Goal: Information Seeking & Learning: Learn about a topic

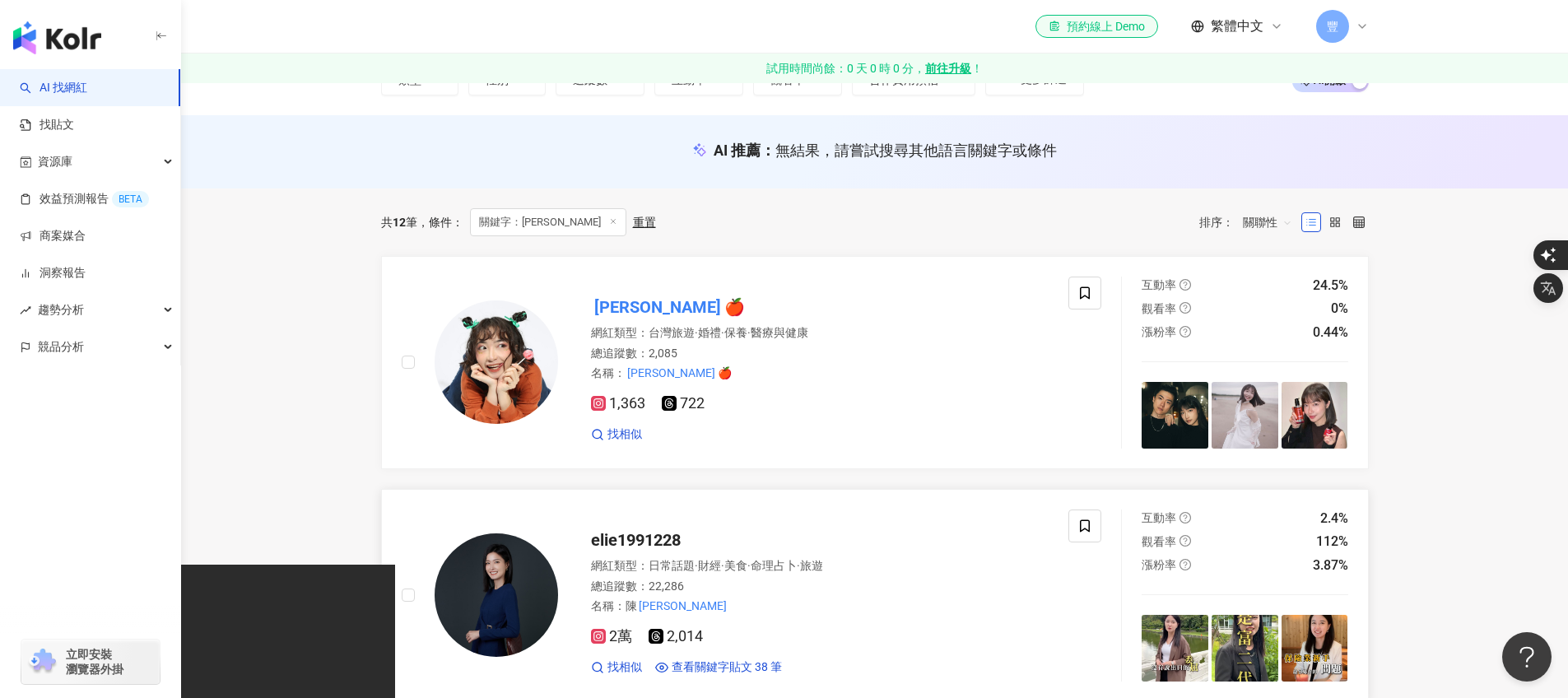
scroll to position [148, 0]
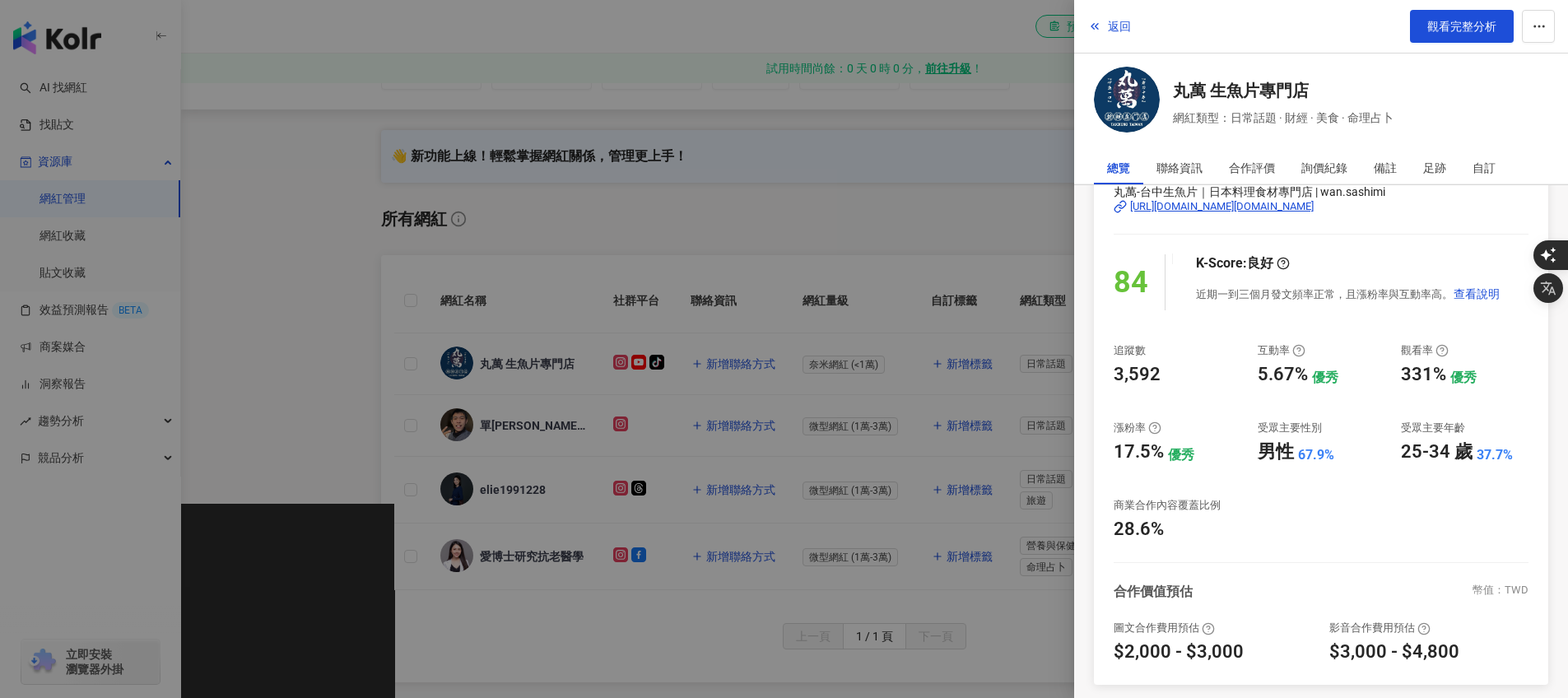
scroll to position [87, 0]
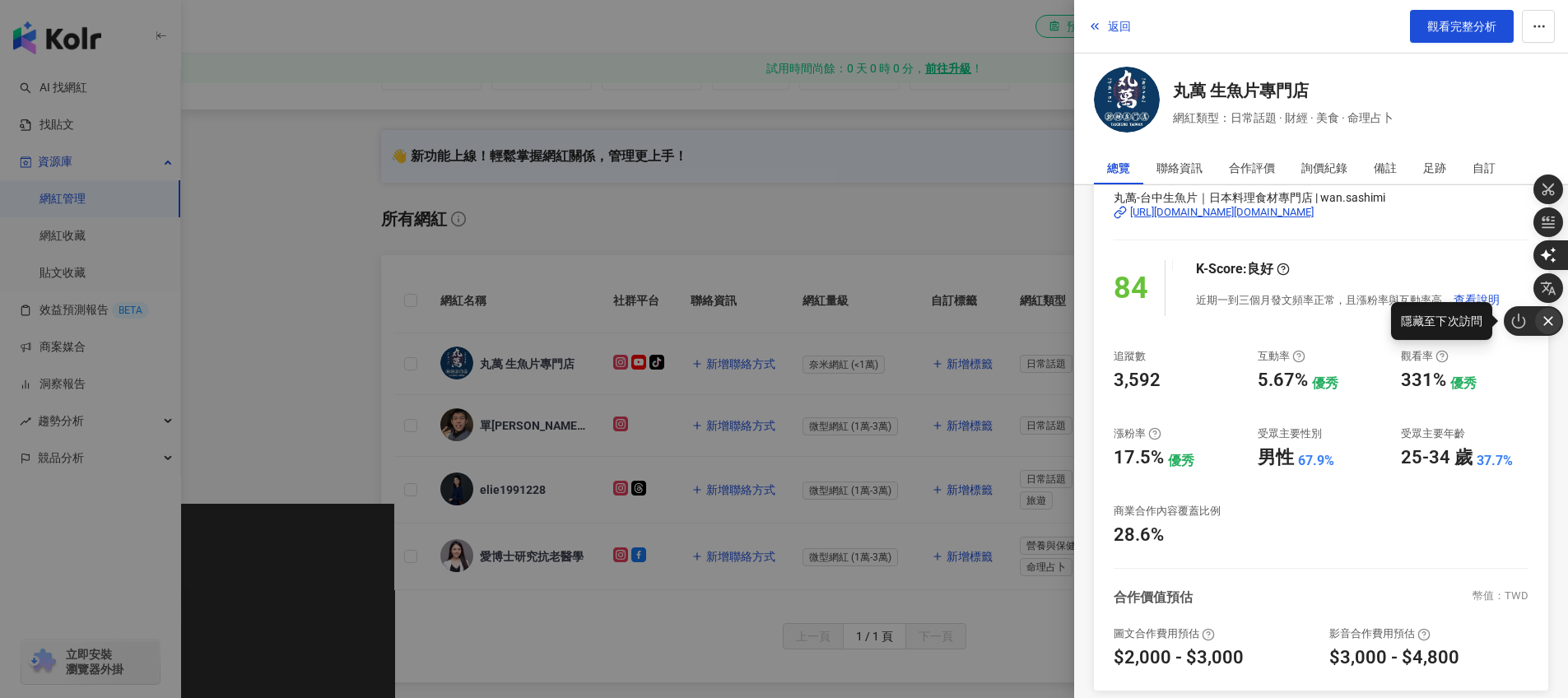
click at [1554, 320] on icon "button" at bounding box center [1547, 321] width 16 height 16
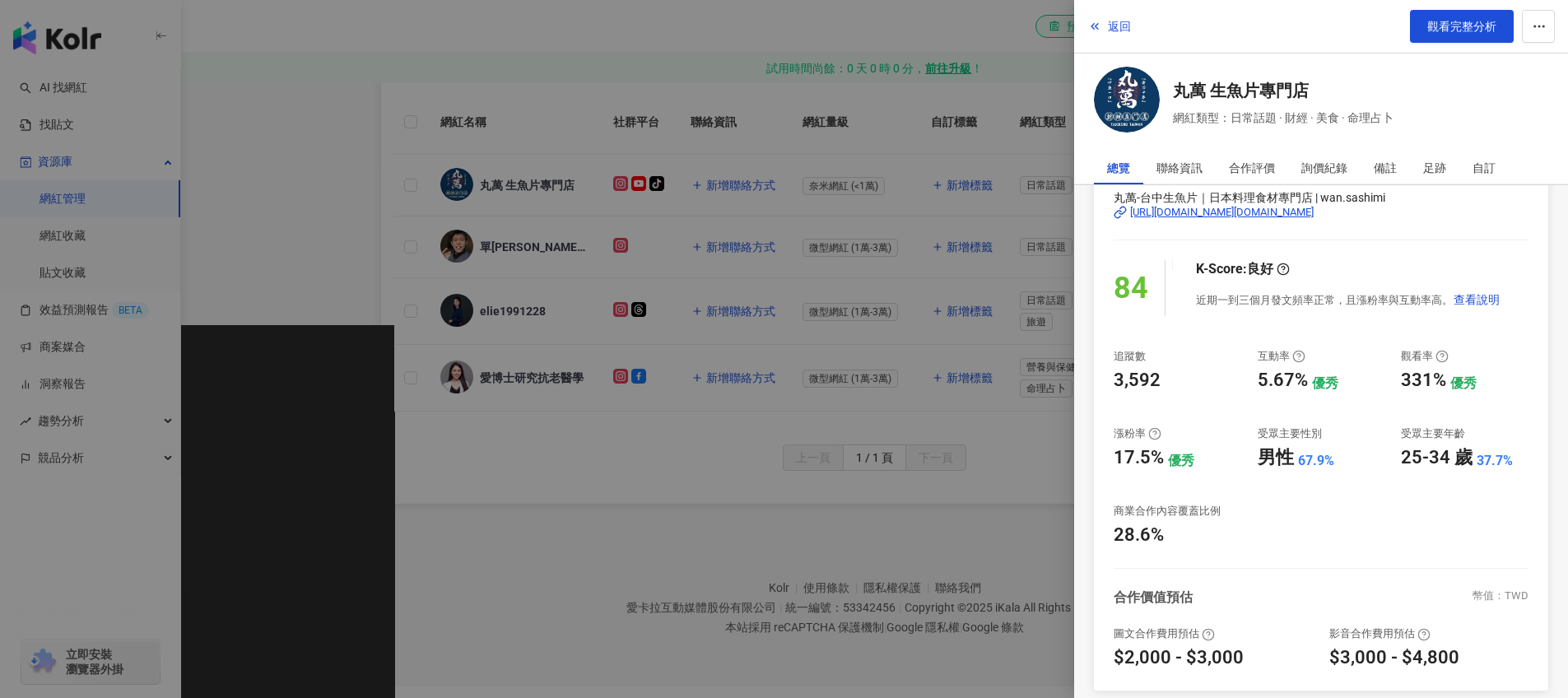
scroll to position [372, 0]
click at [709, 72] on div at bounding box center [784, 349] width 1568 height 698
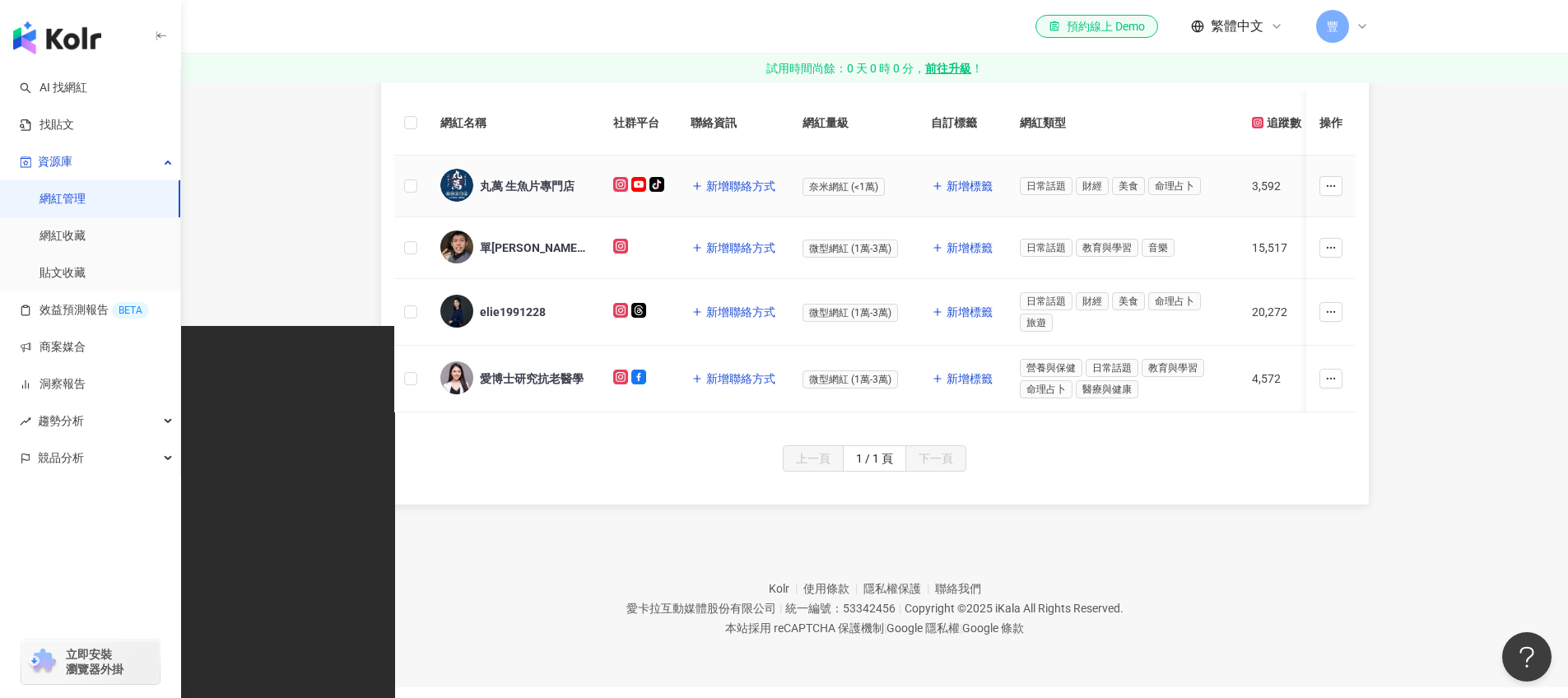
click at [538, 183] on div "丸萬 生魚片專門店" at bounding box center [526, 186] width 94 height 16
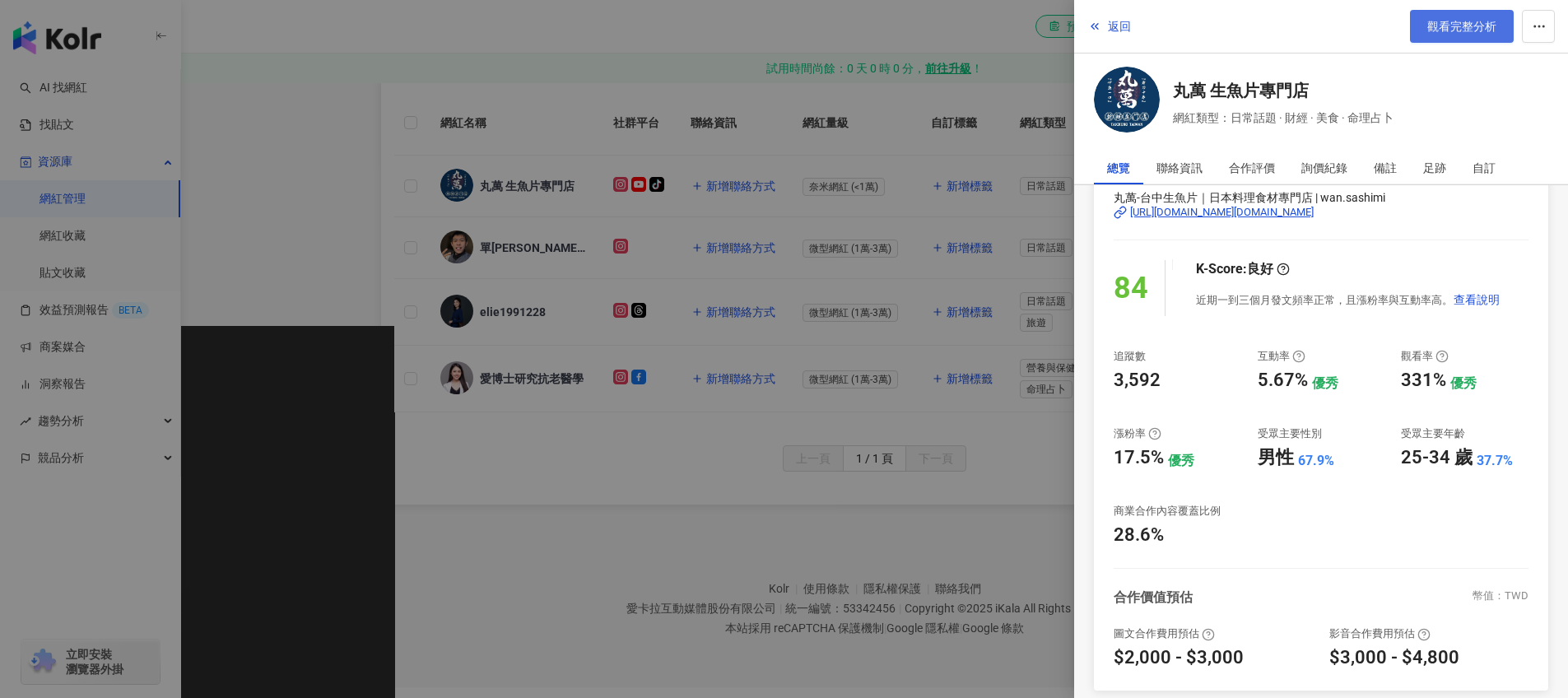
click at [1479, 19] on link "觀看完整分析" at bounding box center [1462, 26] width 104 height 33
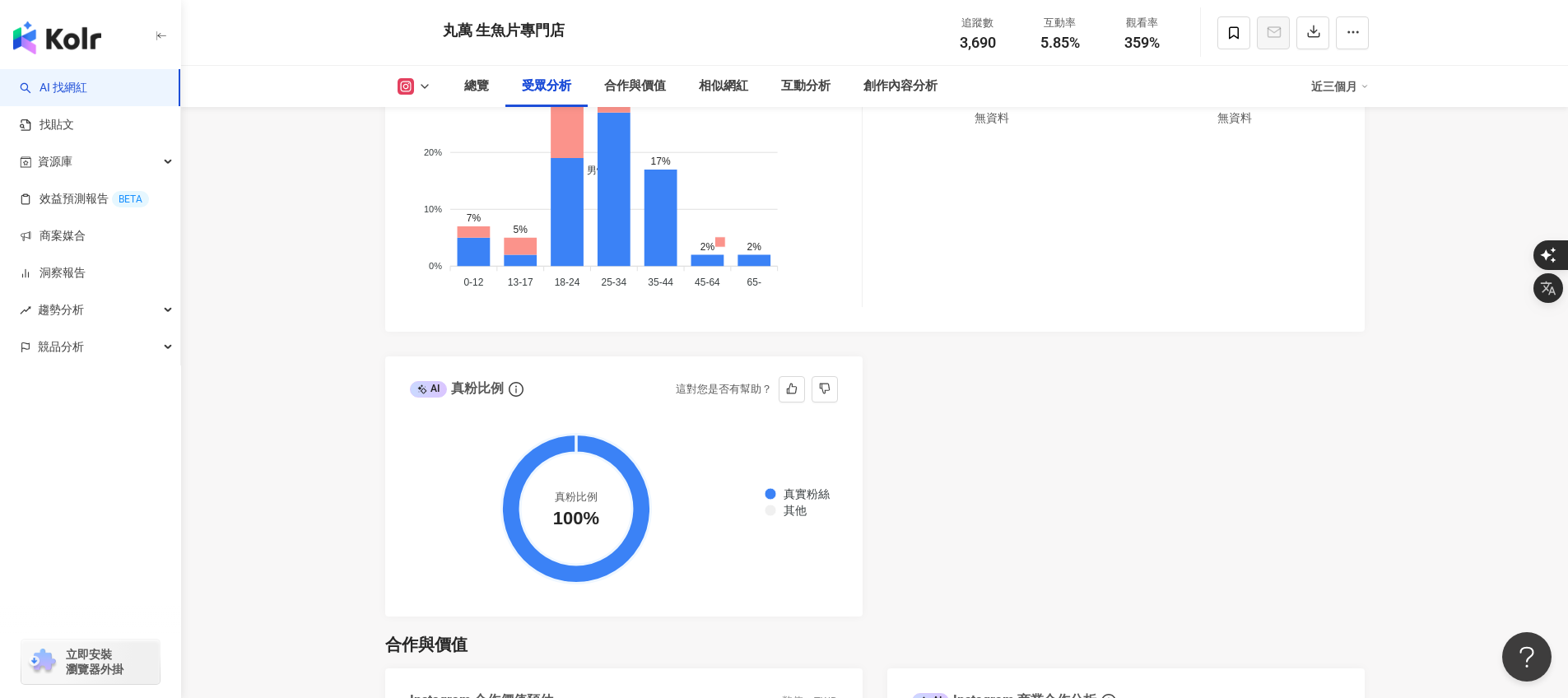
scroll to position [1778, 0]
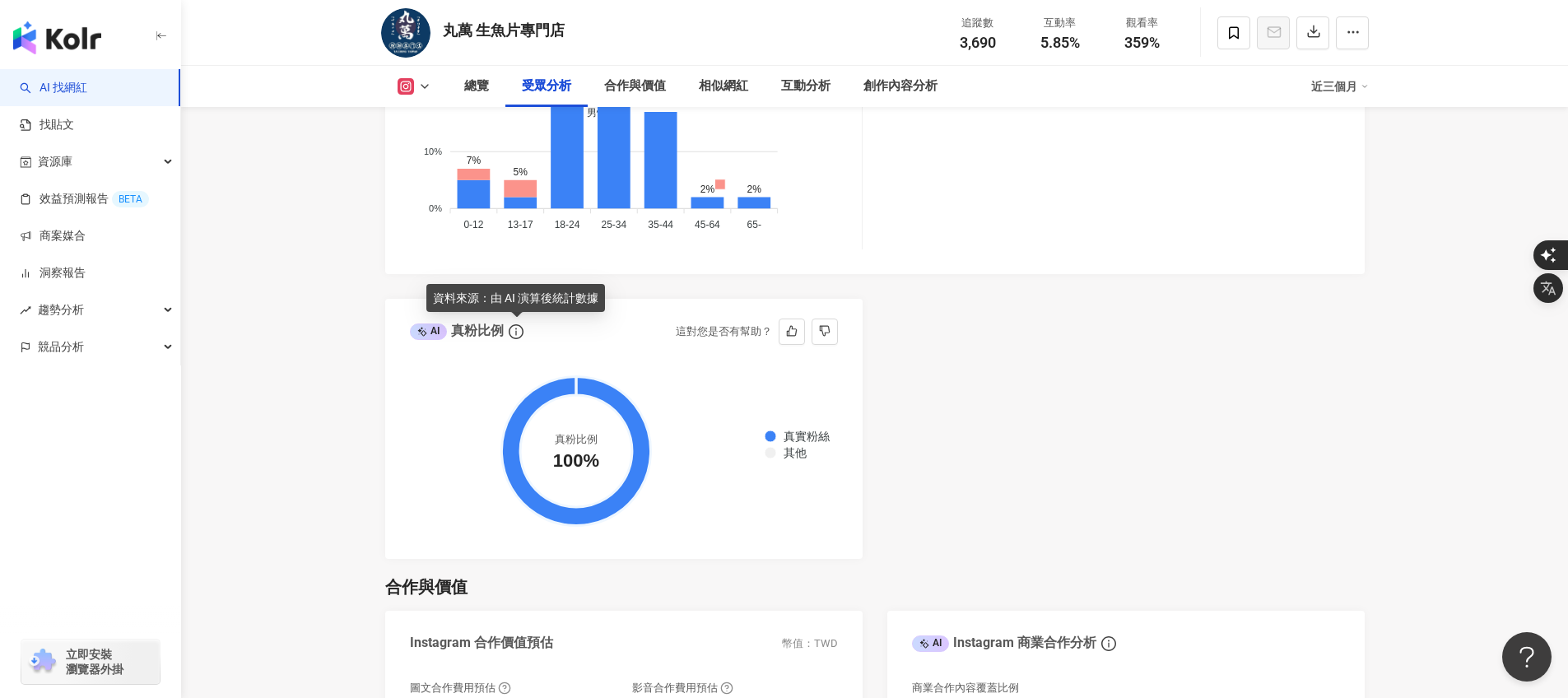
click at [514, 334] on icon "info-circle" at bounding box center [515, 331] width 15 height 15
click at [432, 327] on div "AI" at bounding box center [428, 331] width 37 height 16
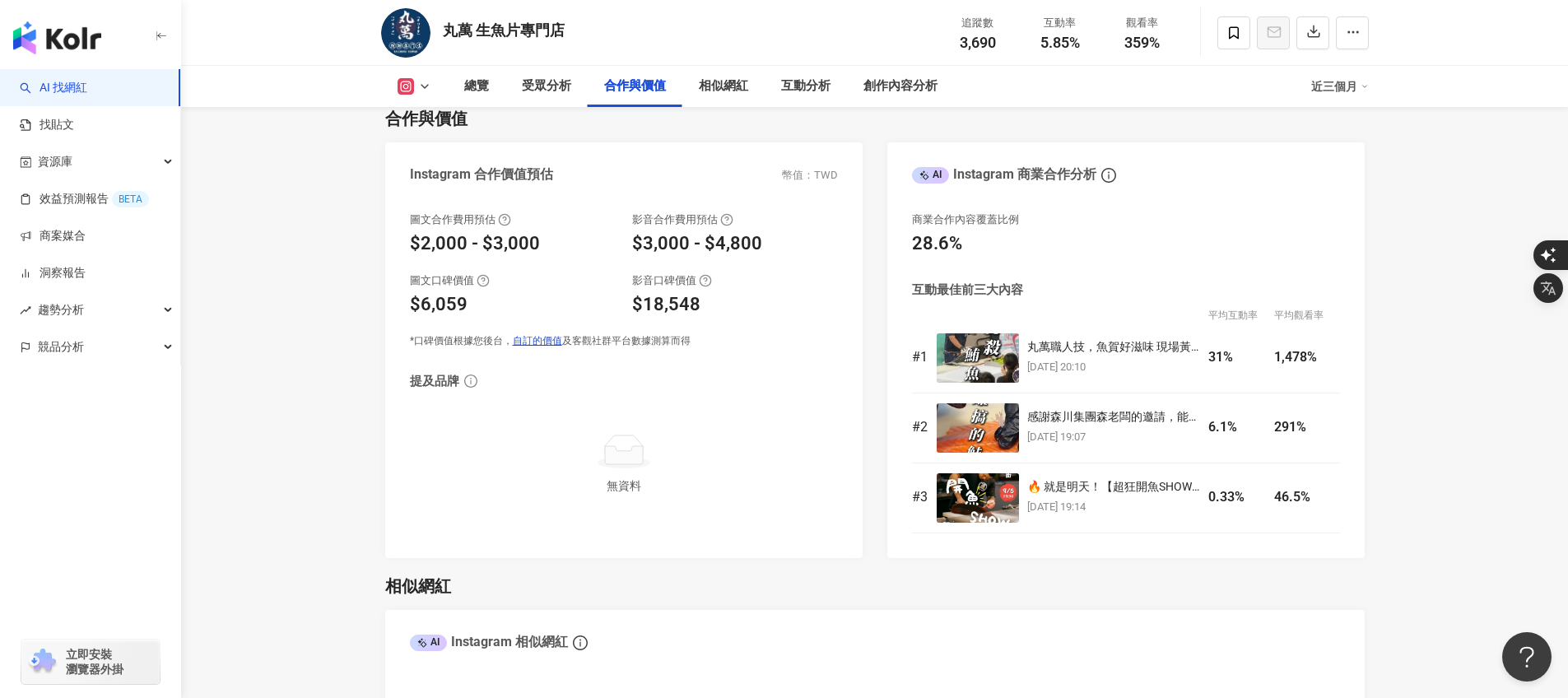
scroll to position [2261, 0]
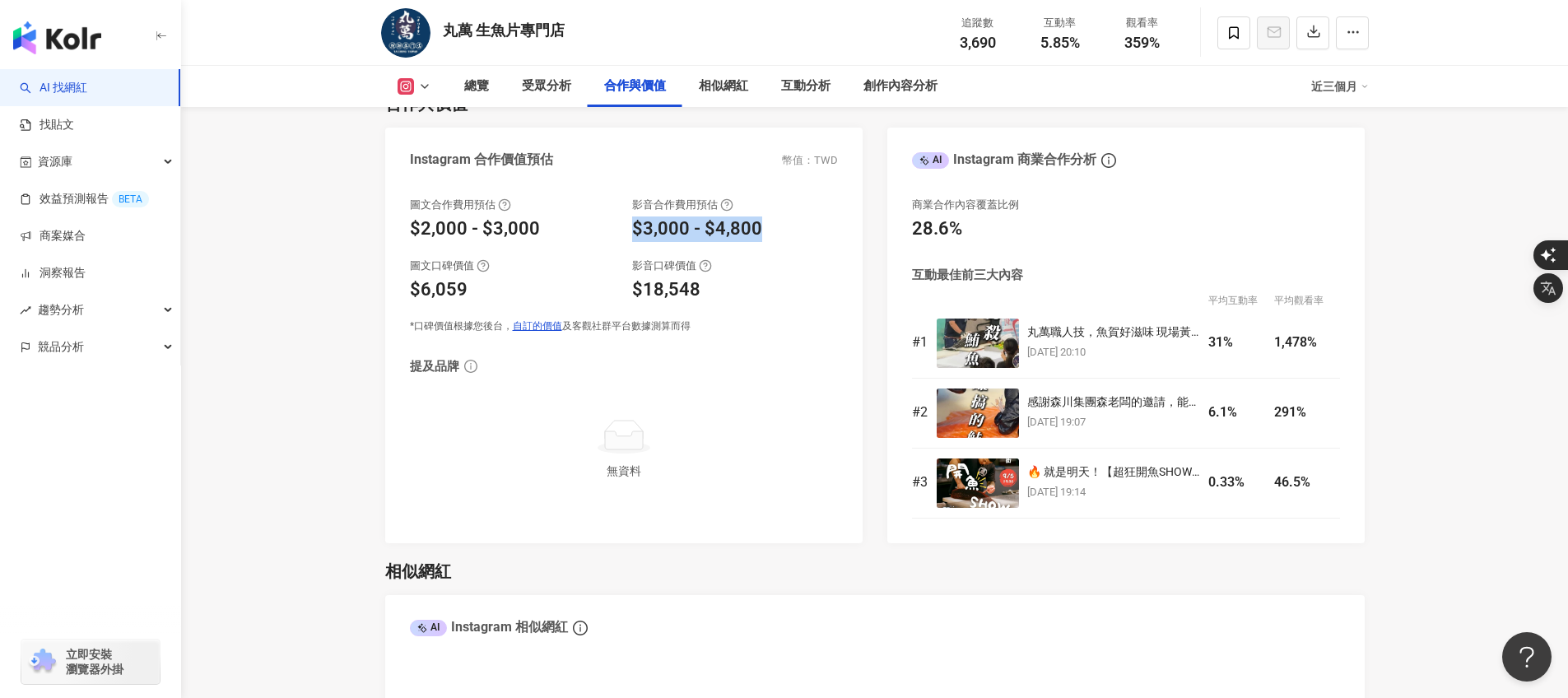
drag, startPoint x: 631, startPoint y: 230, endPoint x: 777, endPoint y: 232, distance: 146.0
click at [777, 232] on div "$3,000 - $4,800" at bounding box center [735, 229] width 206 height 26
drag, startPoint x: 395, startPoint y: 227, endPoint x: 573, endPoint y: 232, distance: 178.1
click at [573, 232] on div "圖文合作費用預估 $2,000 - $3,000 影音合作費用預估 $3,000 - $4,800 圖文口碑價值 $6,059 影音口碑價值 $18,548 …" at bounding box center [624, 362] width 477 height 362
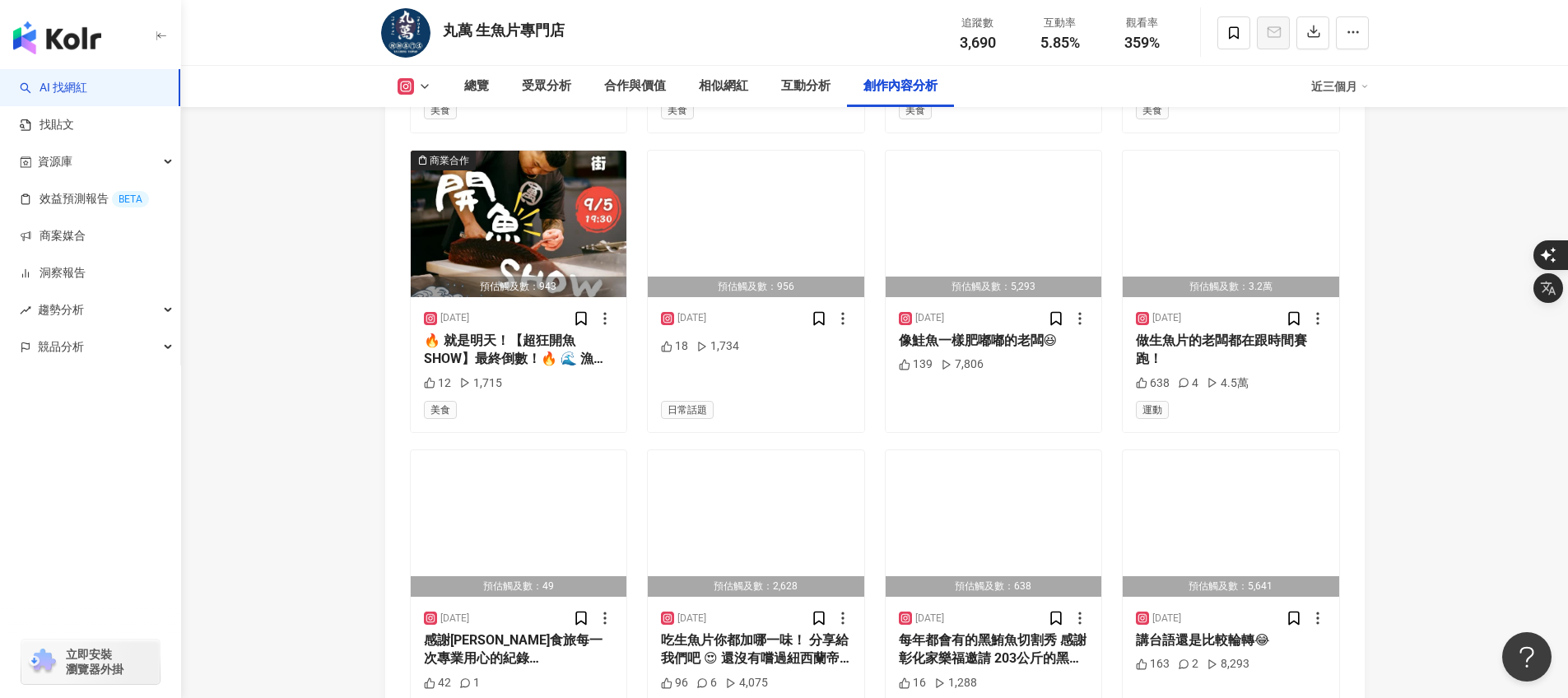
scroll to position [5465, 0]
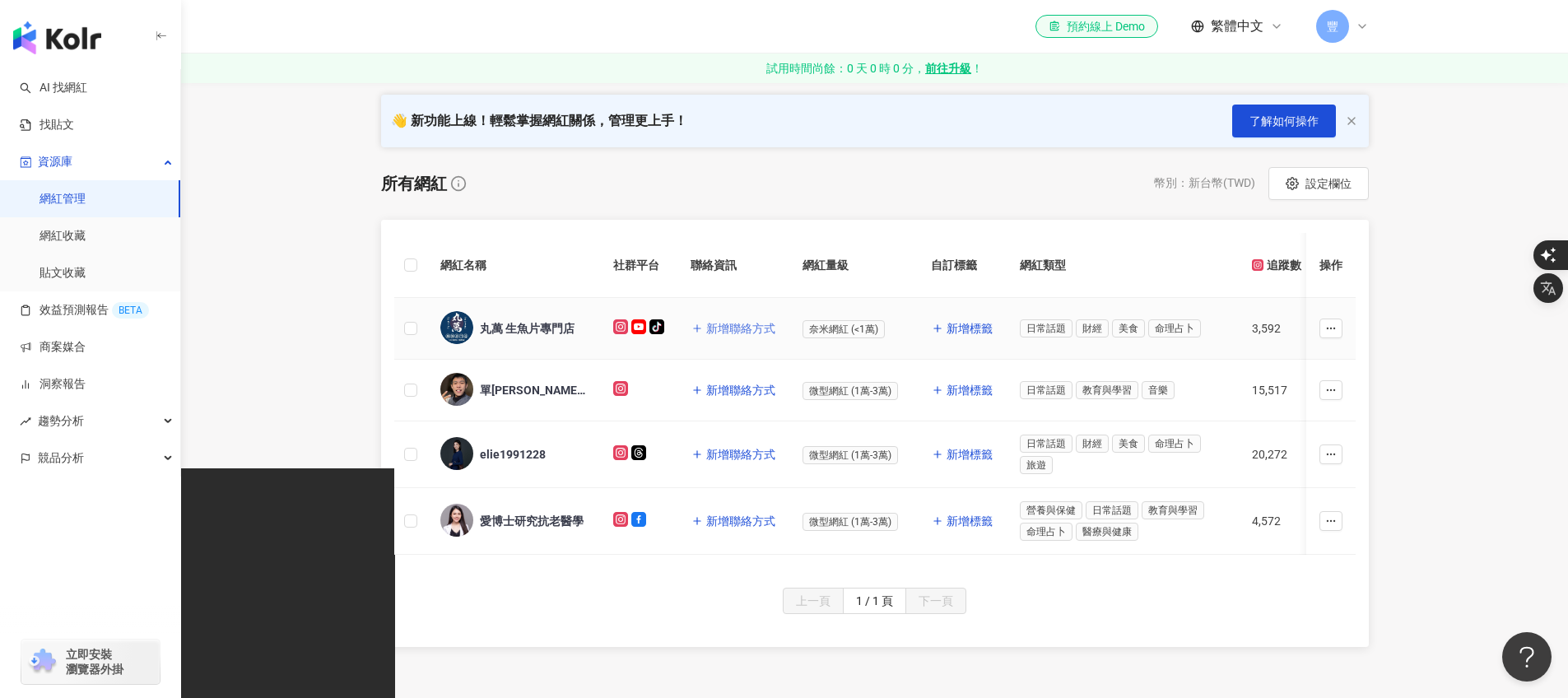
click at [720, 332] on span "新增聯絡方式" at bounding box center [741, 328] width 69 height 13
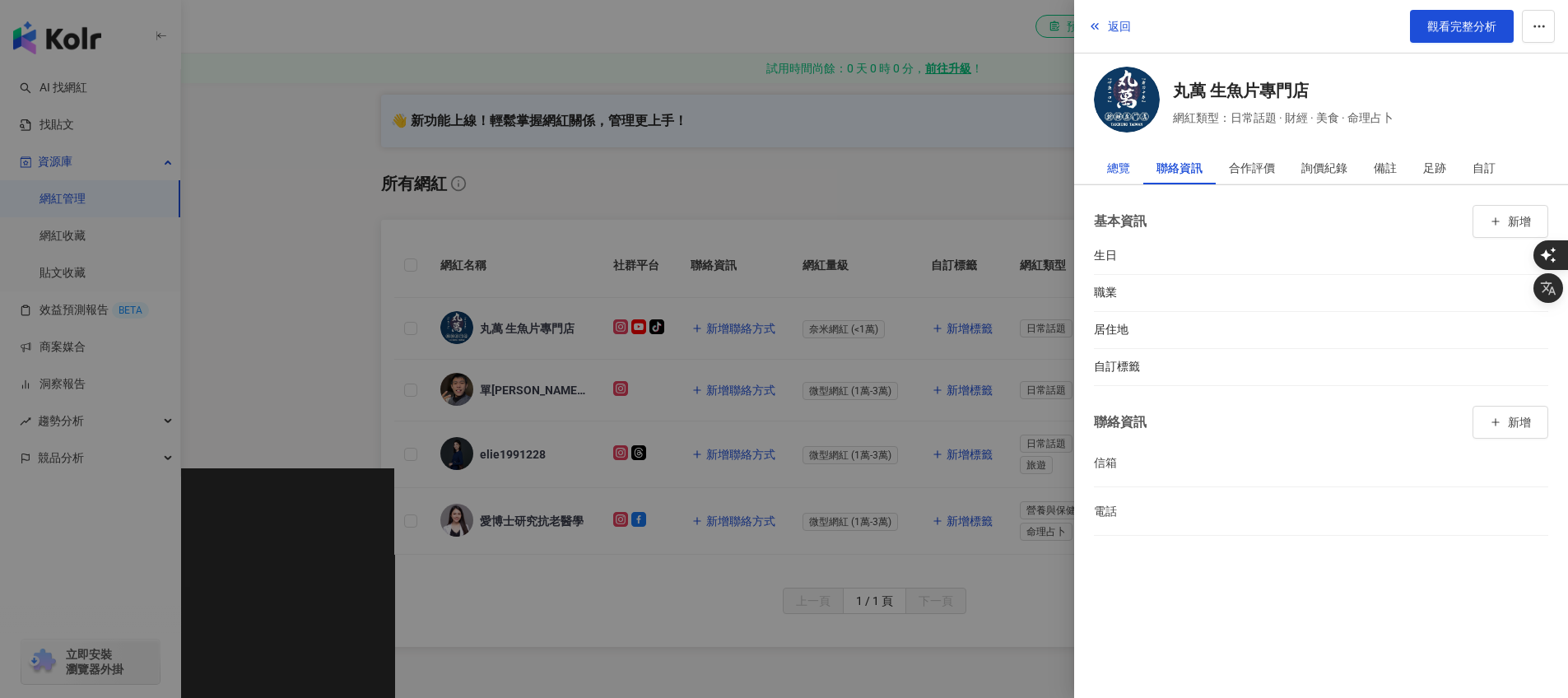
click at [1119, 167] on div "總覽" at bounding box center [1119, 168] width 23 height 33
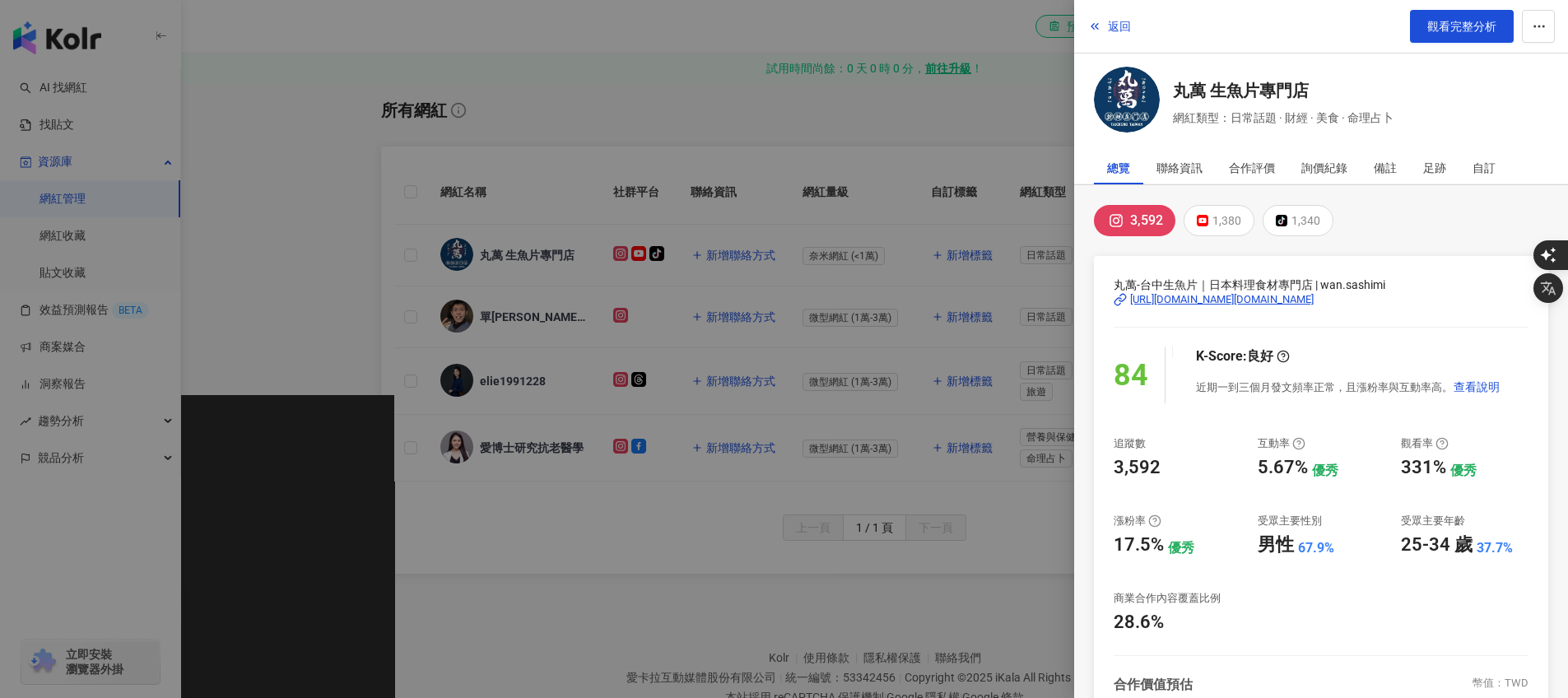
scroll to position [301, 0]
click at [1357, 225] on div "3,592 1,380 tiktok-icon 1,340" at bounding box center [1321, 221] width 455 height 31
click at [1288, 218] on button "tiktok-icon 1,340" at bounding box center [1297, 221] width 71 height 31
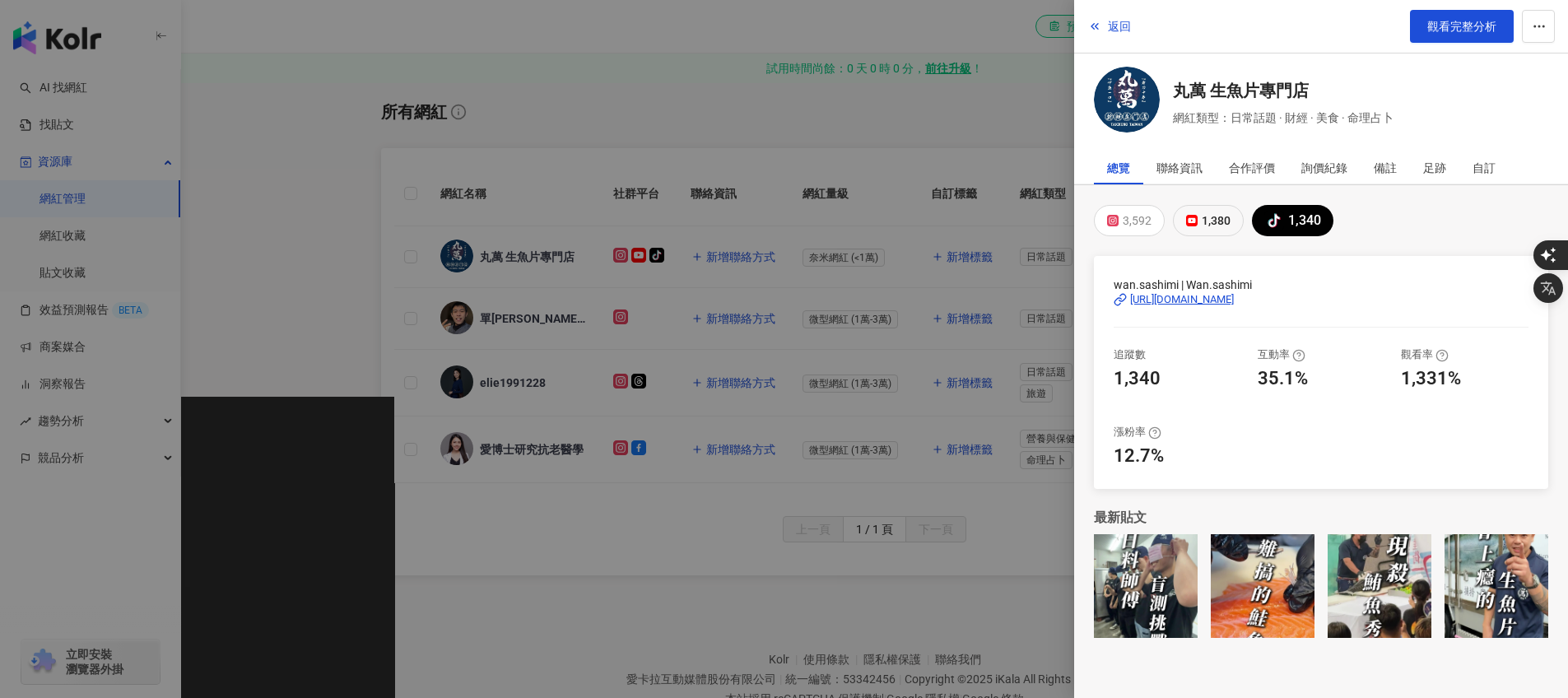
click at [1194, 221] on rect at bounding box center [1191, 221] width 10 height 7
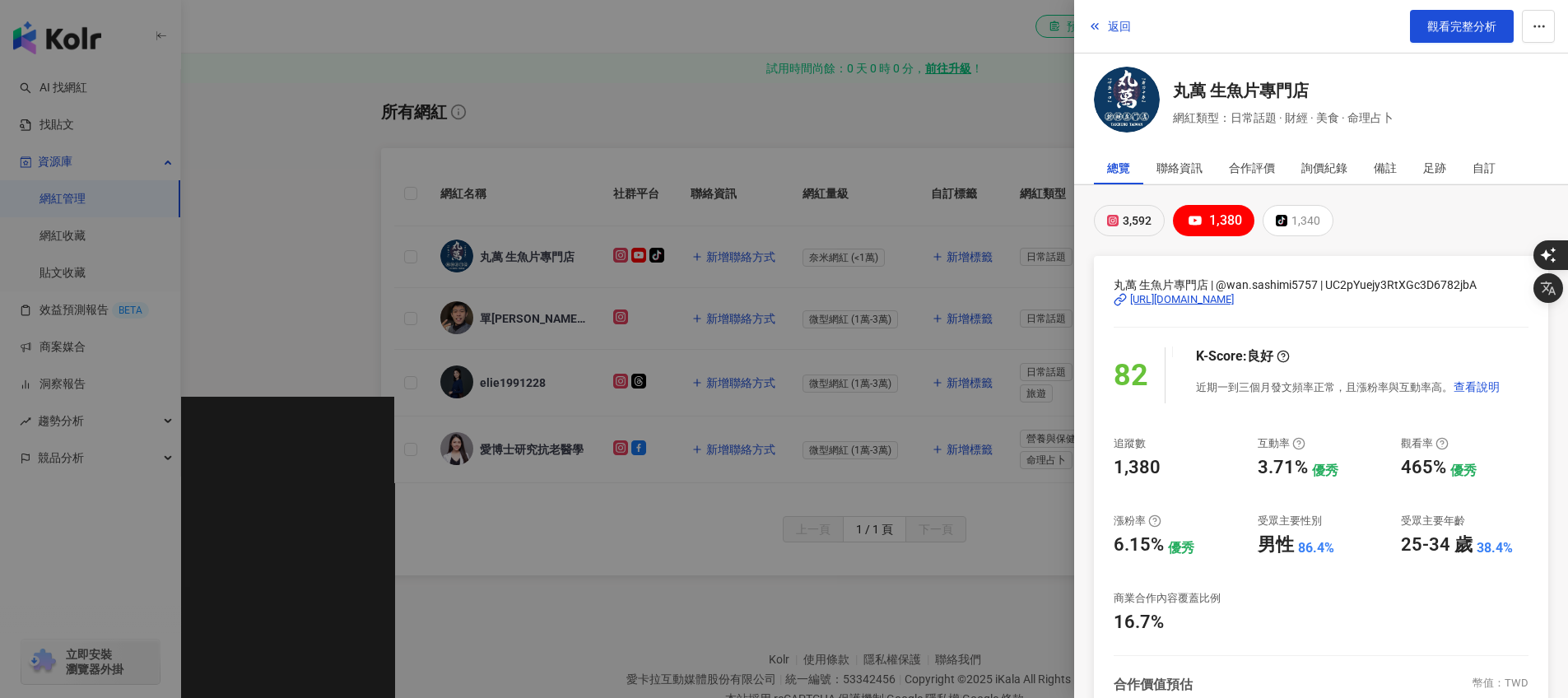
click at [1144, 221] on div "3,592" at bounding box center [1137, 221] width 29 height 23
click at [1182, 174] on div "聯絡資訊" at bounding box center [1179, 168] width 46 height 33
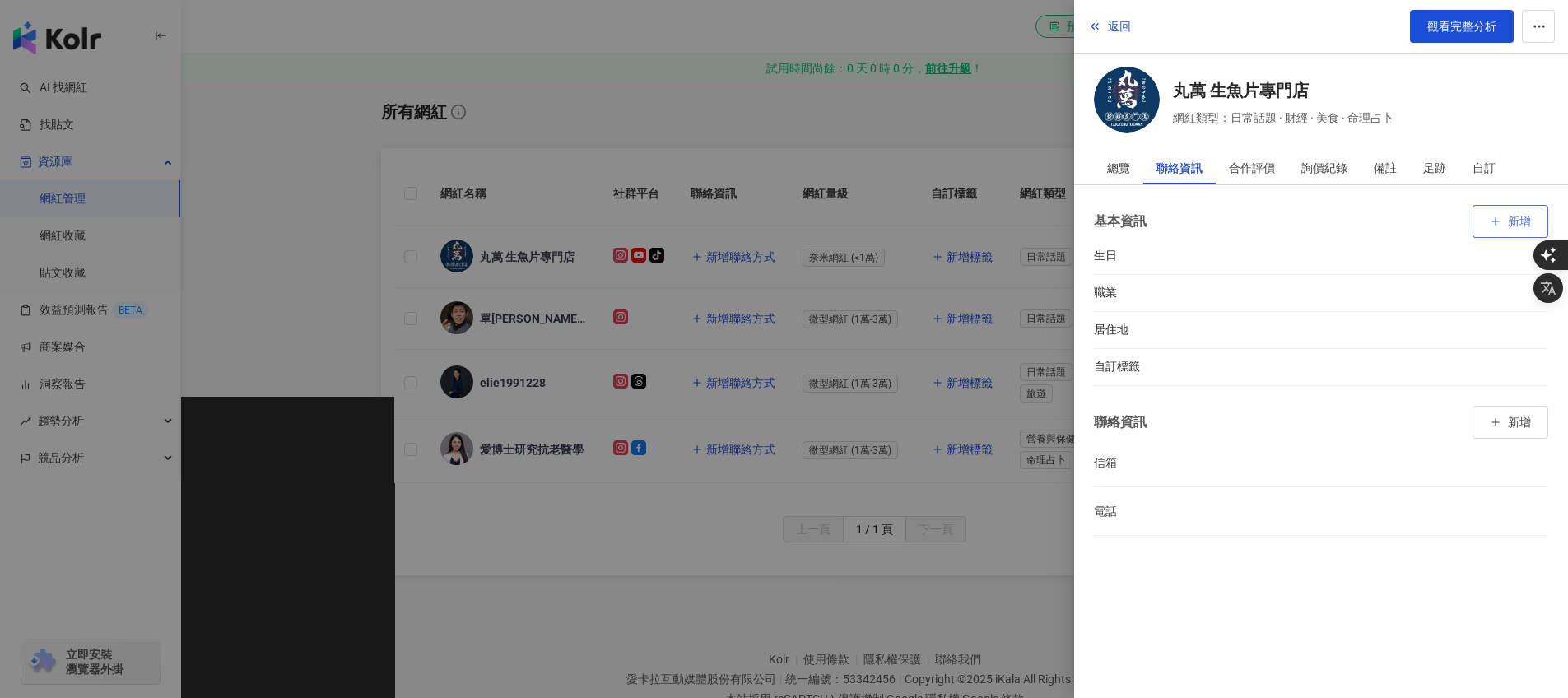
click at [1510, 227] on span "新增" at bounding box center [1519, 221] width 23 height 13
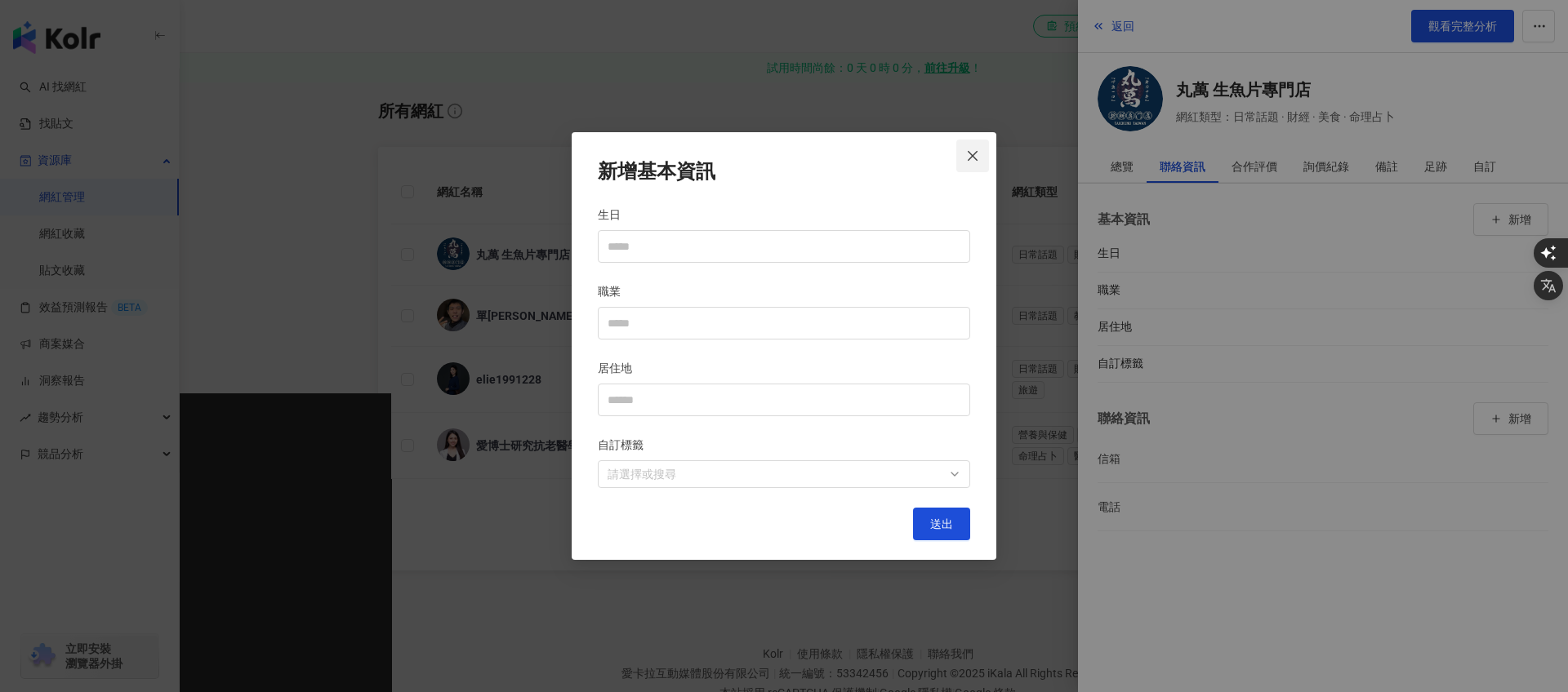
click at [969, 151] on icon "close" at bounding box center [972, 155] width 13 height 13
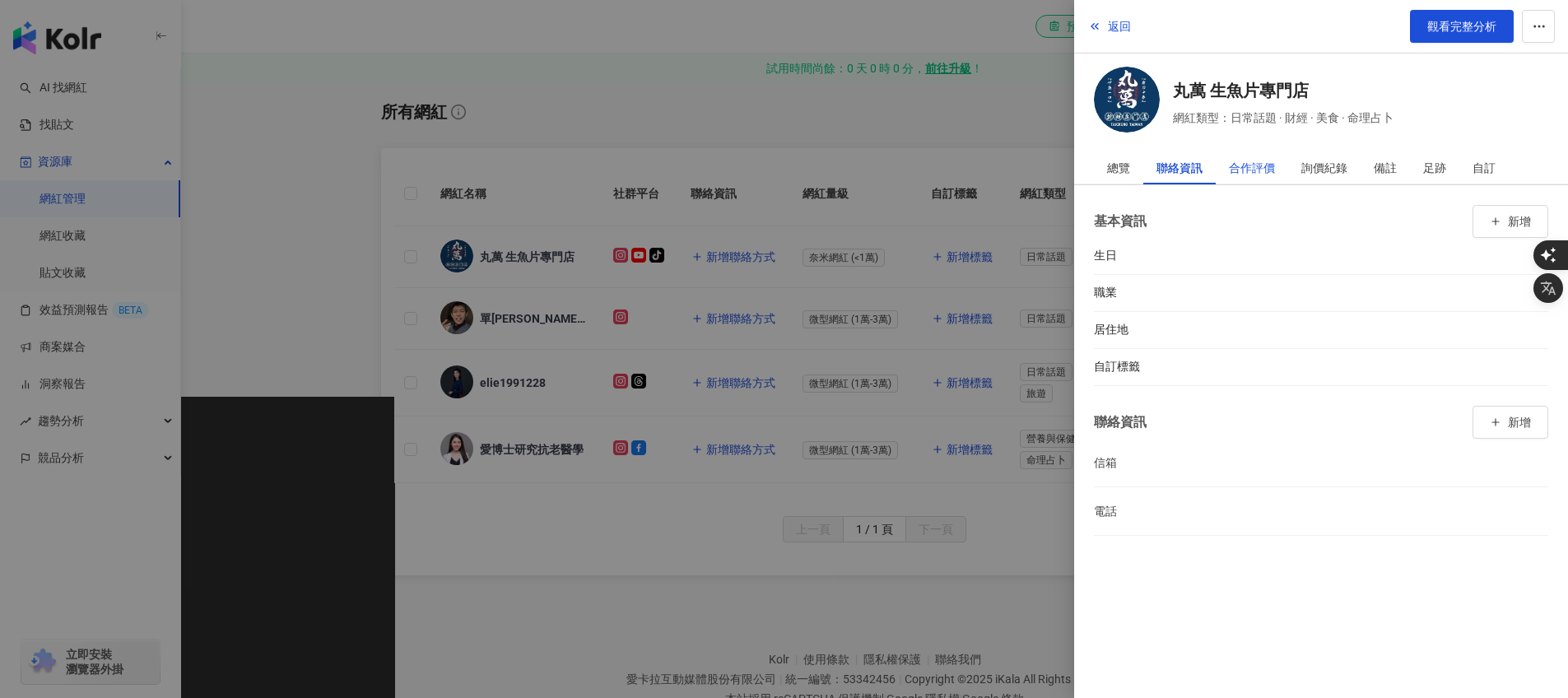
click at [1244, 163] on div "合作評價" at bounding box center [1251, 168] width 46 height 33
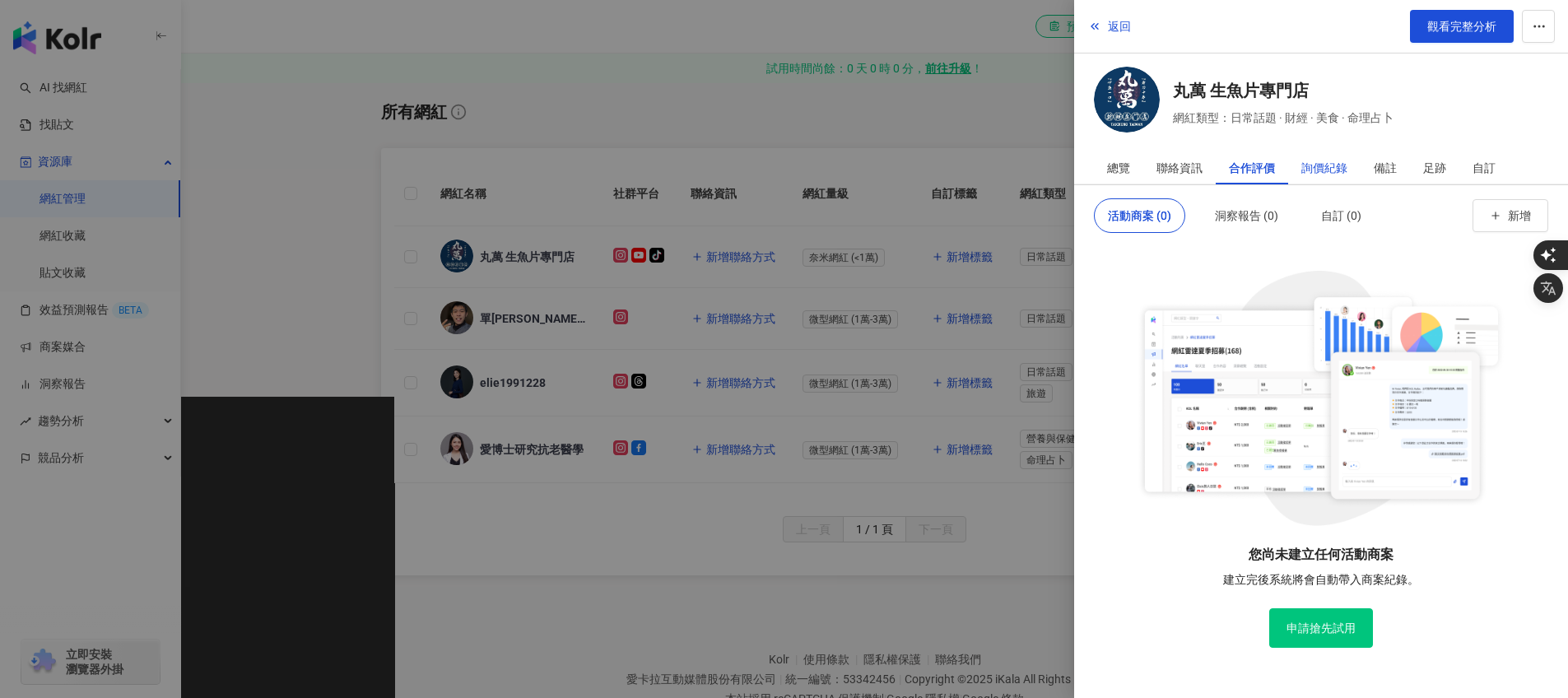
click at [1316, 165] on div "詢價紀錄" at bounding box center [1323, 168] width 46 height 33
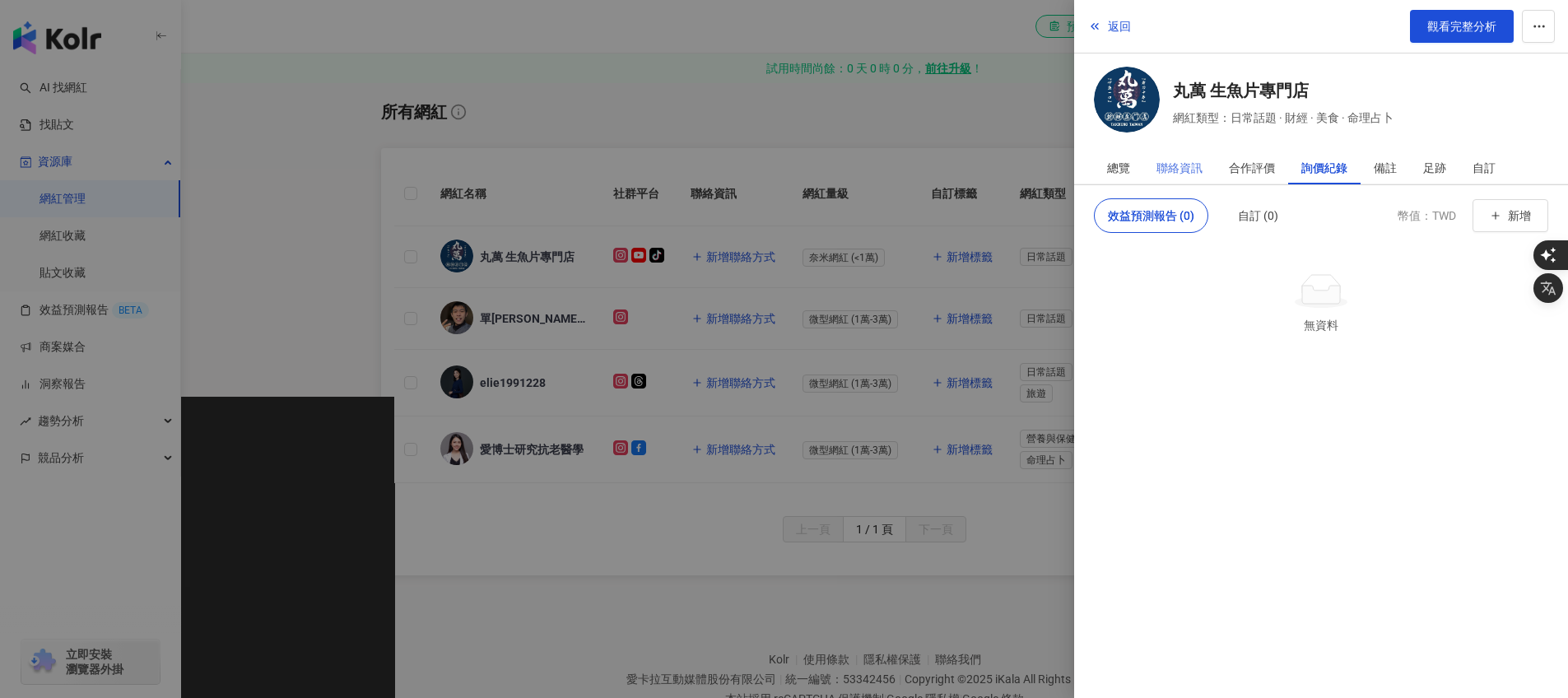
click at [1208, 167] on div "聯絡資訊" at bounding box center [1179, 168] width 73 height 33
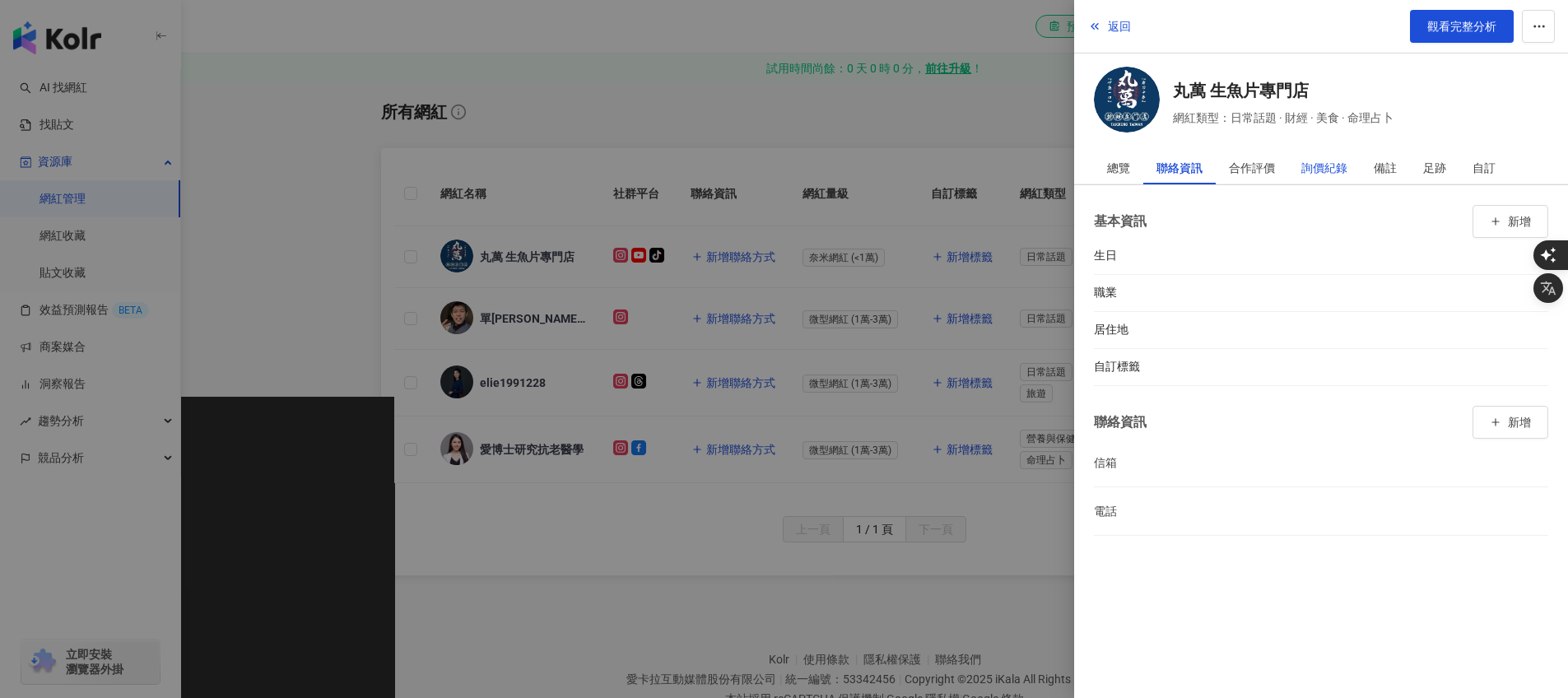
click at [1319, 169] on div "詢價紀錄" at bounding box center [1323, 168] width 46 height 33
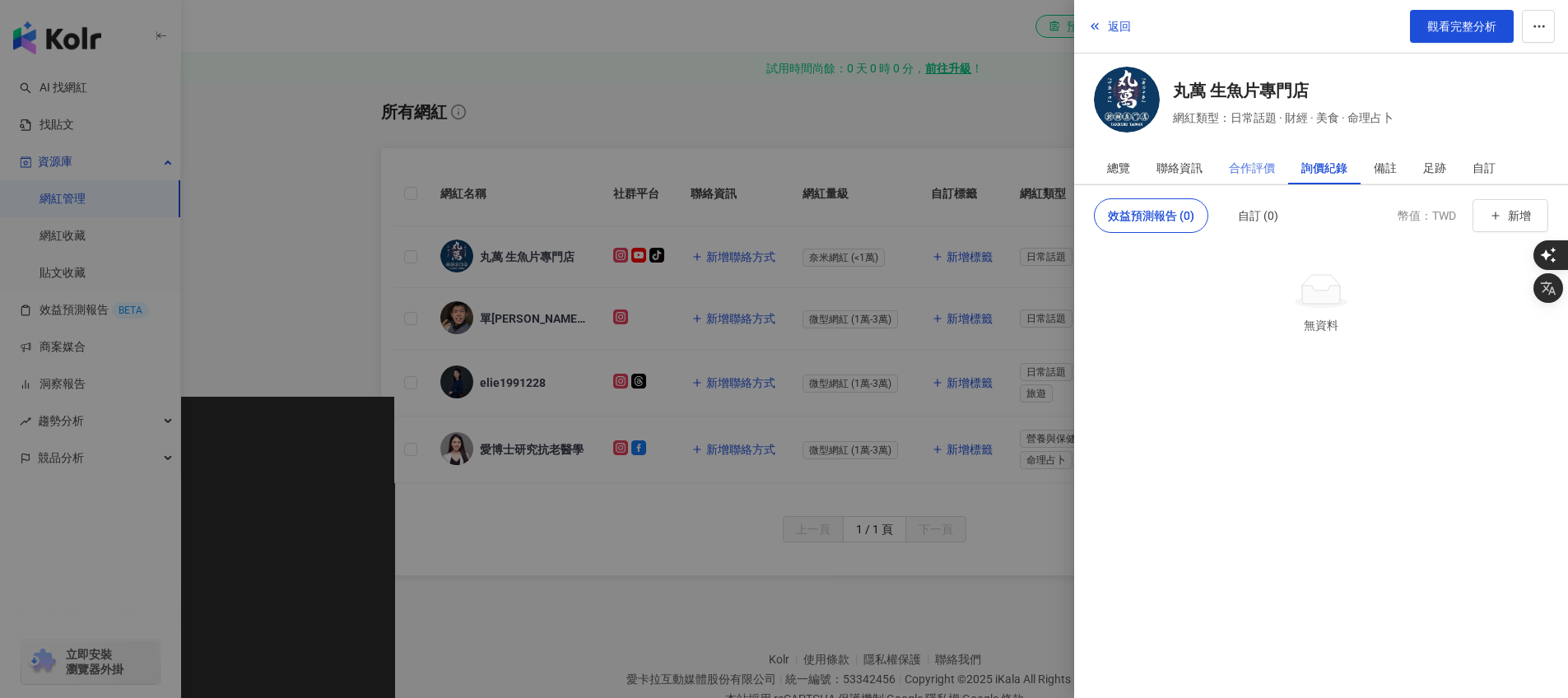
click at [1224, 163] on div "合作評價" at bounding box center [1252, 168] width 73 height 33
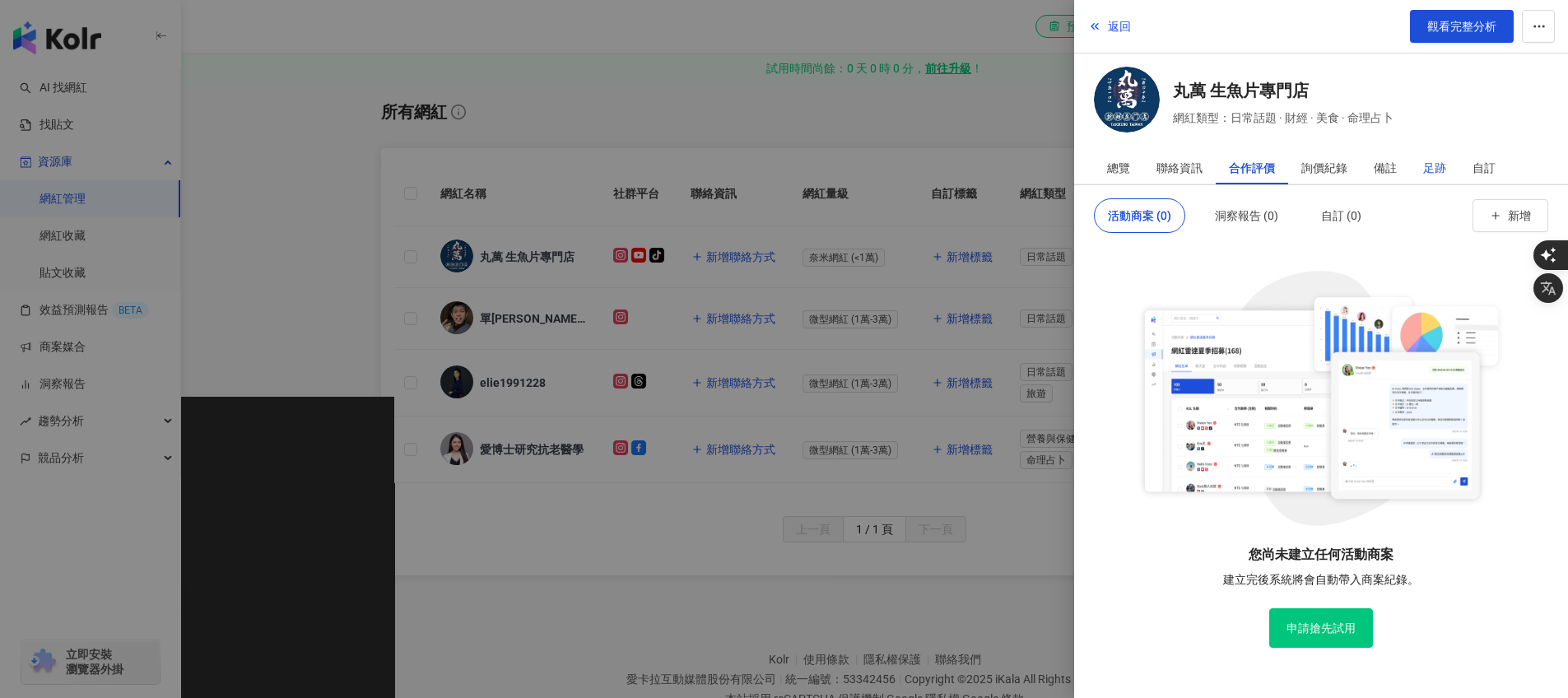
click at [1439, 163] on div "足跡" at bounding box center [1434, 168] width 23 height 33
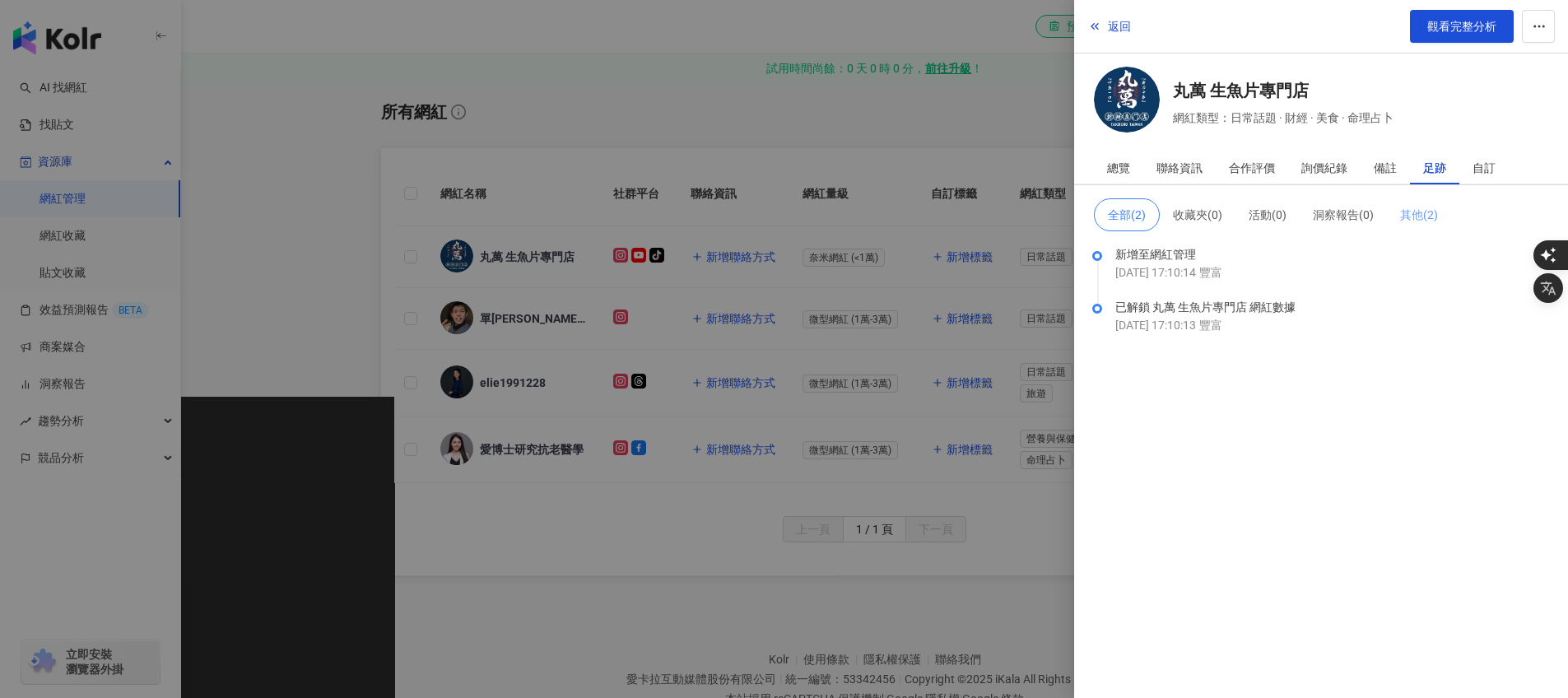
click at [1437, 218] on span "其他 ( 2 )" at bounding box center [1418, 215] width 38 height 13
click at [1507, 167] on div "自訂" at bounding box center [1483, 168] width 49 height 33
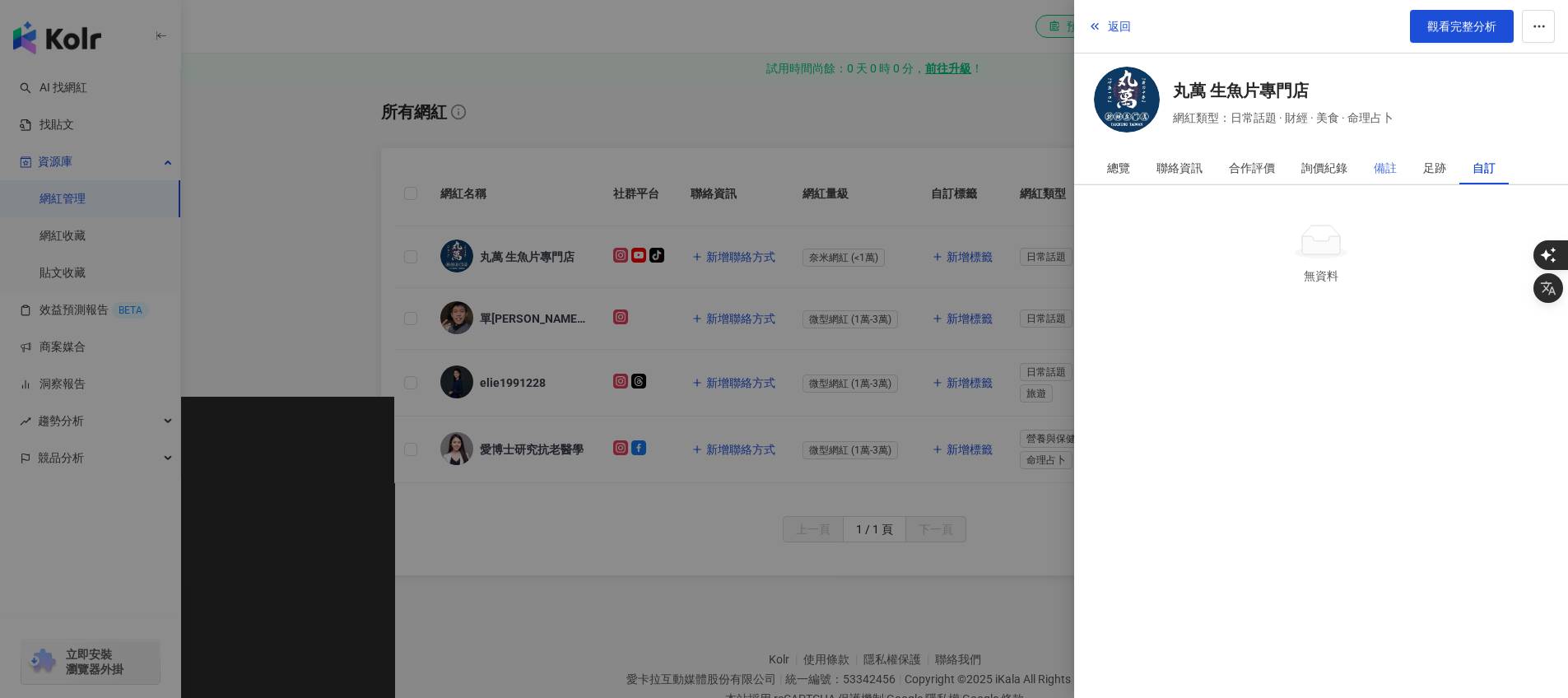
click at [1372, 174] on div "備註" at bounding box center [1385, 168] width 49 height 33
click at [1550, 19] on button "button" at bounding box center [1538, 26] width 33 height 33
click at [1476, 93] on span "加入效益預測報告" at bounding box center [1495, 99] width 92 height 13
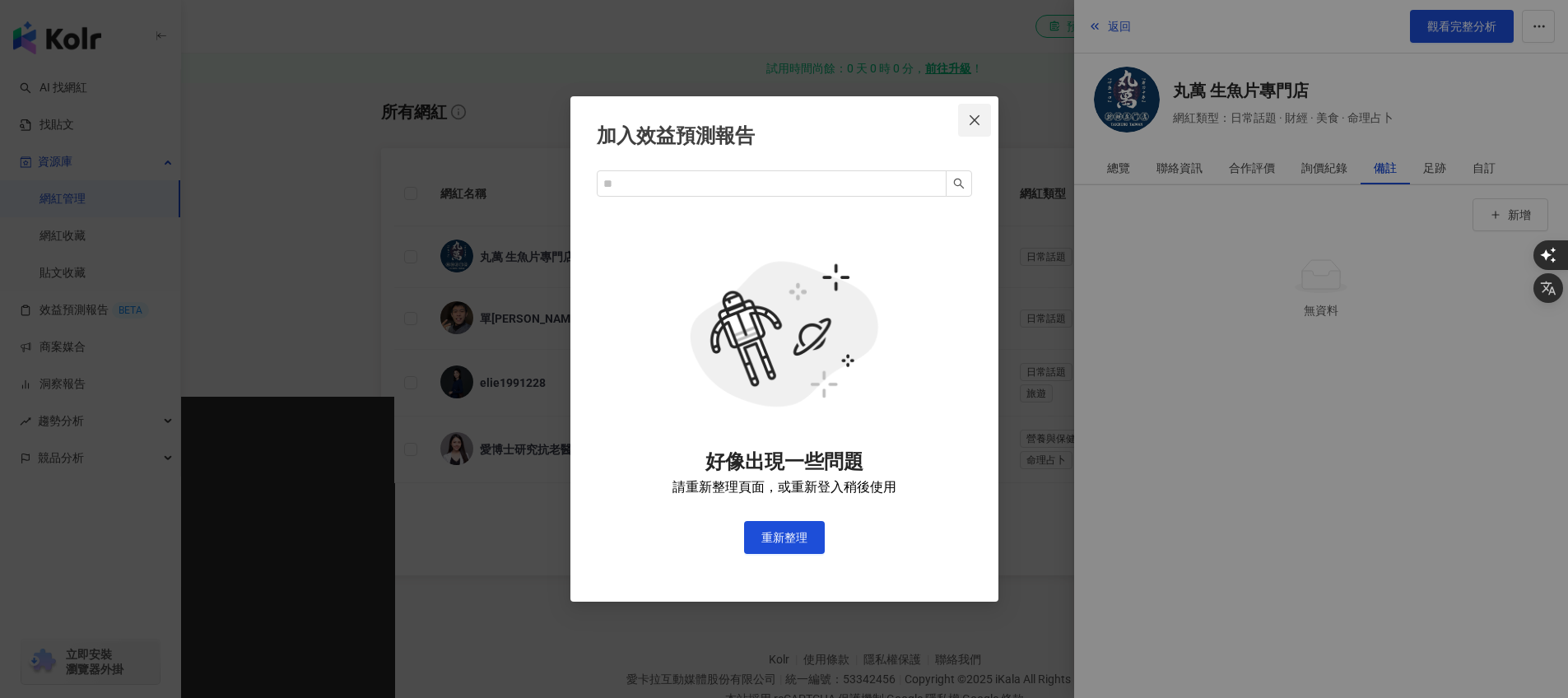
click at [980, 118] on icon "close" at bounding box center [974, 119] width 13 height 13
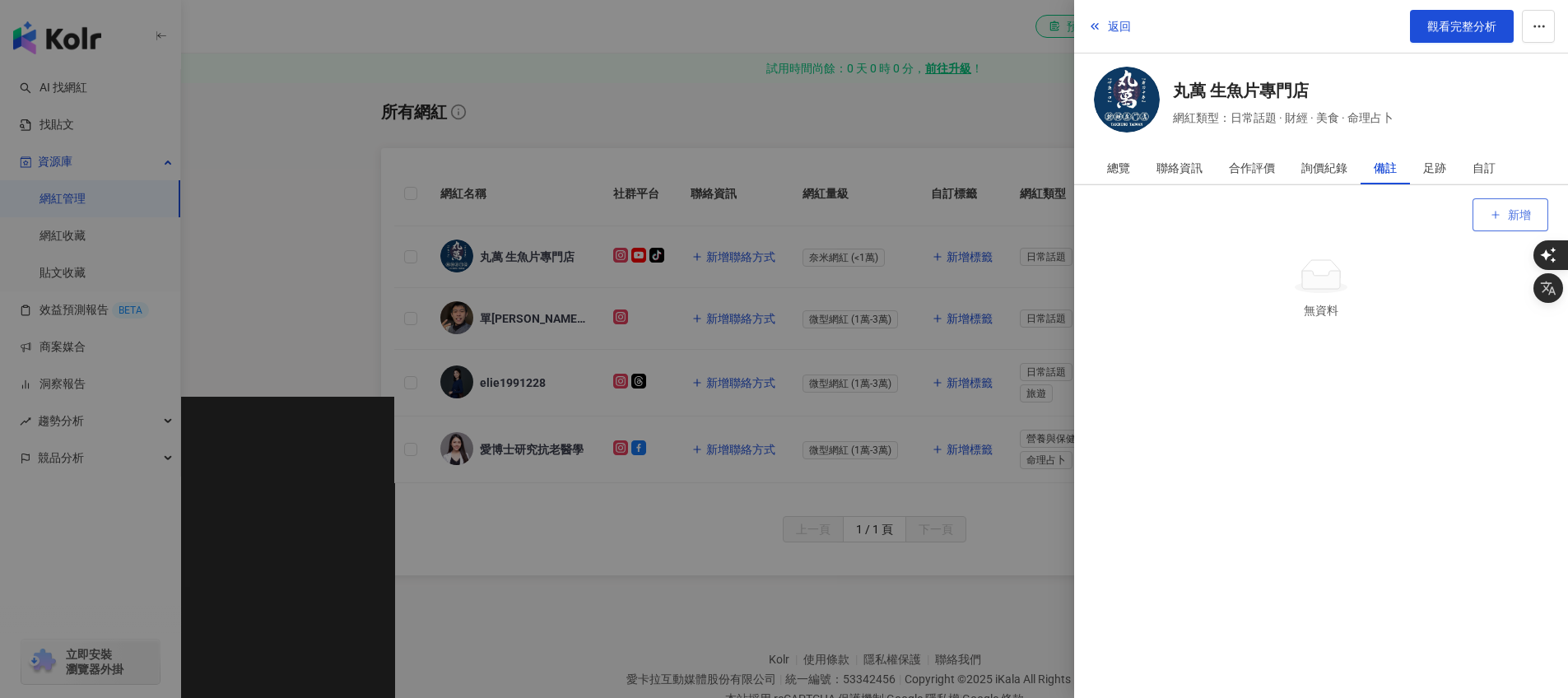
click at [1508, 212] on span "新增" at bounding box center [1519, 215] width 23 height 13
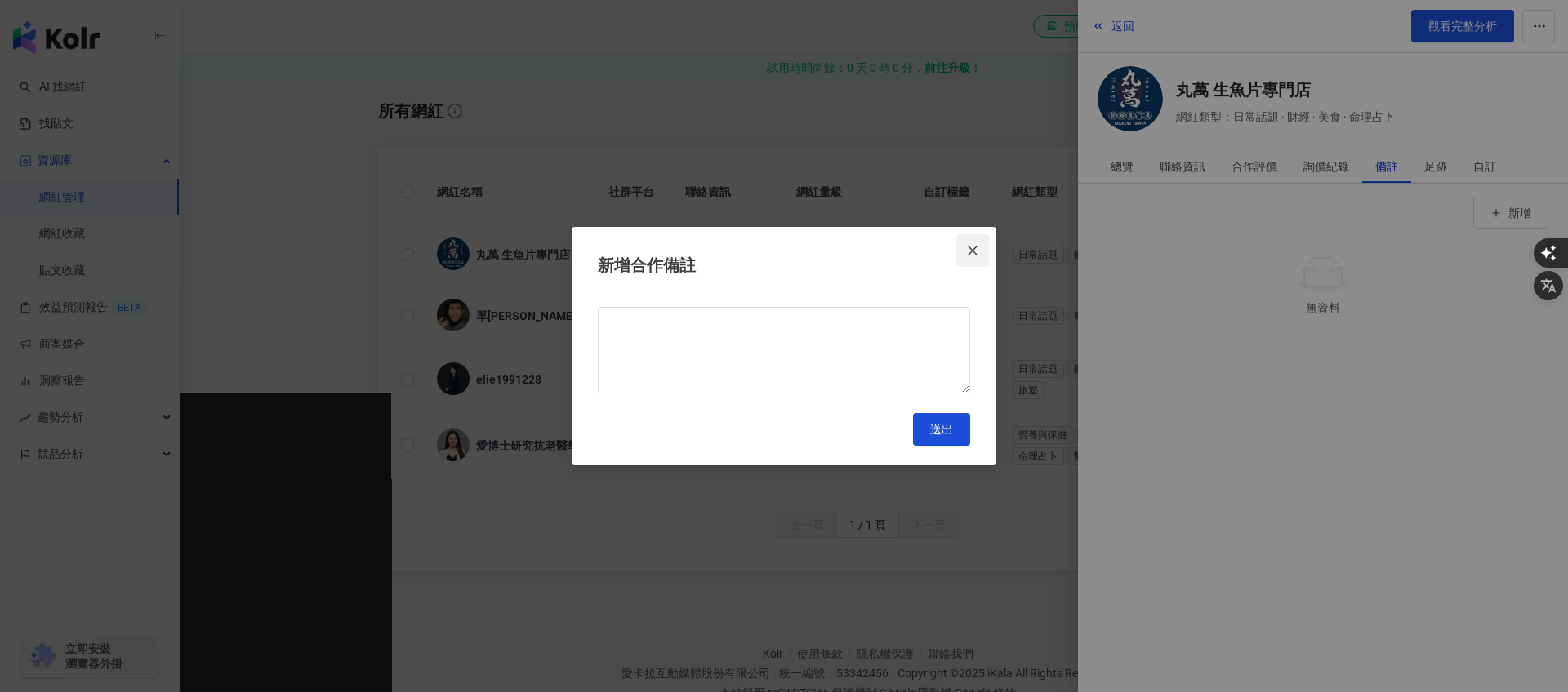
click at [984, 252] on span "Close" at bounding box center [973, 250] width 33 height 13
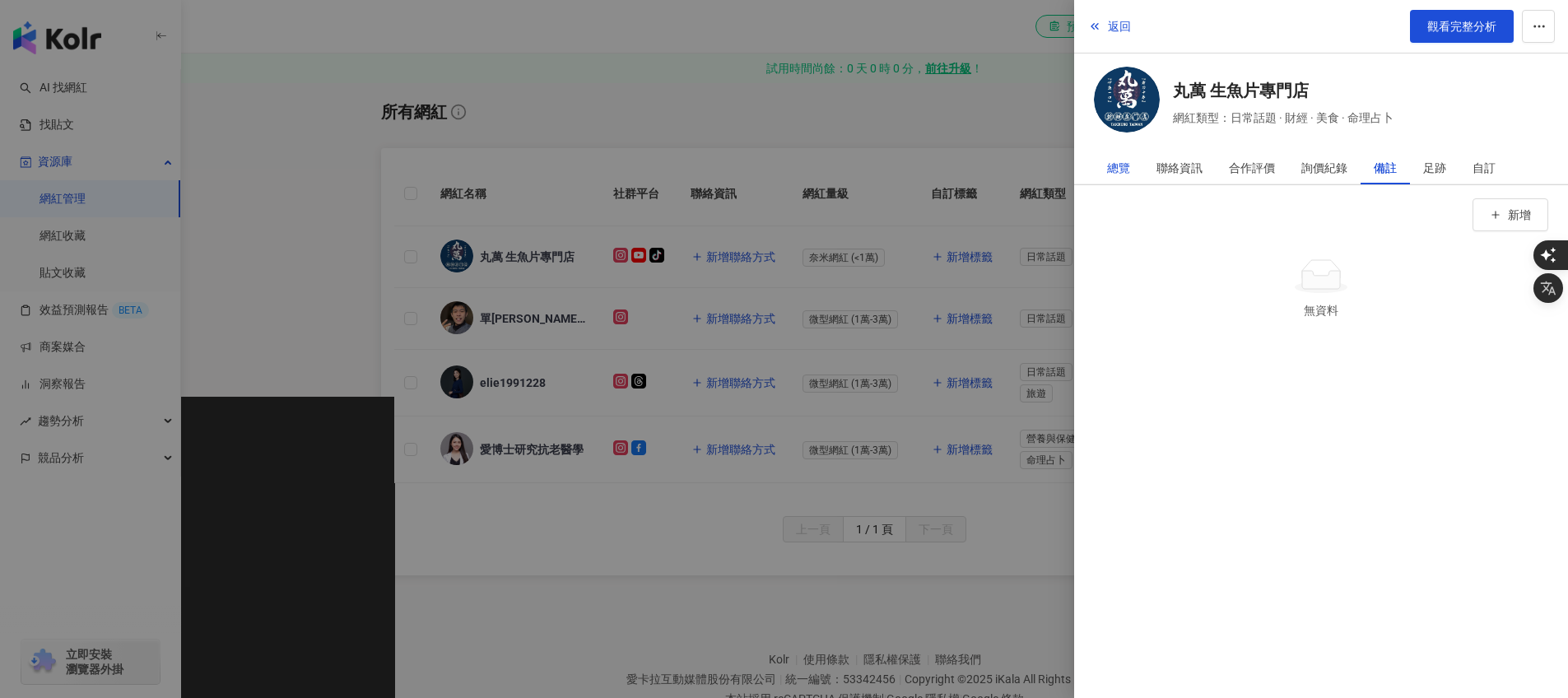
click at [1126, 163] on div "總覽" at bounding box center [1119, 168] width 23 height 33
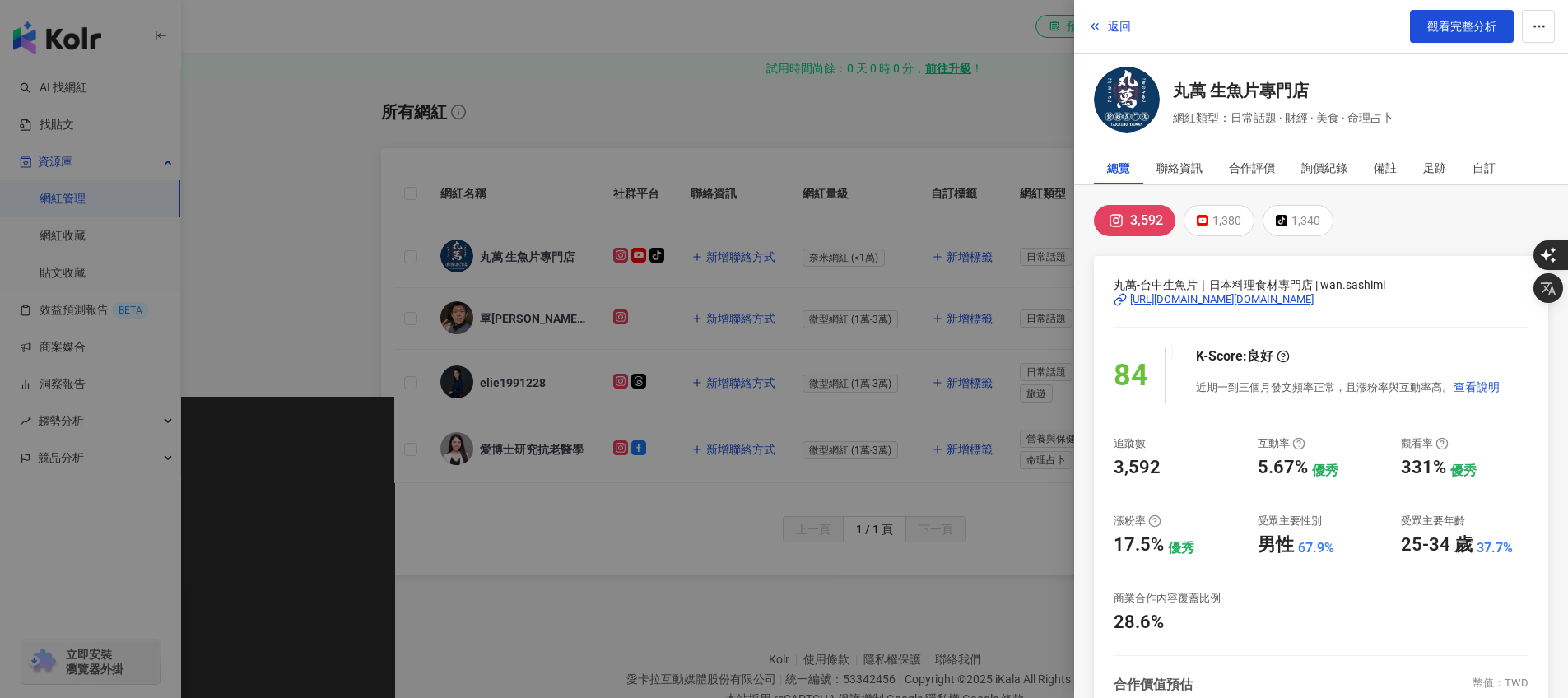
scroll to position [248, 0]
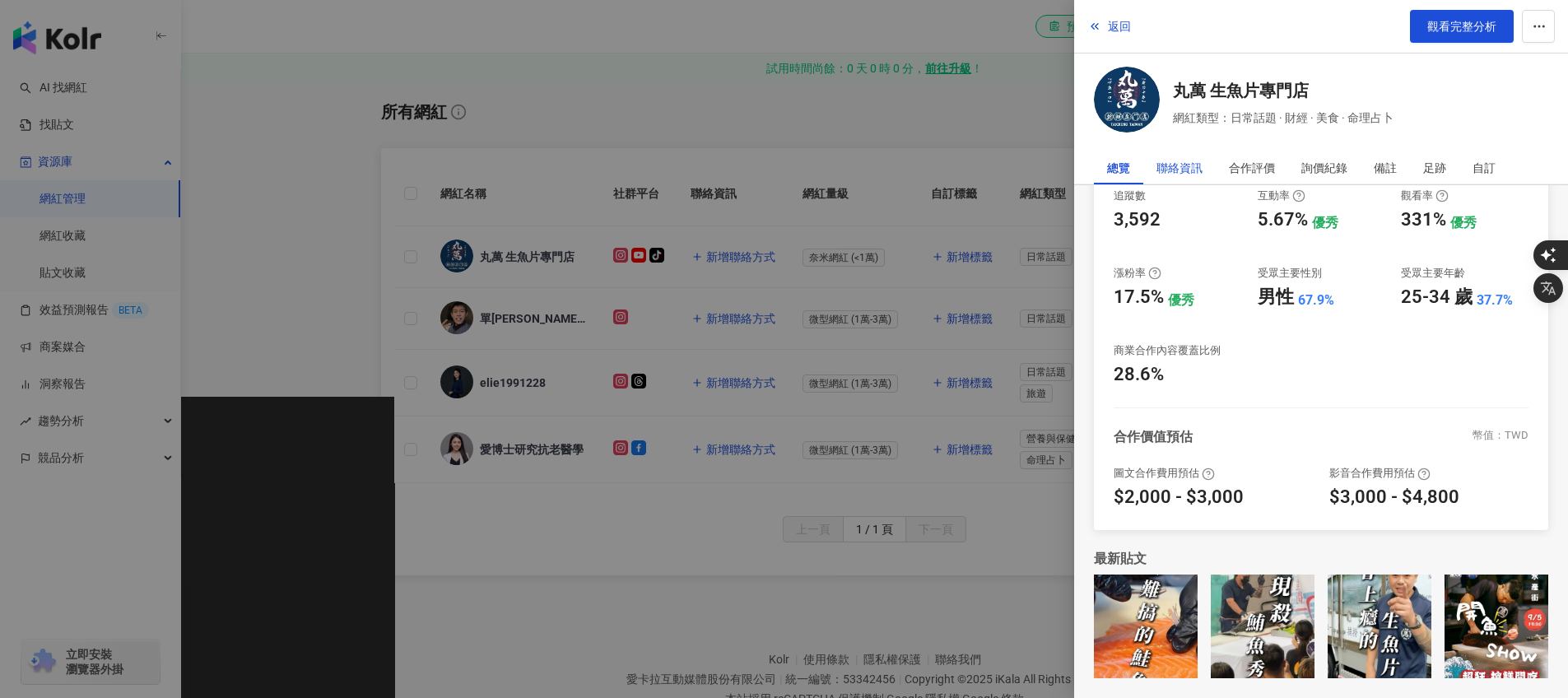
click at [1181, 167] on div "聯絡資訊" at bounding box center [1179, 168] width 46 height 33
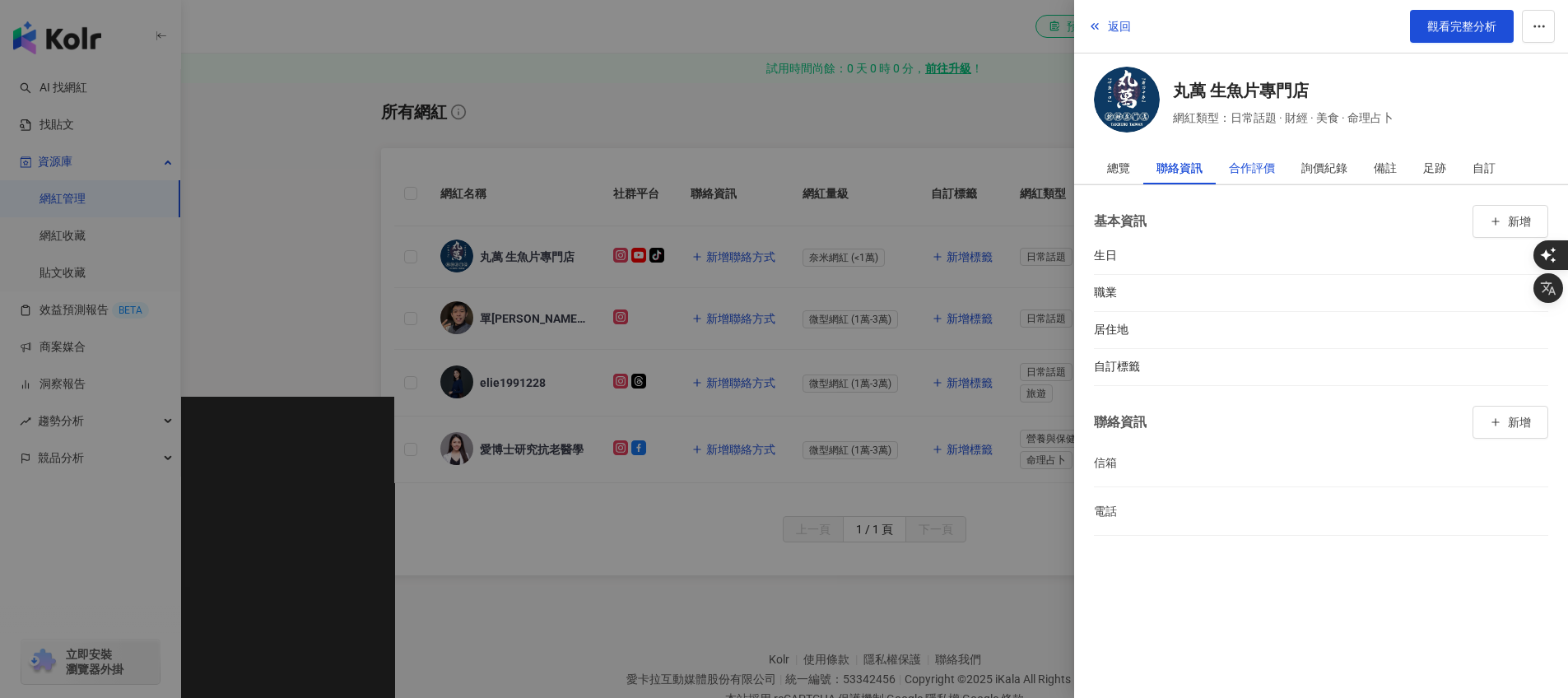
click at [1266, 169] on div "合作評價" at bounding box center [1251, 168] width 46 height 33
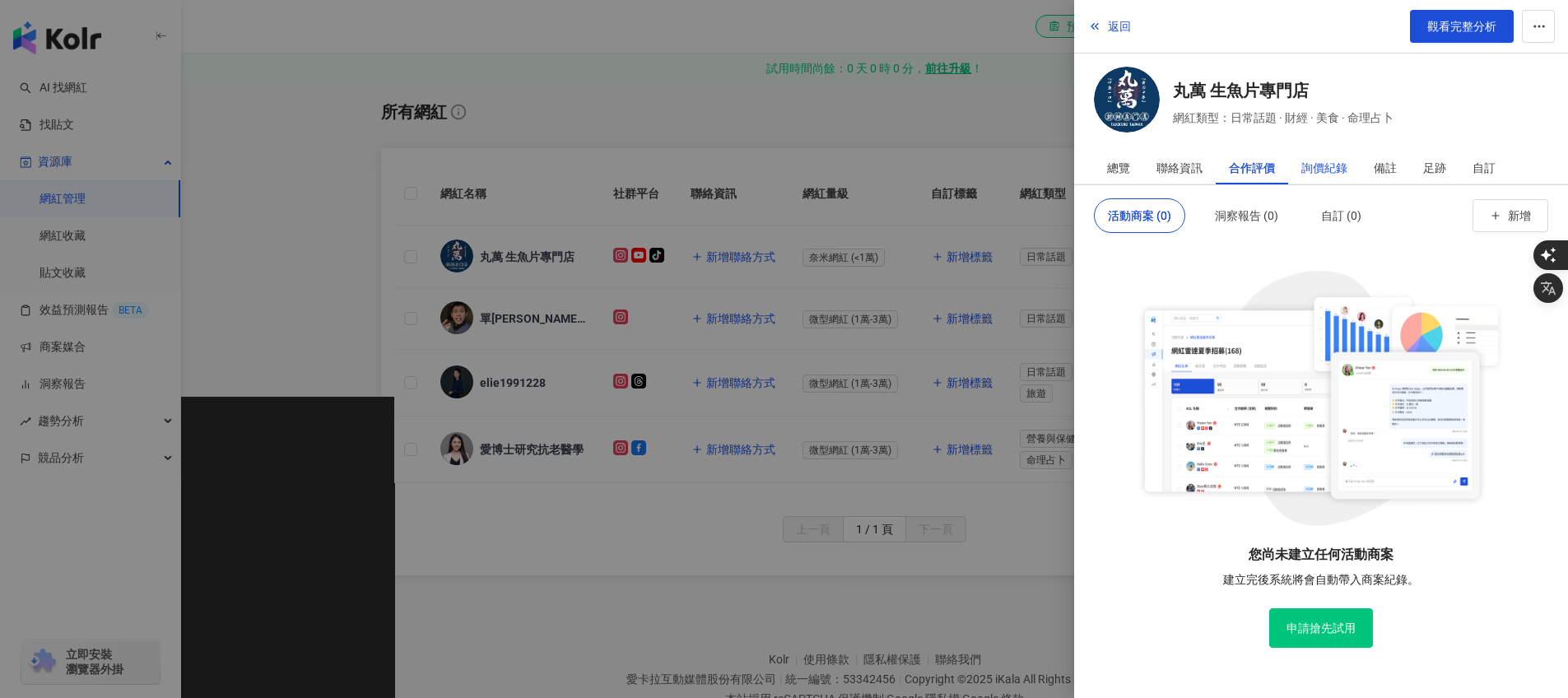
click at [1339, 169] on div "詢價紀錄" at bounding box center [1323, 168] width 46 height 33
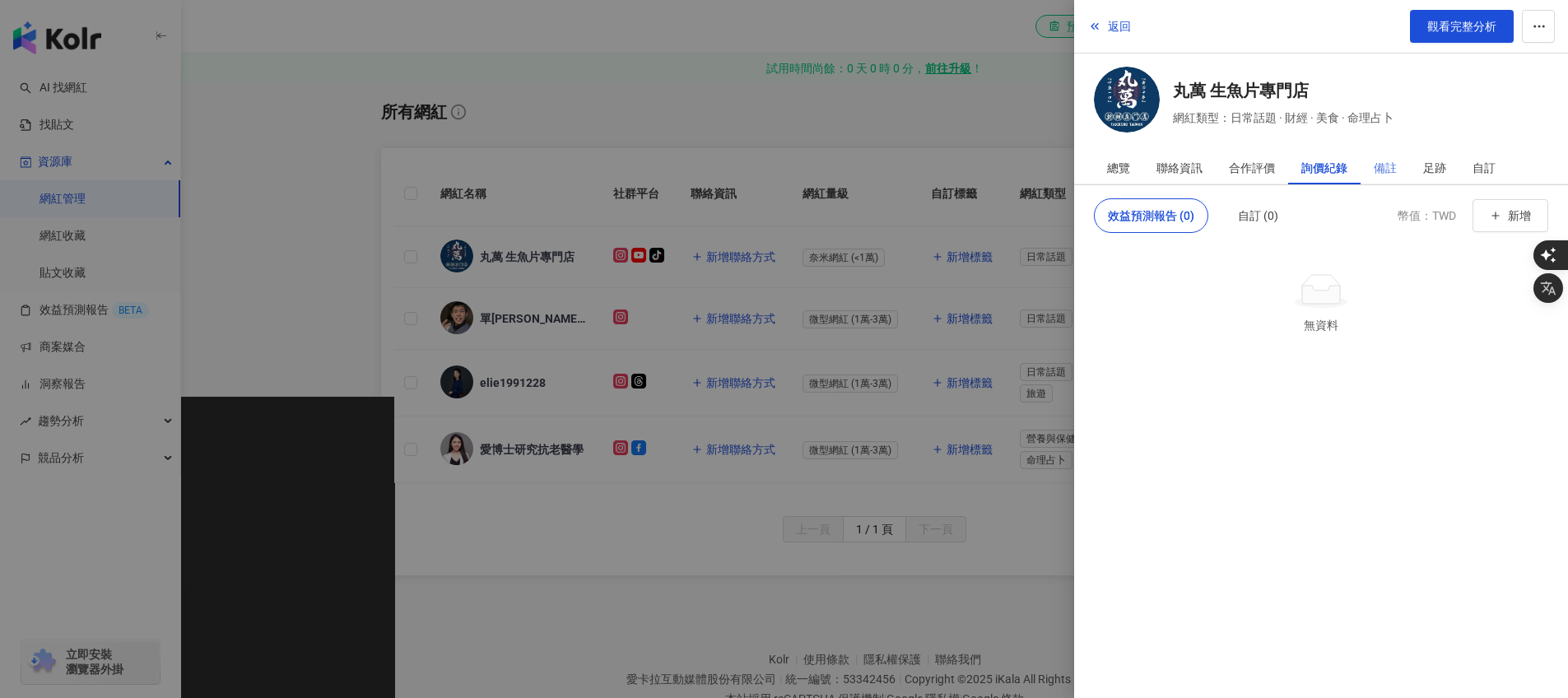
click at [1401, 167] on div "備註" at bounding box center [1385, 168] width 49 height 33
click at [1449, 165] on div "足跡" at bounding box center [1434, 168] width 49 height 33
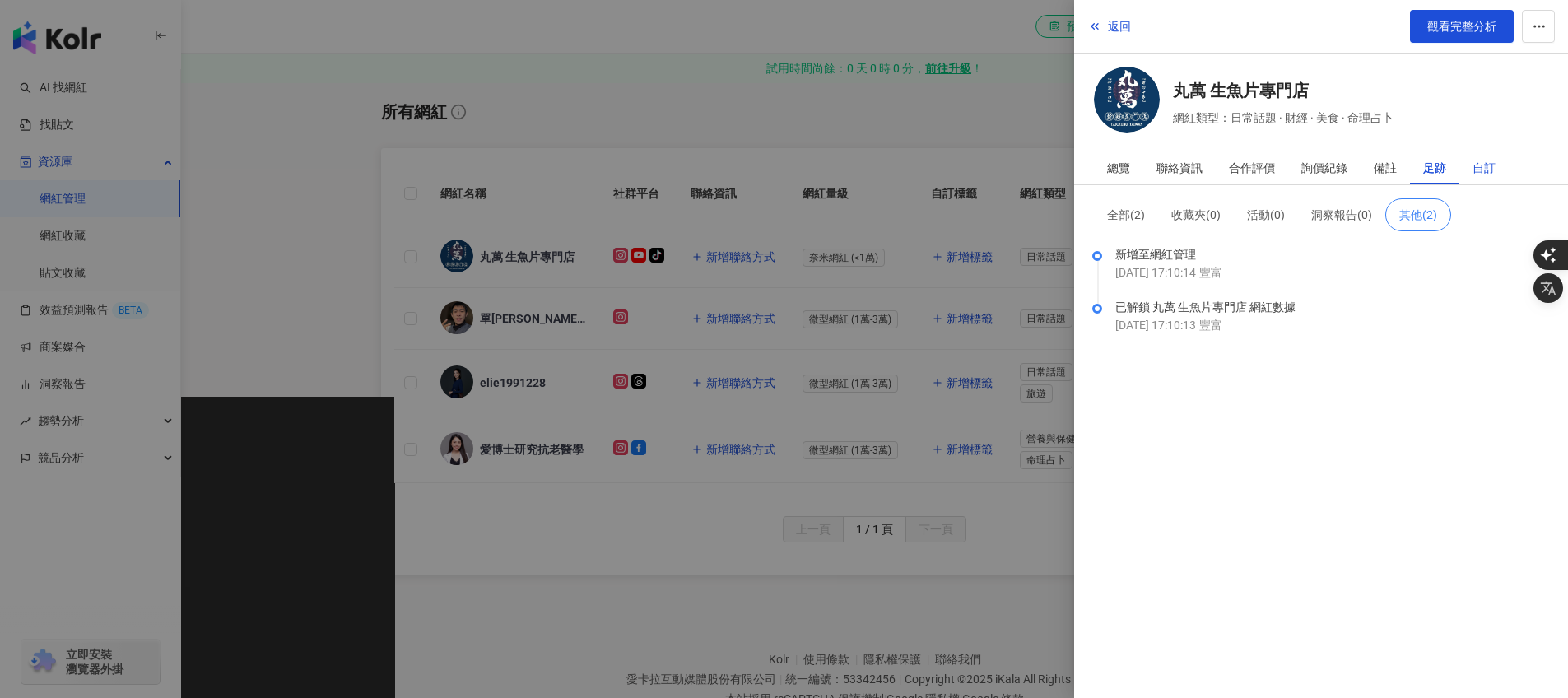
click at [1485, 163] on div "自訂" at bounding box center [1483, 168] width 23 height 33
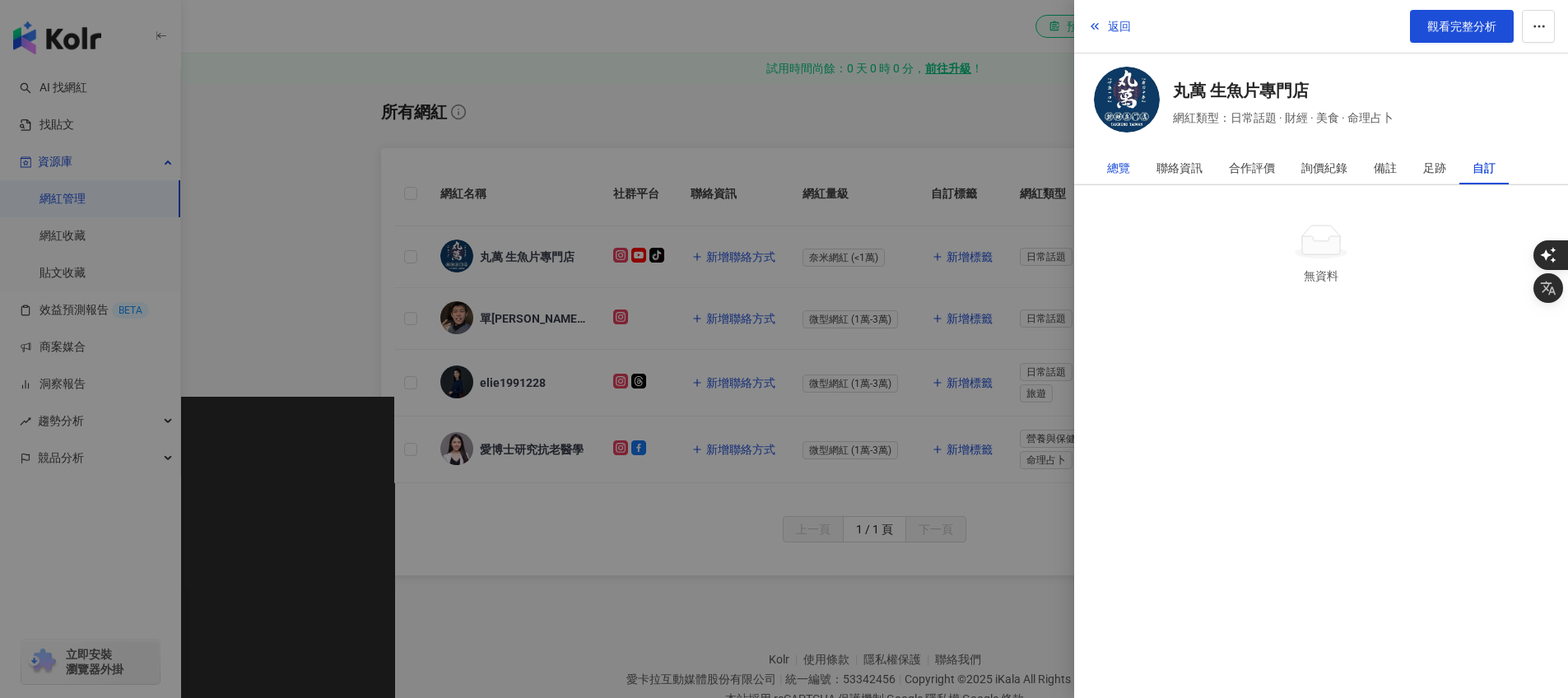
click at [1116, 161] on div "總覽" at bounding box center [1119, 168] width 23 height 33
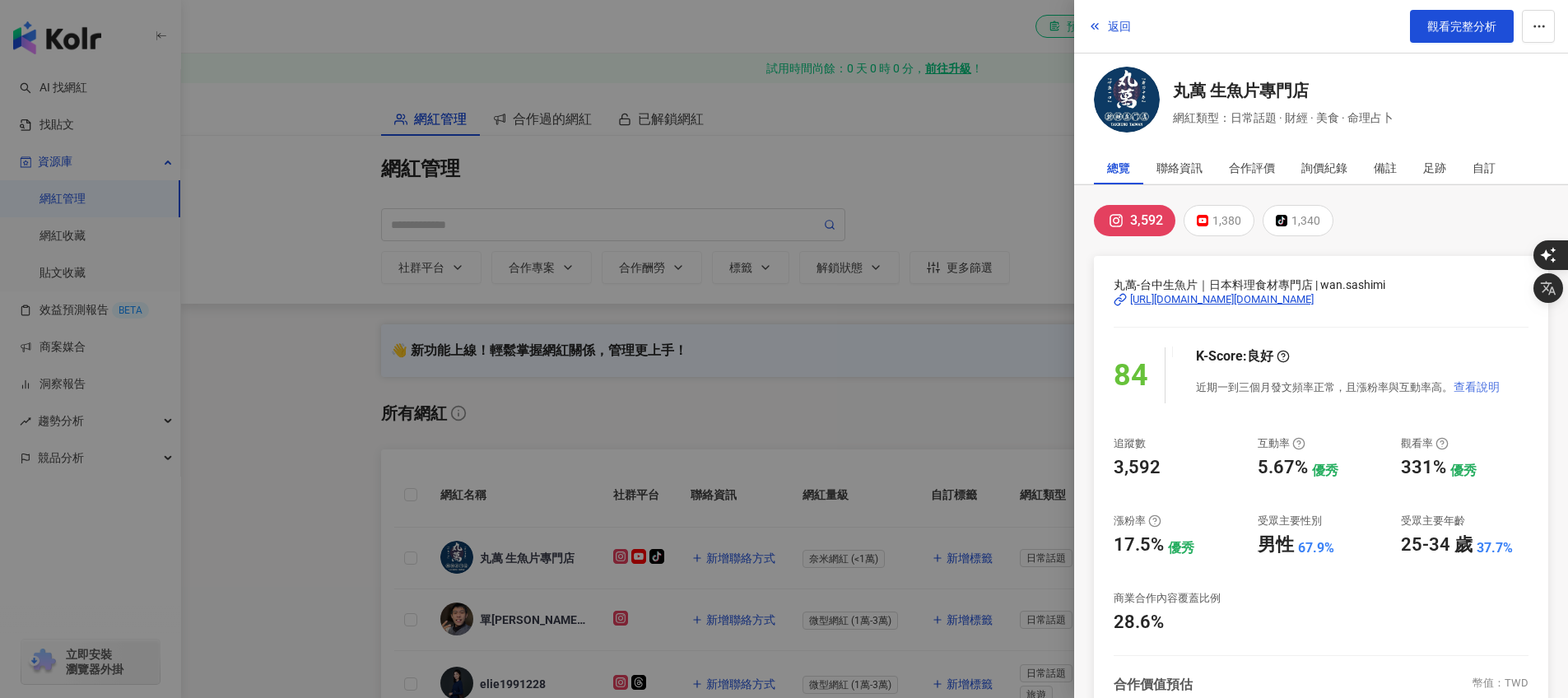
click at [1475, 383] on span "查看說明" at bounding box center [1476, 387] width 46 height 13
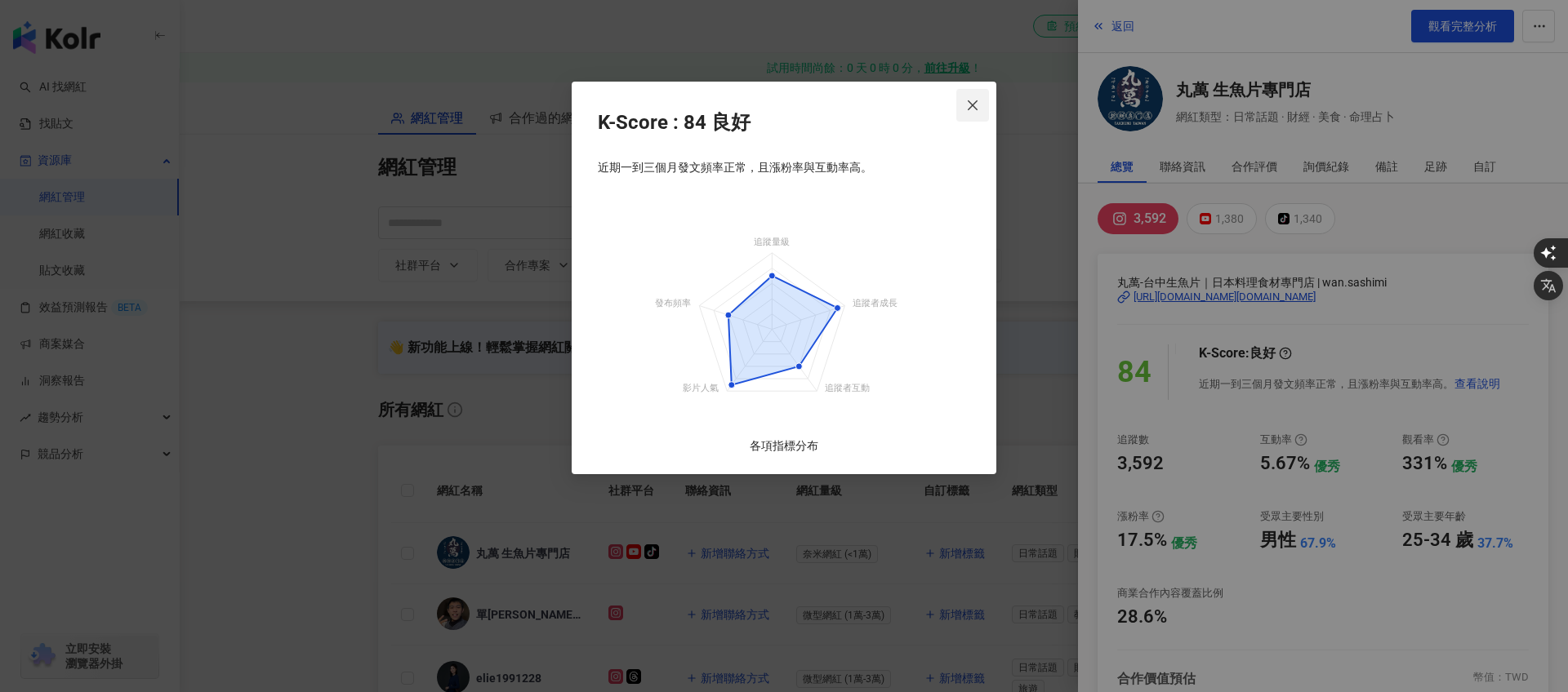
click at [983, 104] on span "Close" at bounding box center [973, 105] width 33 height 13
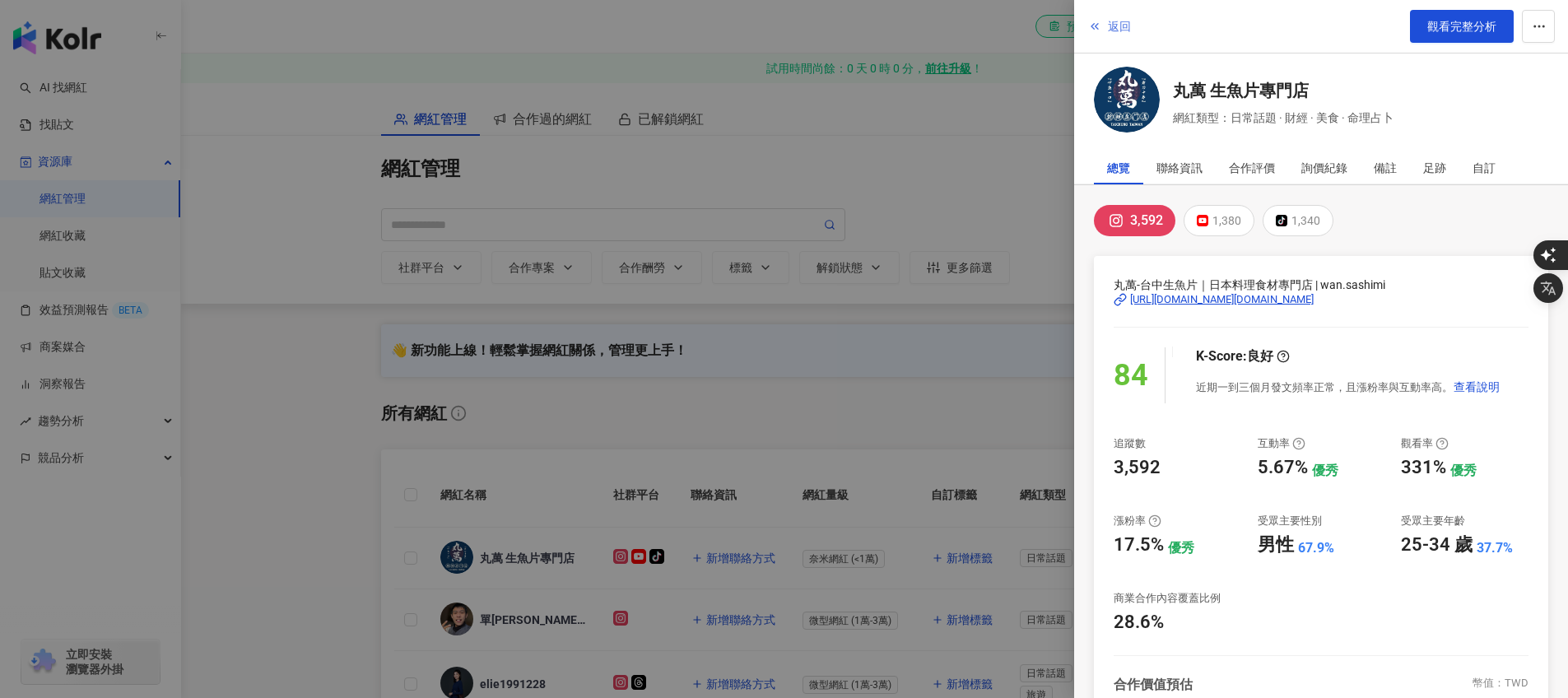
click at [1093, 26] on icon "button" at bounding box center [1094, 26] width 13 height 13
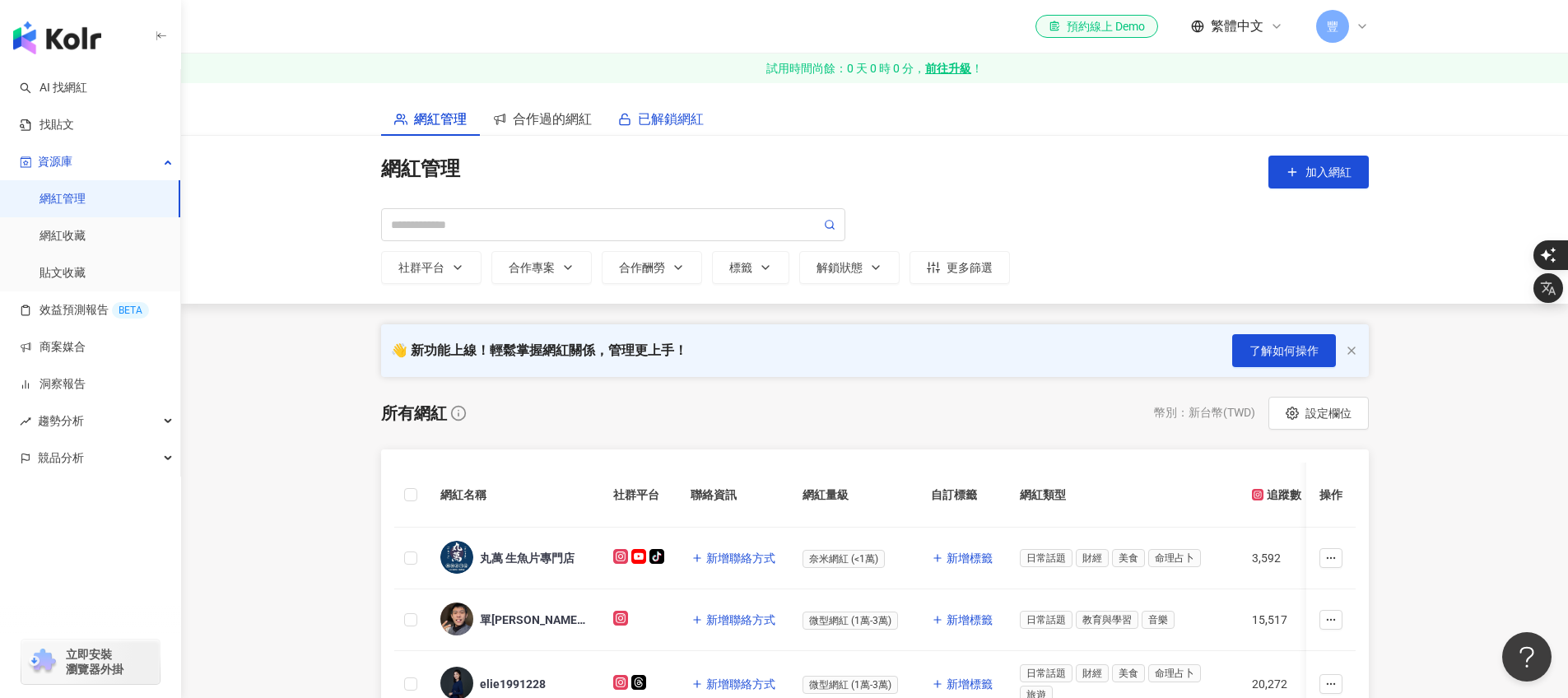
click at [647, 118] on span "已解鎖網紅" at bounding box center [671, 119] width 66 height 21
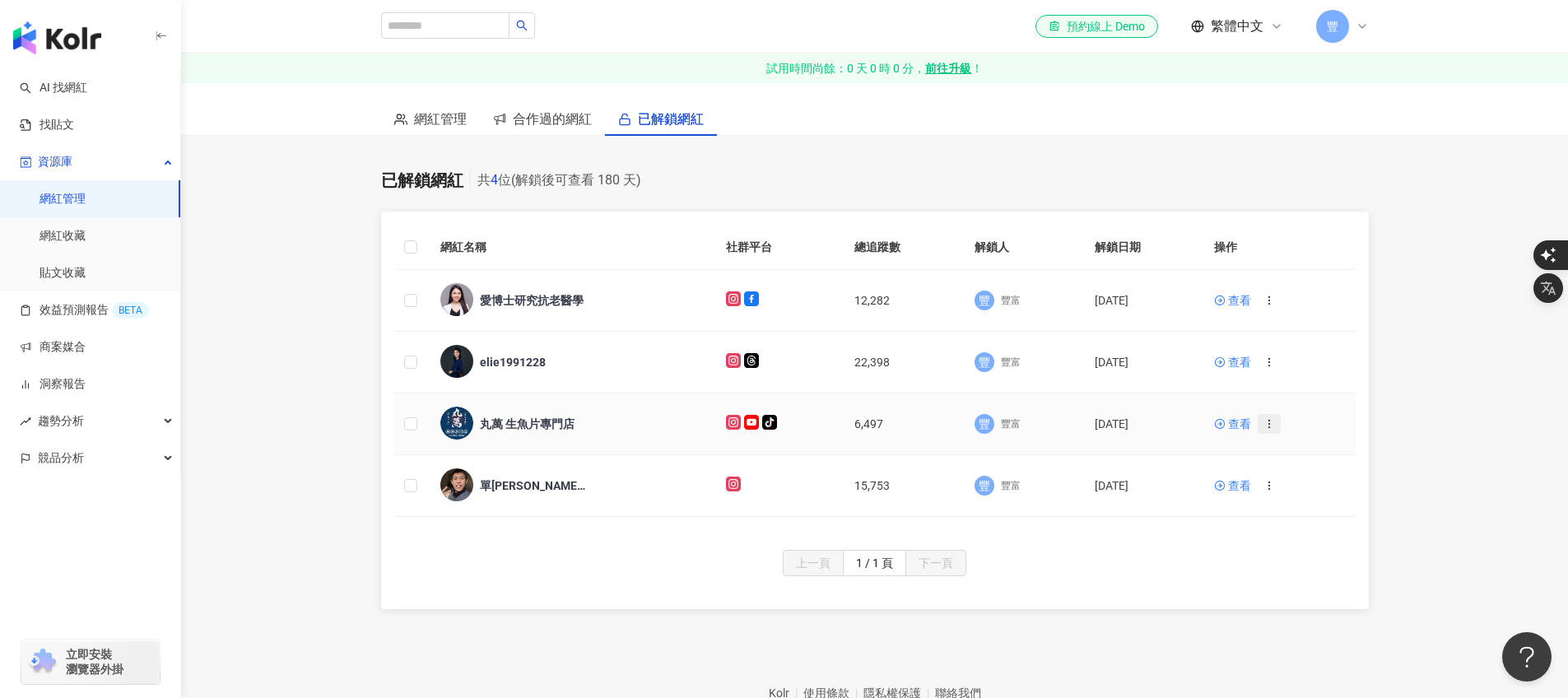
click at [1271, 430] on button "button" at bounding box center [1269, 424] width 23 height 20
click at [1453, 410] on main "網紅管理 合作過的網紅 已解鎖網紅 已解鎖網紅 共 4 位 (解鎖後可查看 180 天) 網紅名稱 社群平台 總追蹤數 解鎖人 解鎖日期 操作 愛博士研究抗老…" at bounding box center [874, 345] width 1386 height 527
click at [576, 428] on span "丸萬 生魚片專門店" at bounding box center [533, 424] width 107 height 16
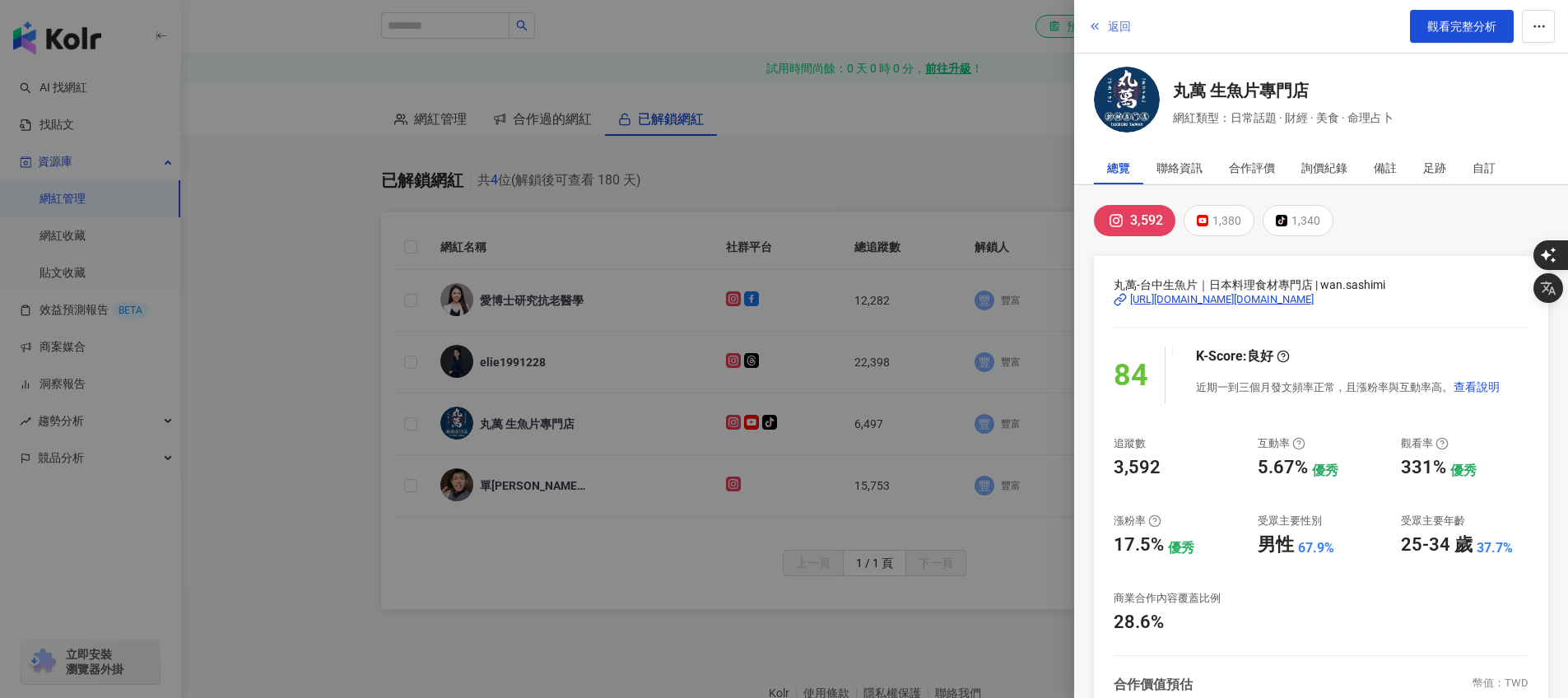
click at [1123, 29] on span "返回" at bounding box center [1119, 26] width 23 height 13
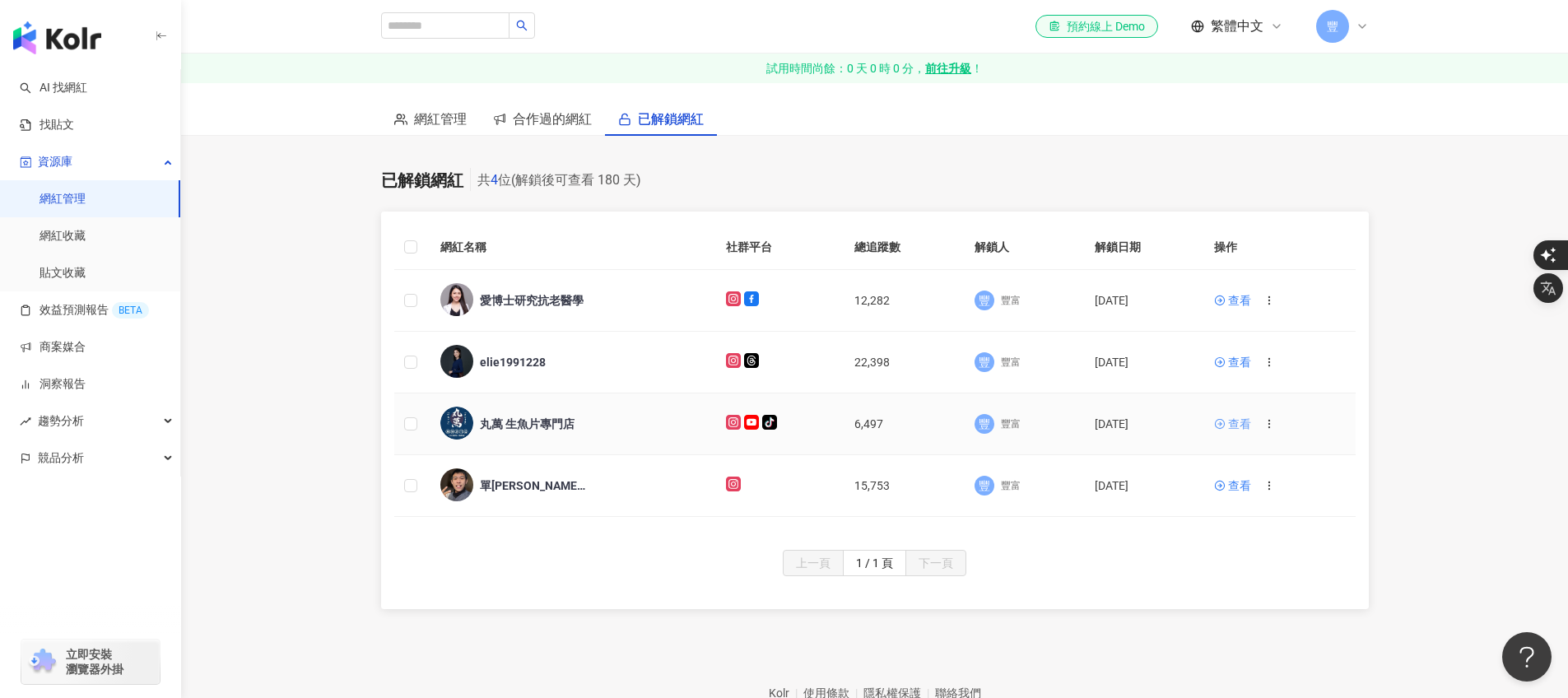
click at [1234, 426] on div "查看" at bounding box center [1239, 424] width 23 height 18
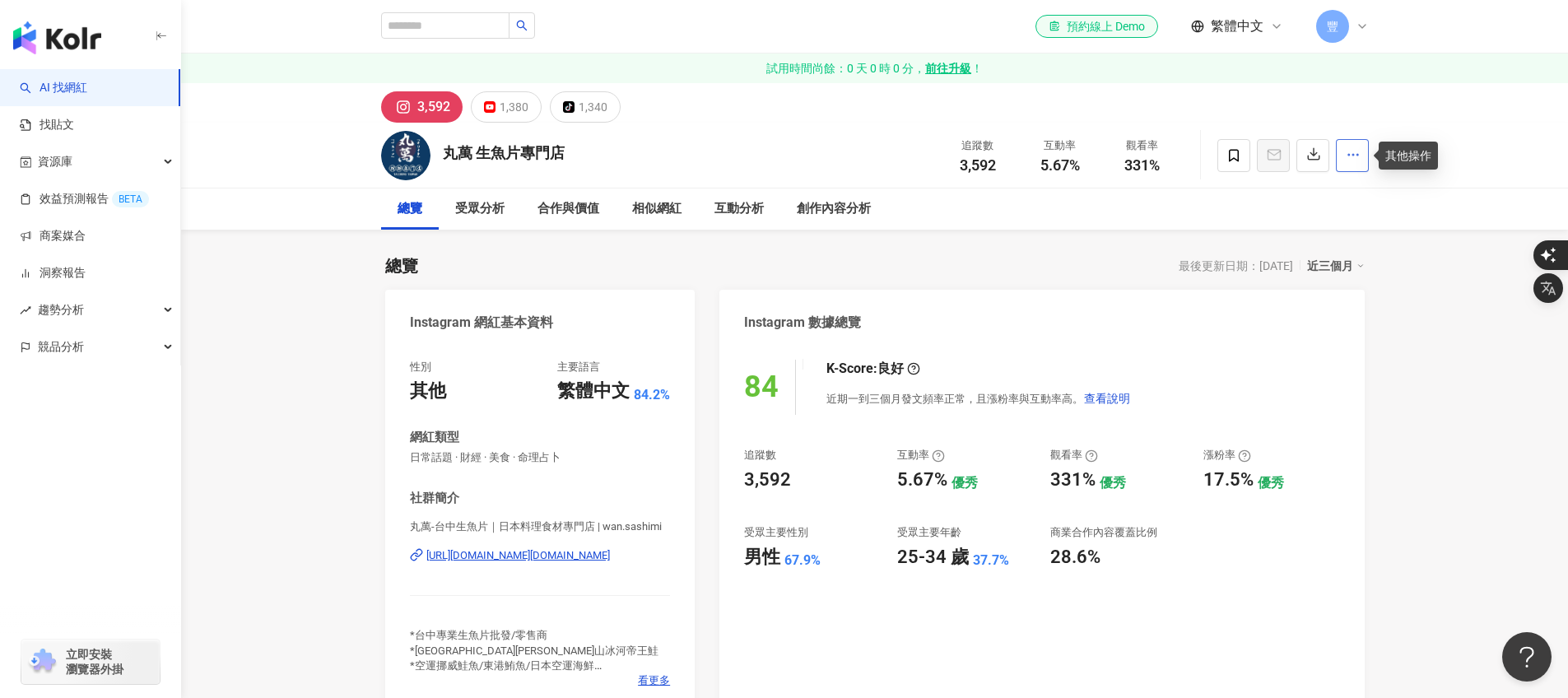
click at [1353, 158] on icon "button" at bounding box center [1353, 154] width 15 height 15
click at [1094, 266] on div "總覽 最後更新日期：2025/10/3 近三個月" at bounding box center [875, 266] width 979 height 23
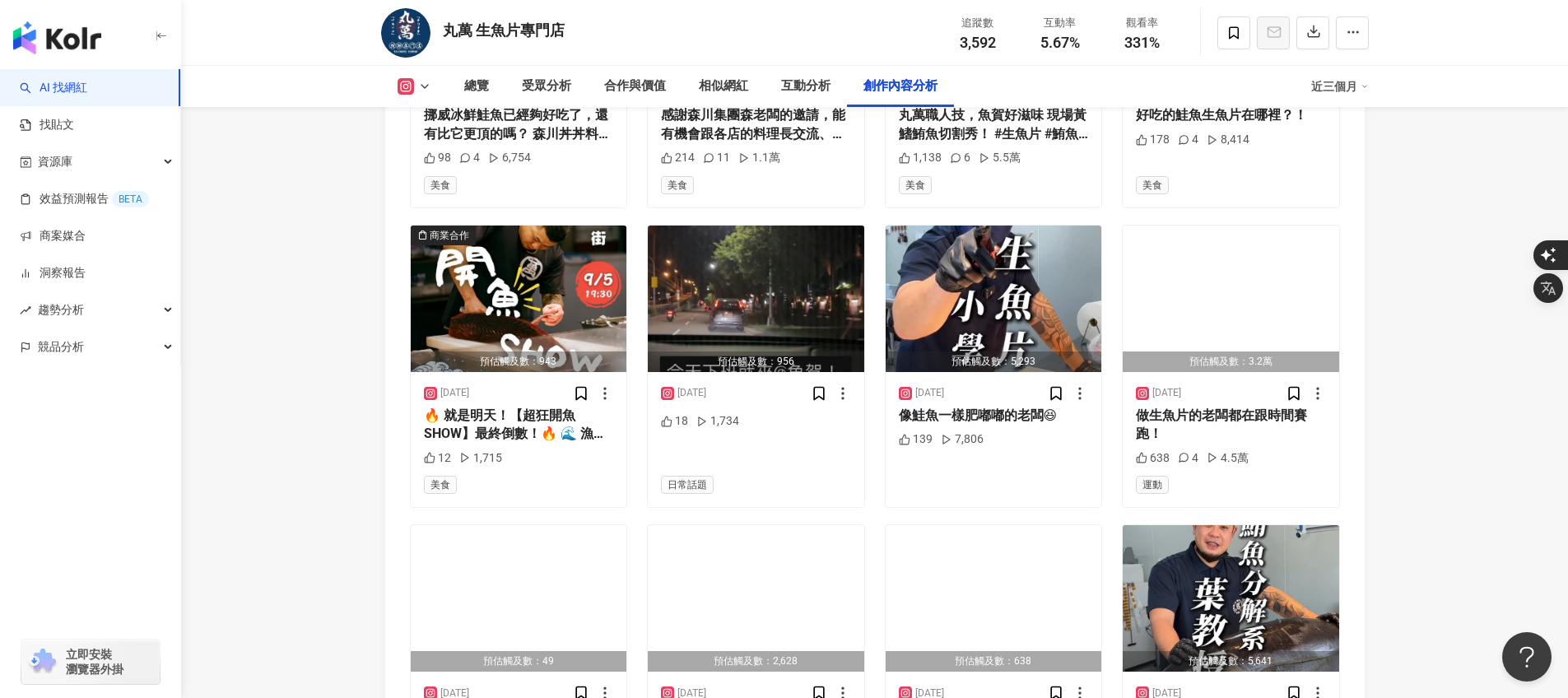
scroll to position [5032, 0]
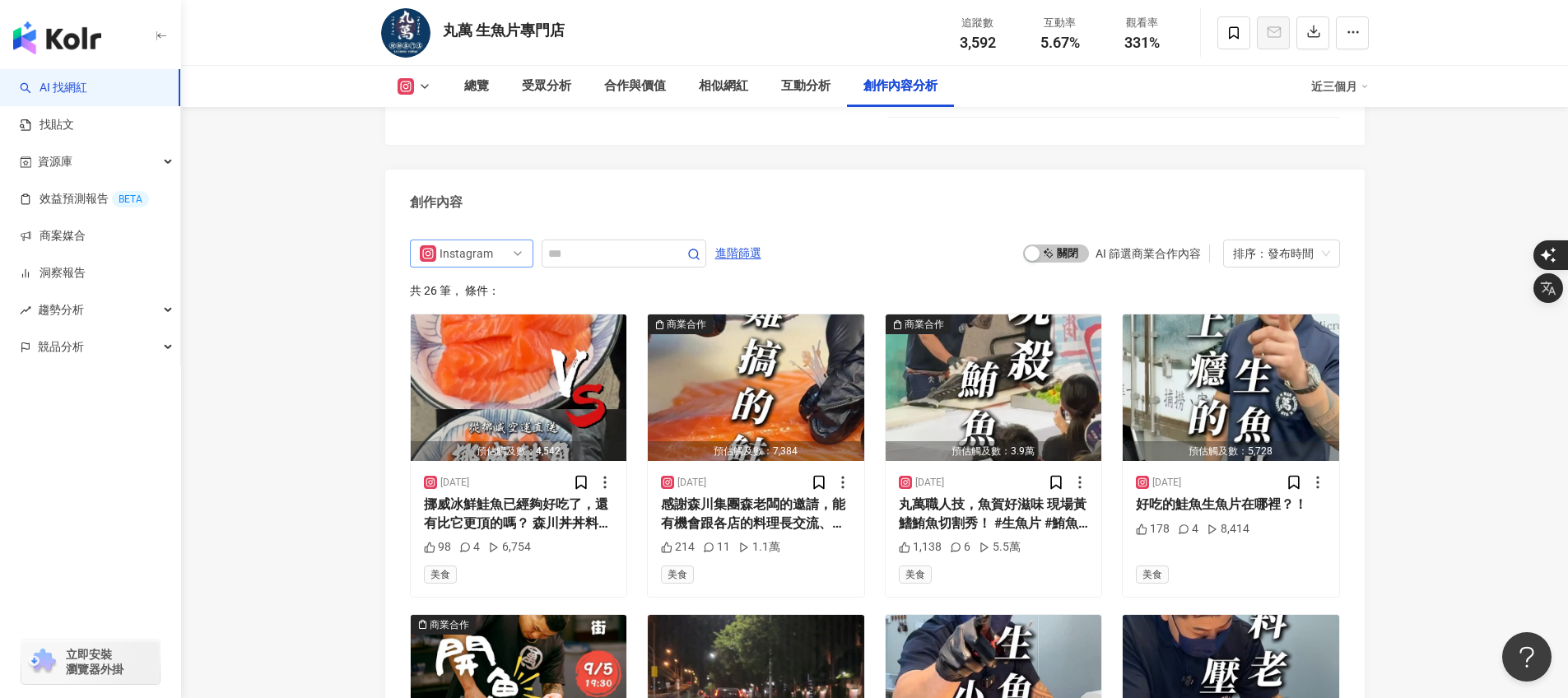
click at [474, 266] on div "Instagram" at bounding box center [466, 253] width 54 height 26
click at [730, 266] on span "進階篩選" at bounding box center [737, 253] width 46 height 26
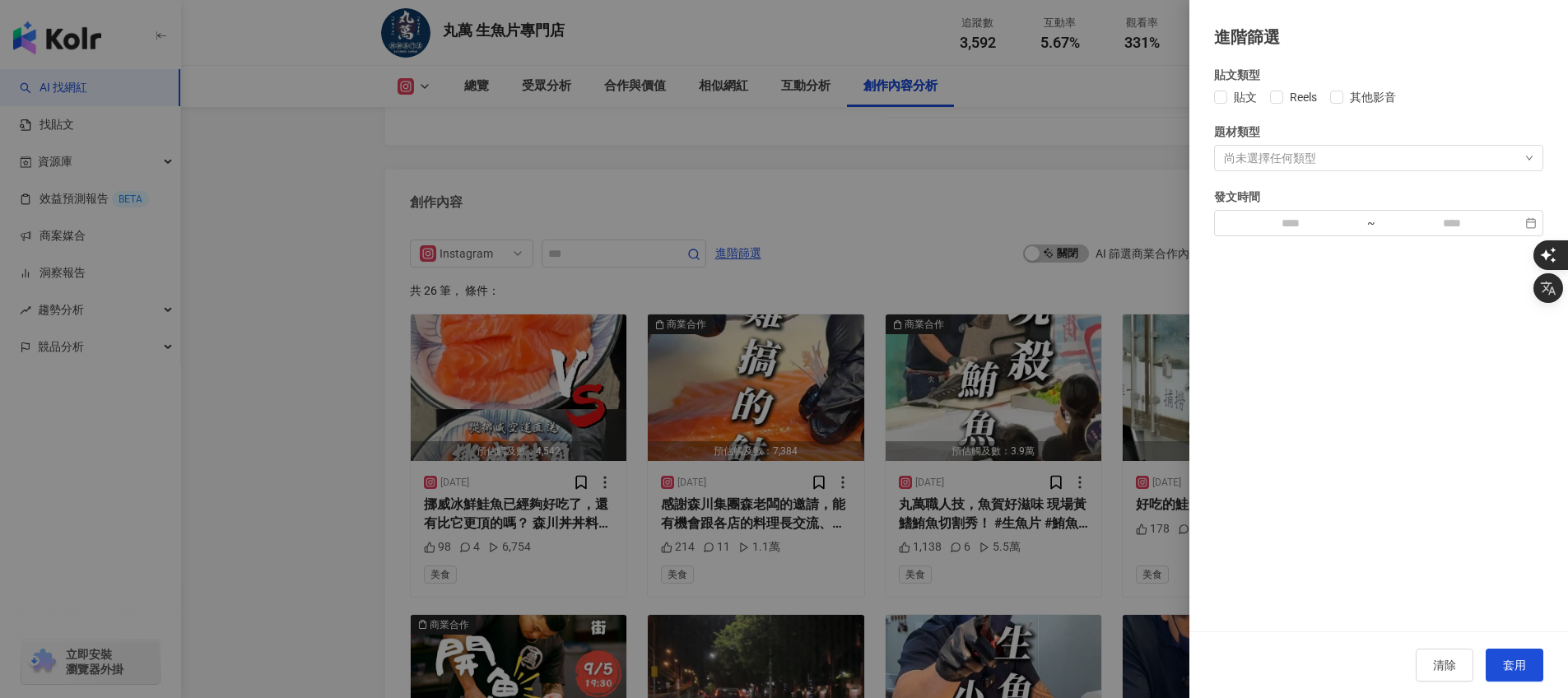
click at [1081, 184] on div at bounding box center [784, 349] width 1568 height 698
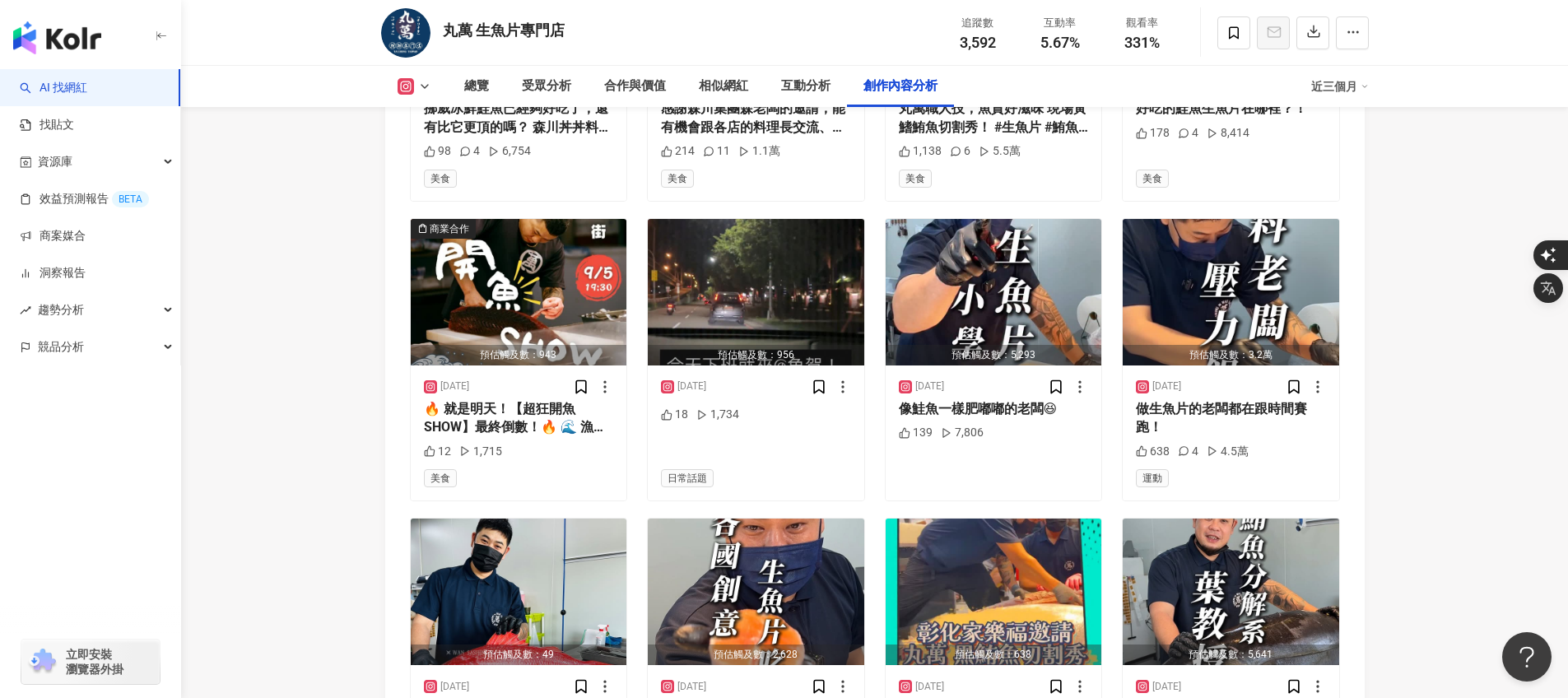
scroll to position [5805, 0]
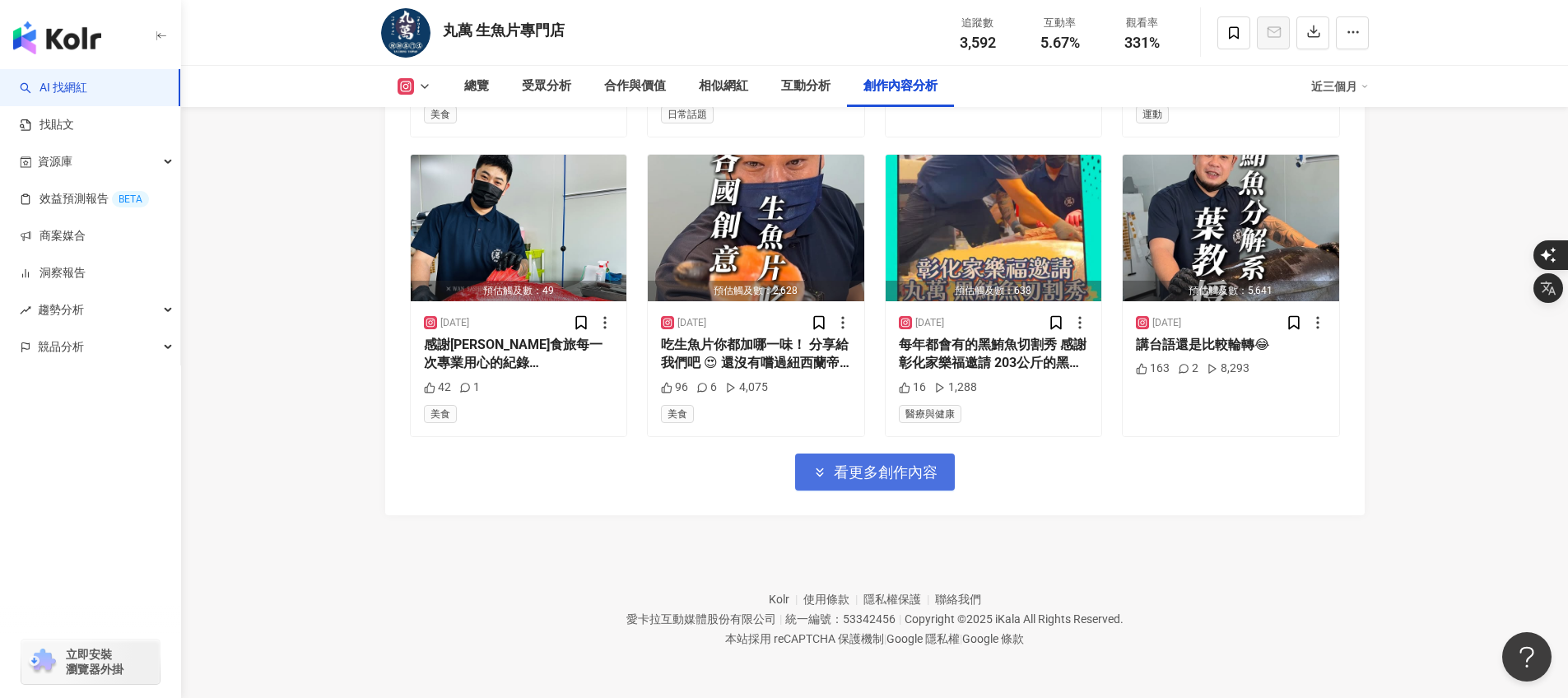
click at [884, 484] on button "看更多創作內容" at bounding box center [875, 472] width 160 height 37
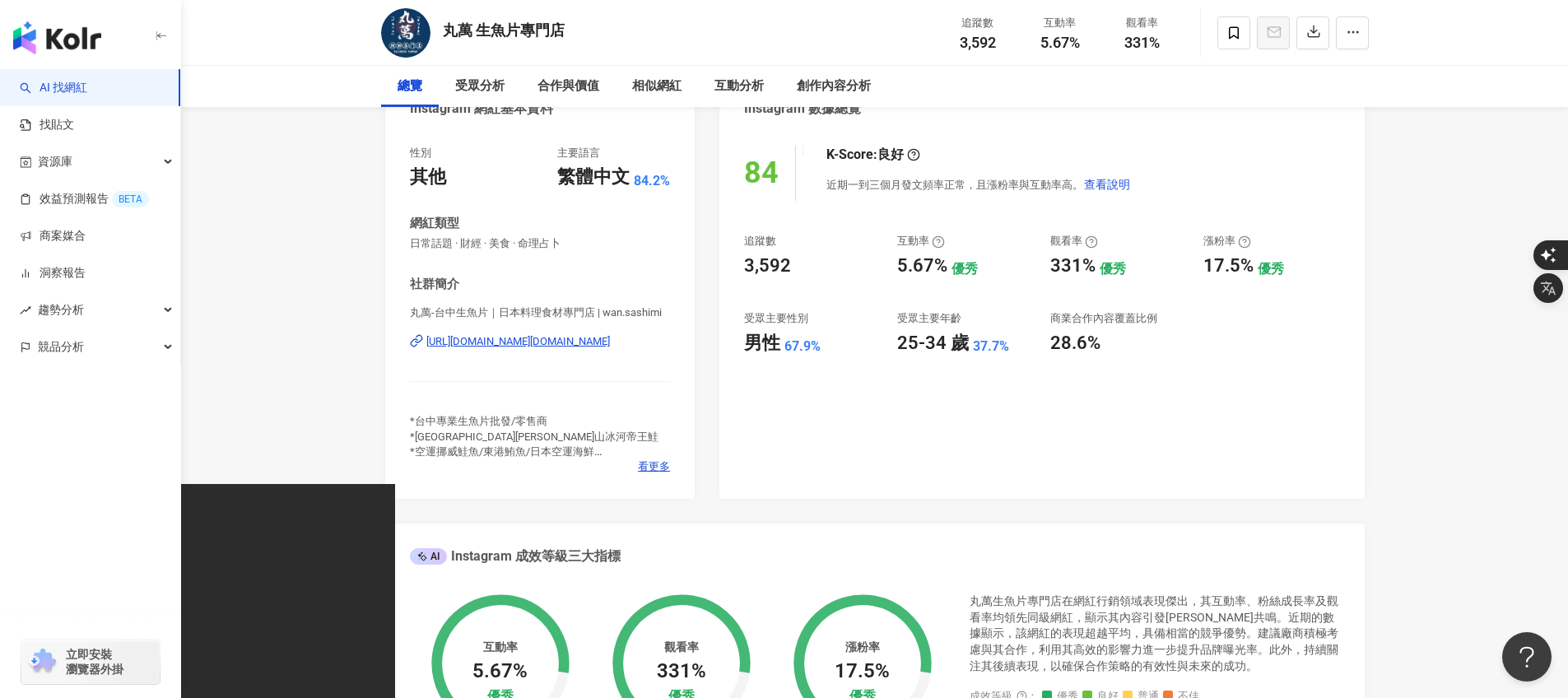
scroll to position [0, 0]
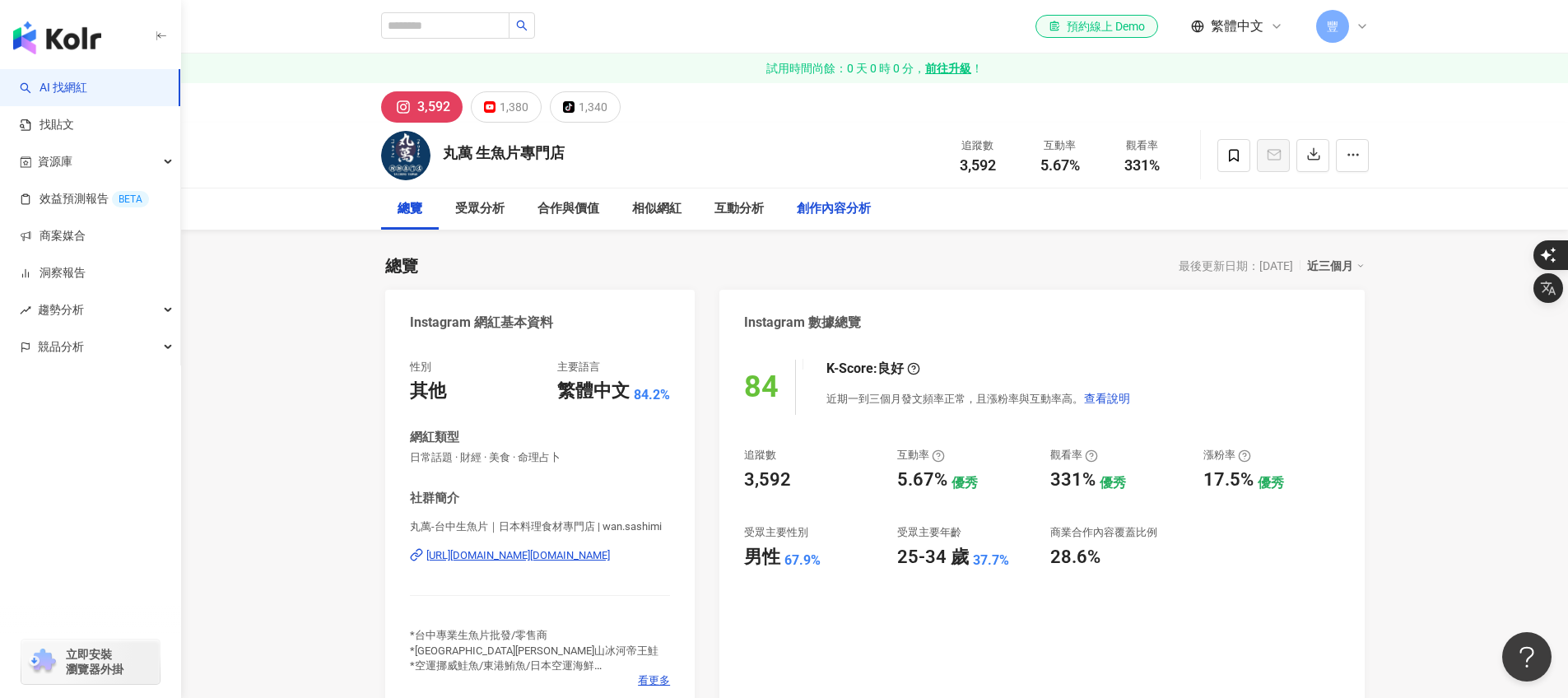
click at [828, 213] on div "創作內容分析" at bounding box center [834, 208] width 74 height 20
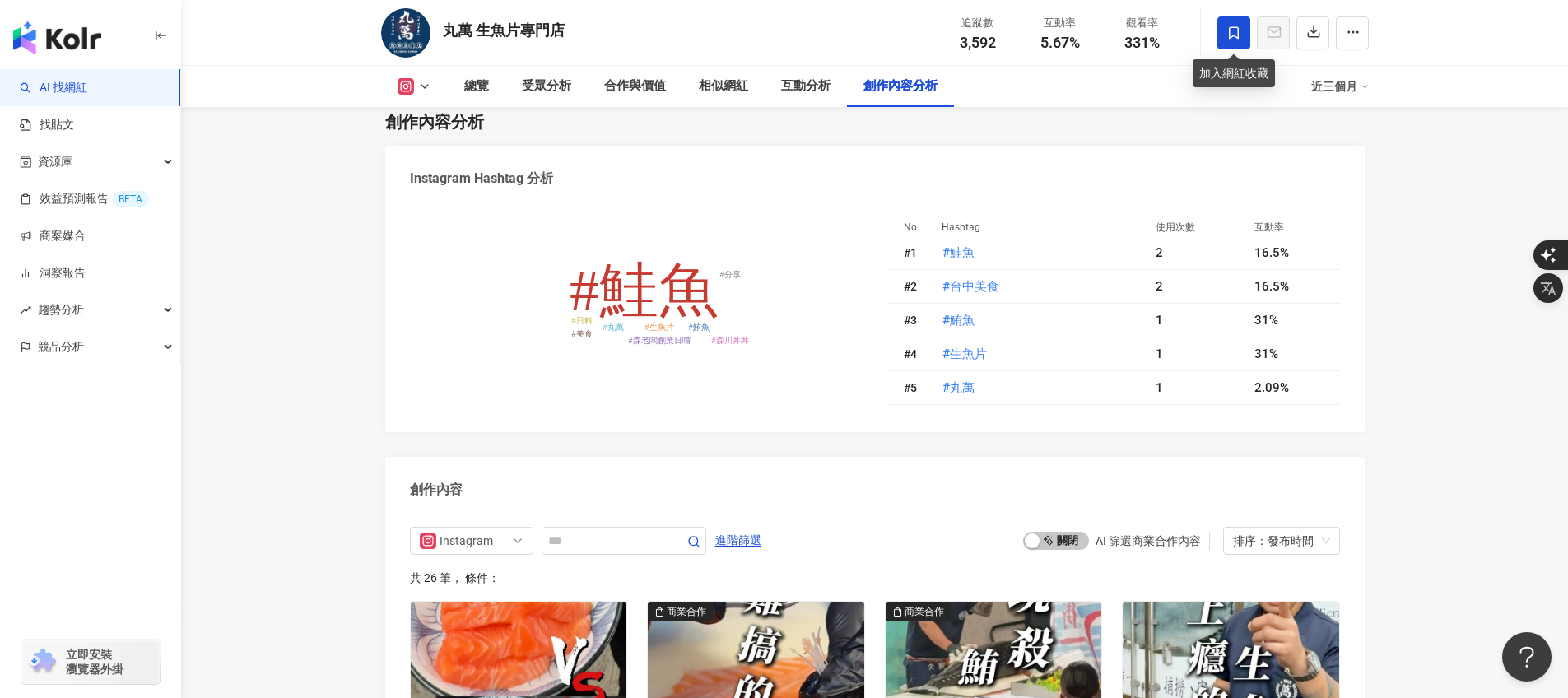
click at [1247, 33] on span at bounding box center [1233, 33] width 33 height 33
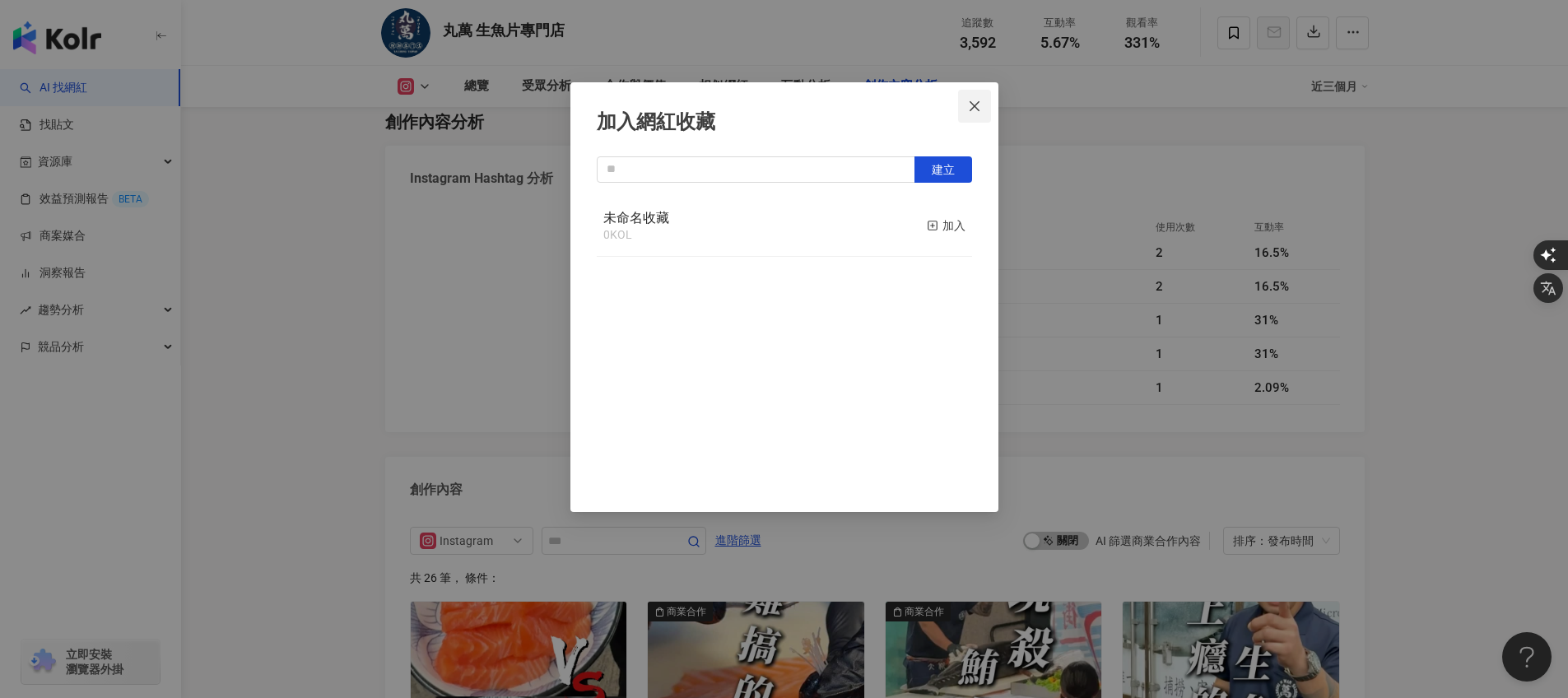
click at [968, 107] on icon "close" at bounding box center [974, 106] width 13 height 13
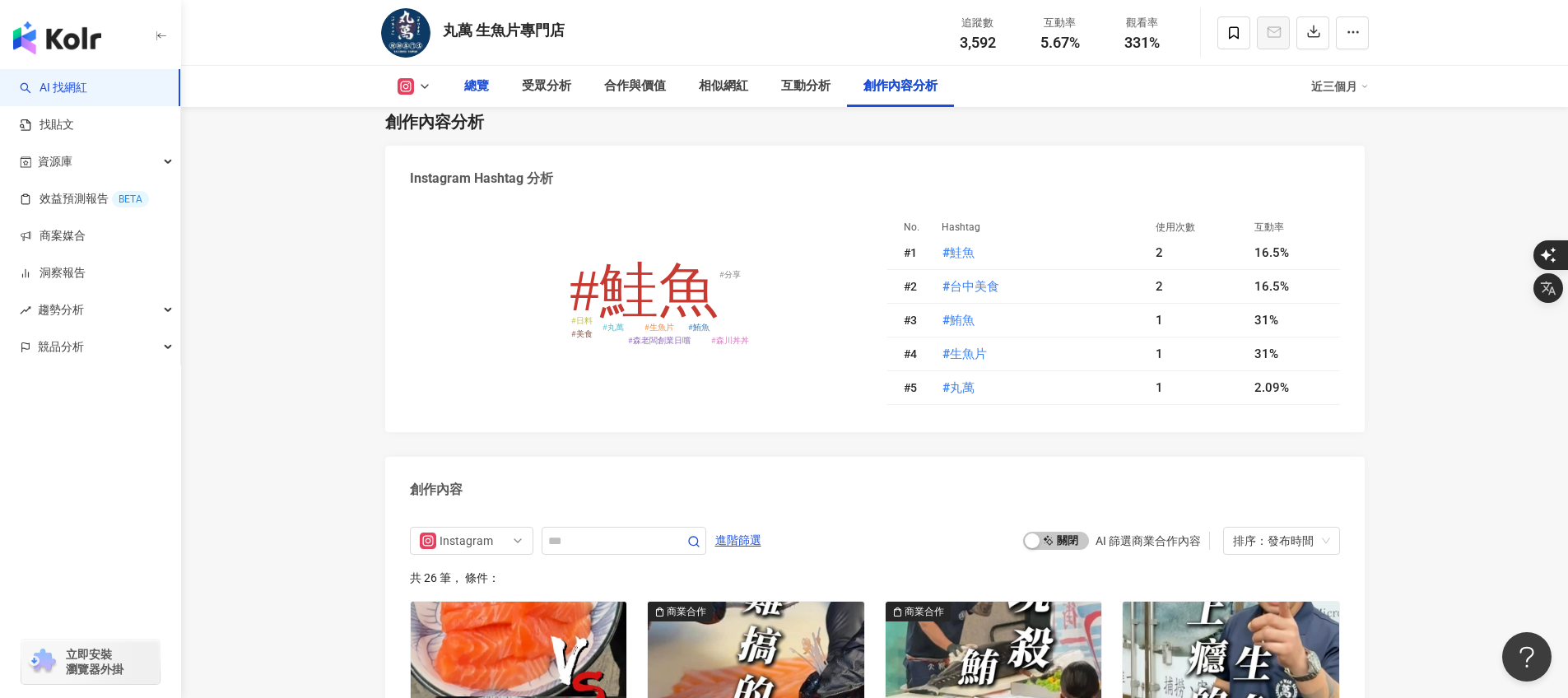
click at [461, 87] on div "總覽" at bounding box center [476, 86] width 58 height 42
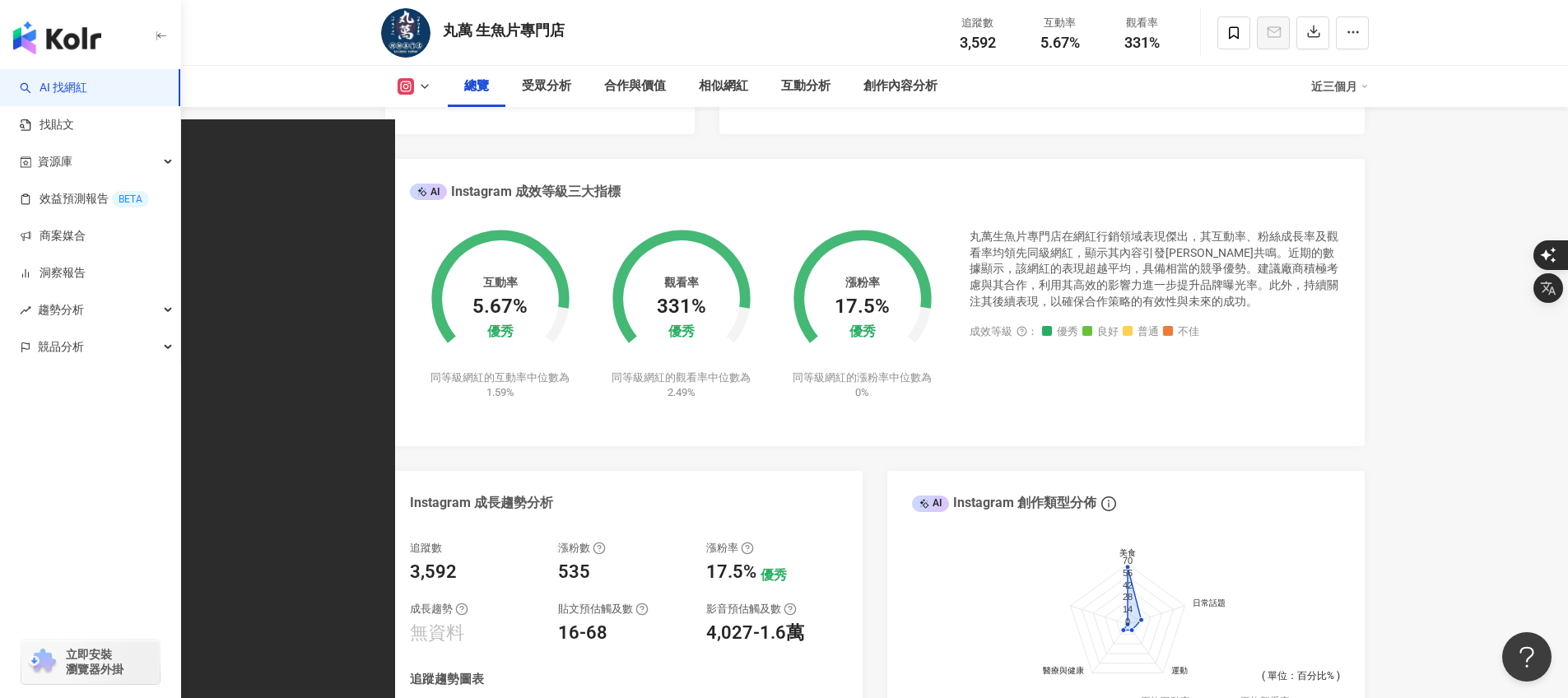
scroll to position [585, 0]
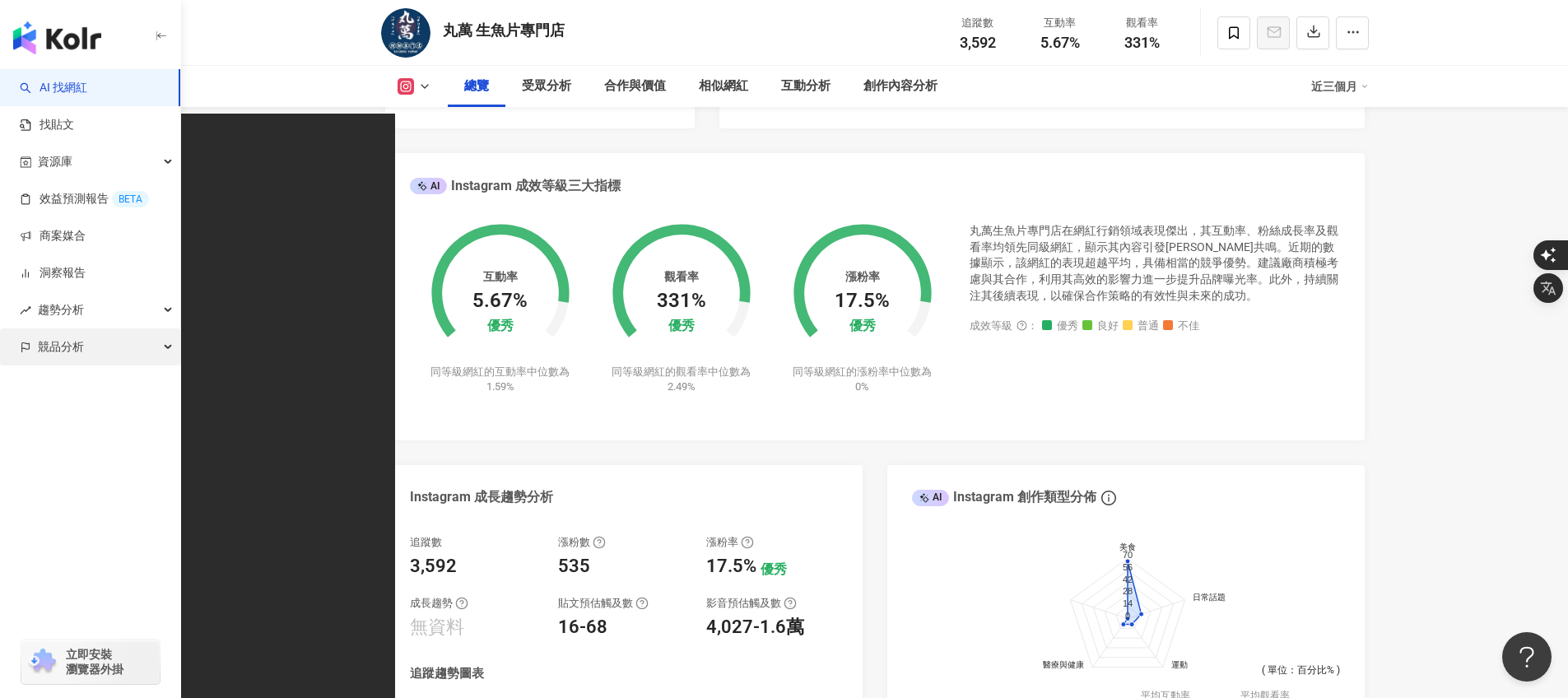
click at [87, 343] on div "競品分析" at bounding box center [90, 347] width 181 height 37
click at [109, 391] on link "品牌帳號分析" at bounding box center [74, 384] width 69 height 16
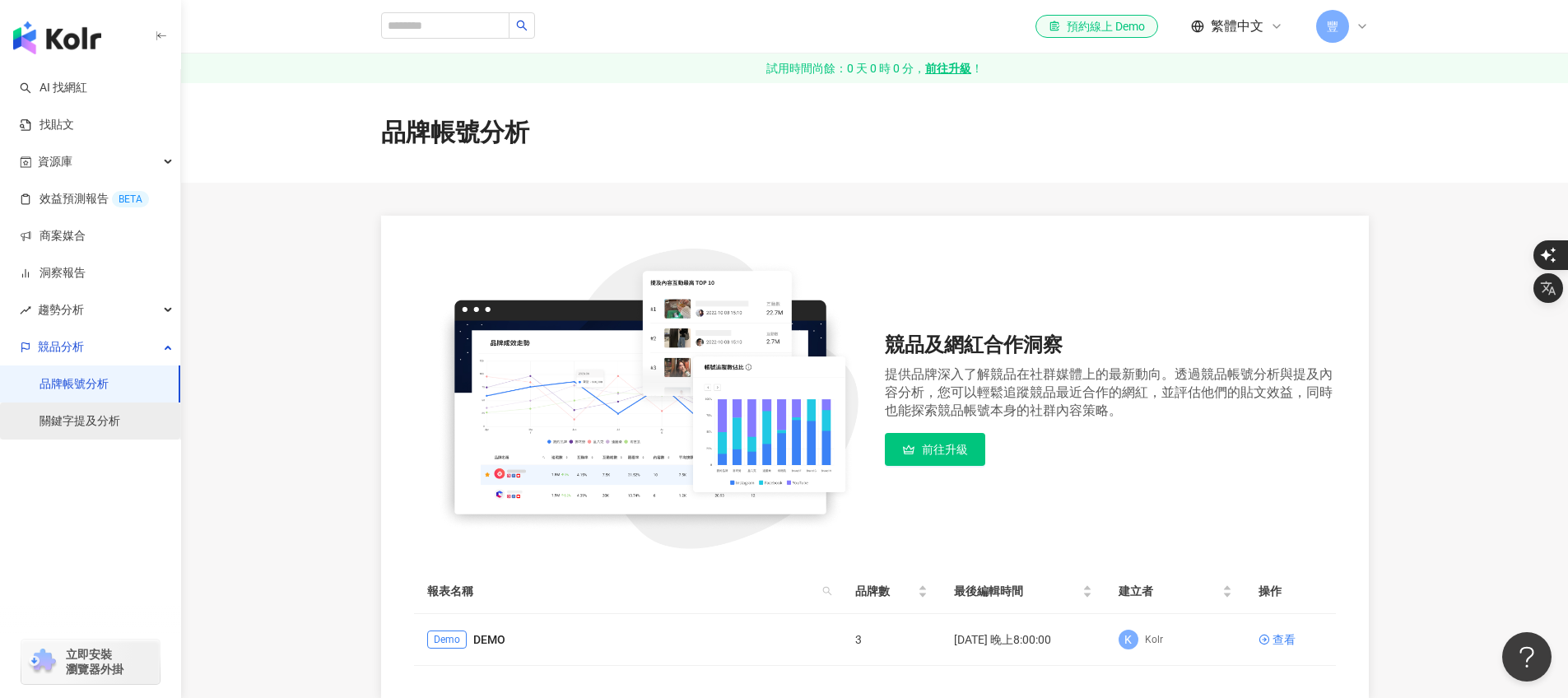
click at [118, 419] on link "關鍵字提及分析" at bounding box center [80, 421] width 80 height 16
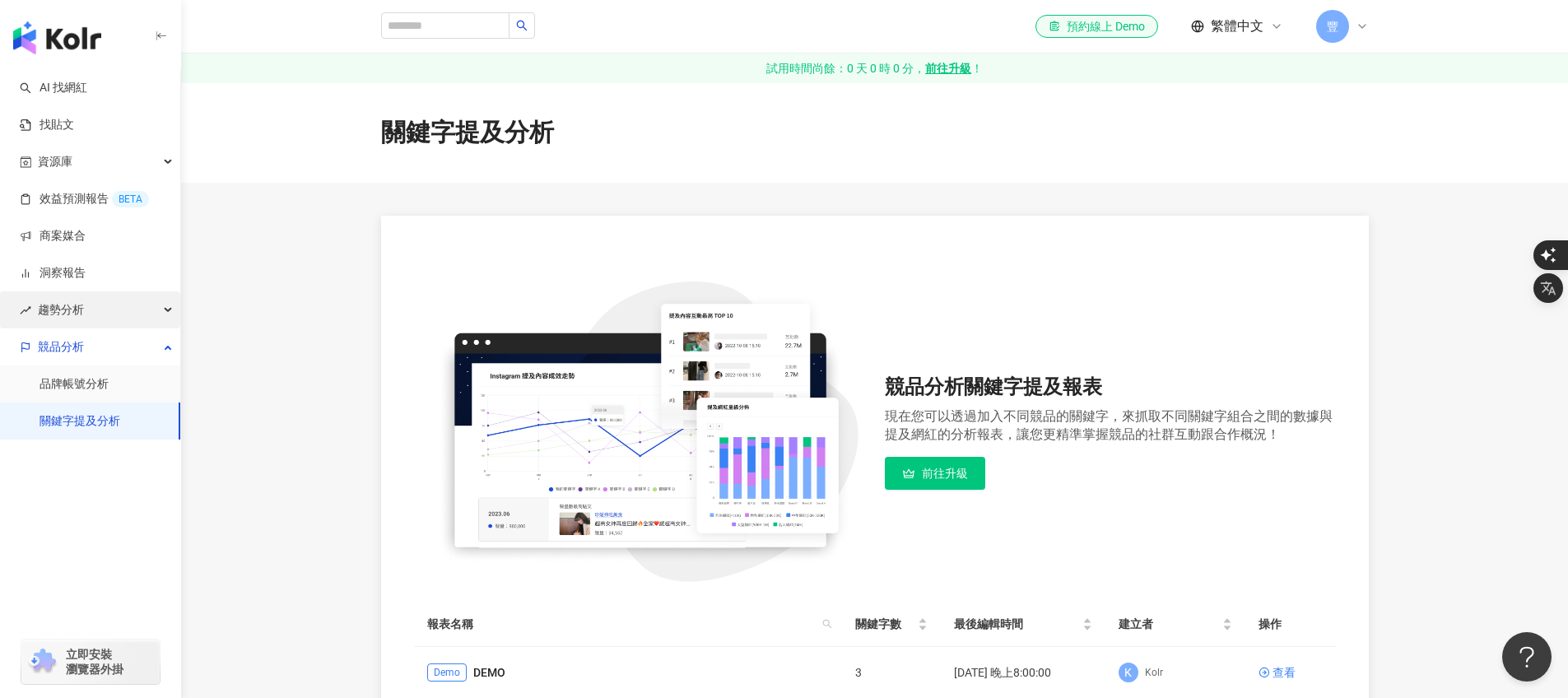
click at [117, 308] on div "趨勢分析" at bounding box center [90, 310] width 181 height 37
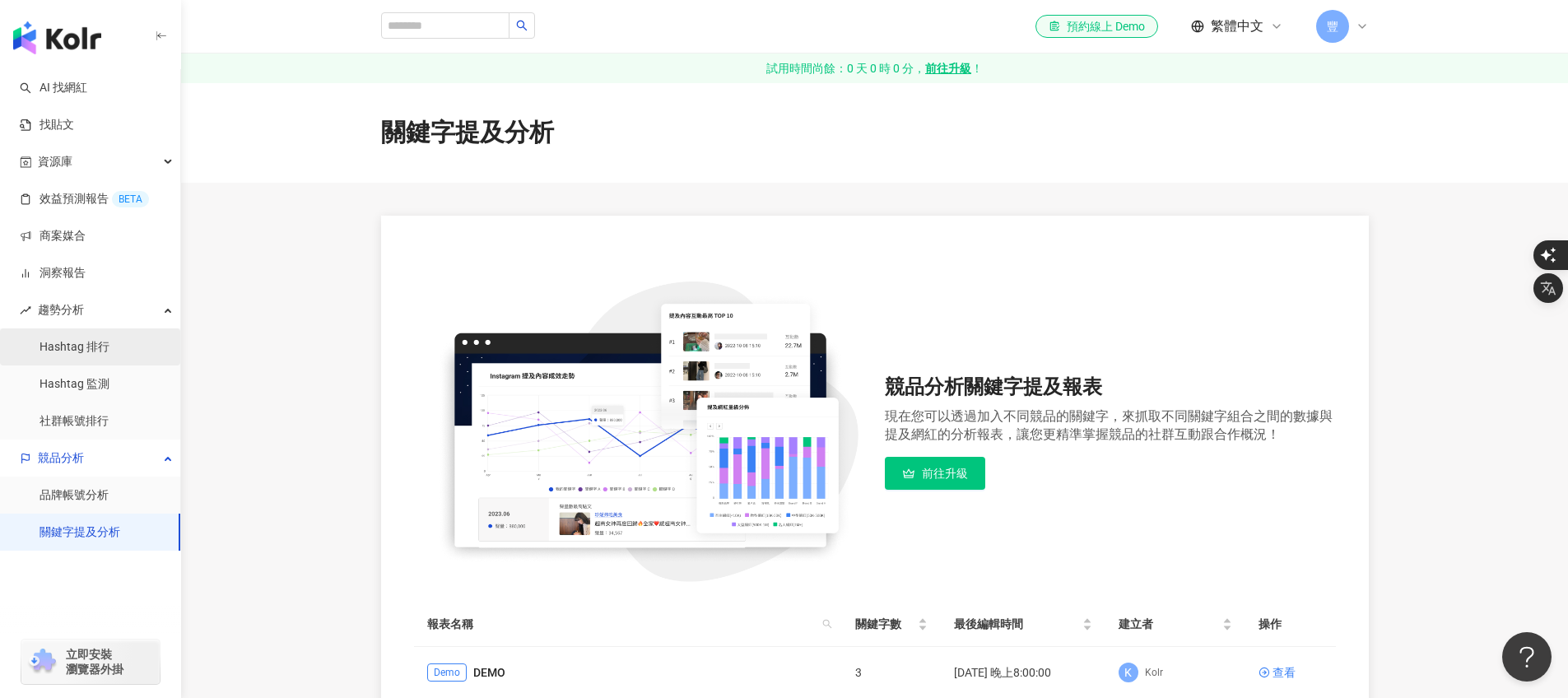
click at [105, 355] on link "Hashtag 排行" at bounding box center [74, 347] width 70 height 16
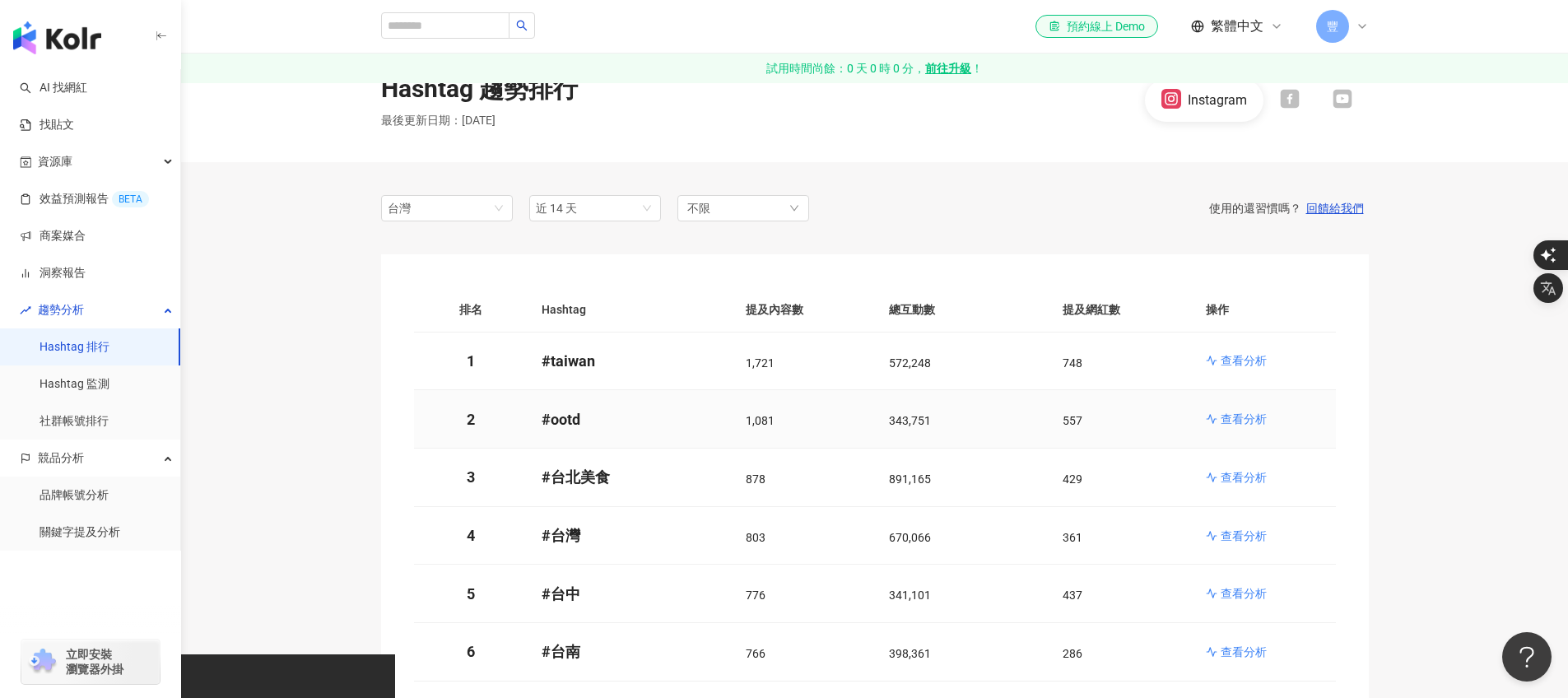
scroll to position [61, 0]
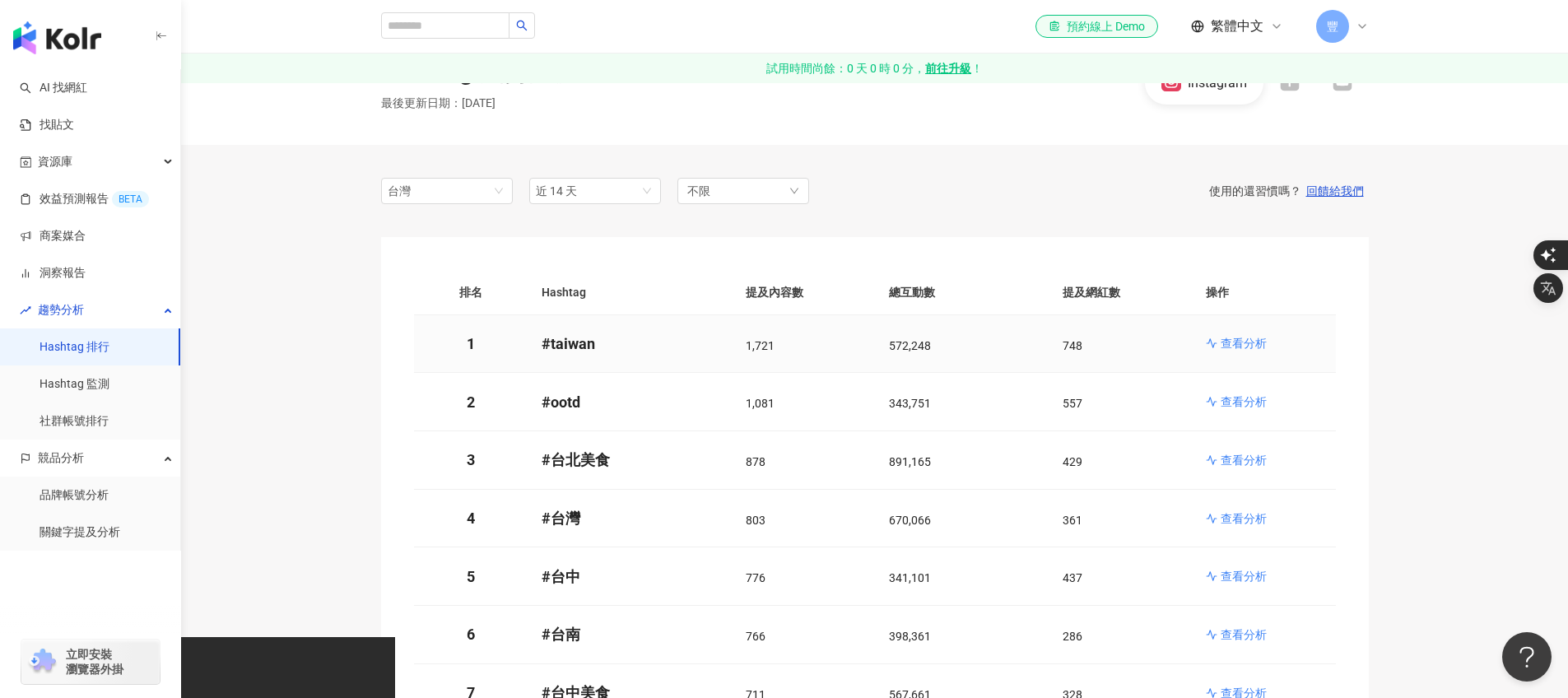
click at [1258, 341] on p "查看分析" at bounding box center [1243, 343] width 46 height 16
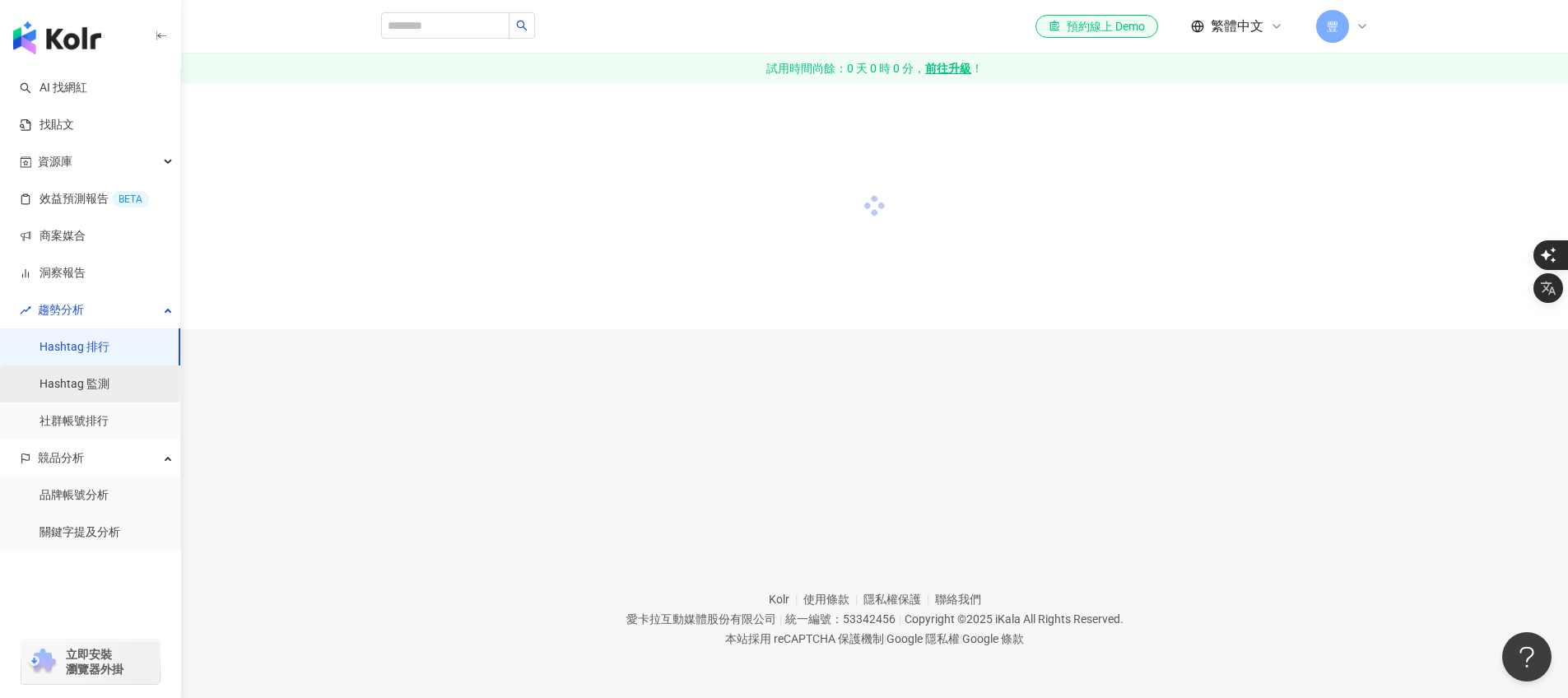
click at [79, 379] on link "Hashtag 監測" at bounding box center [74, 384] width 70 height 16
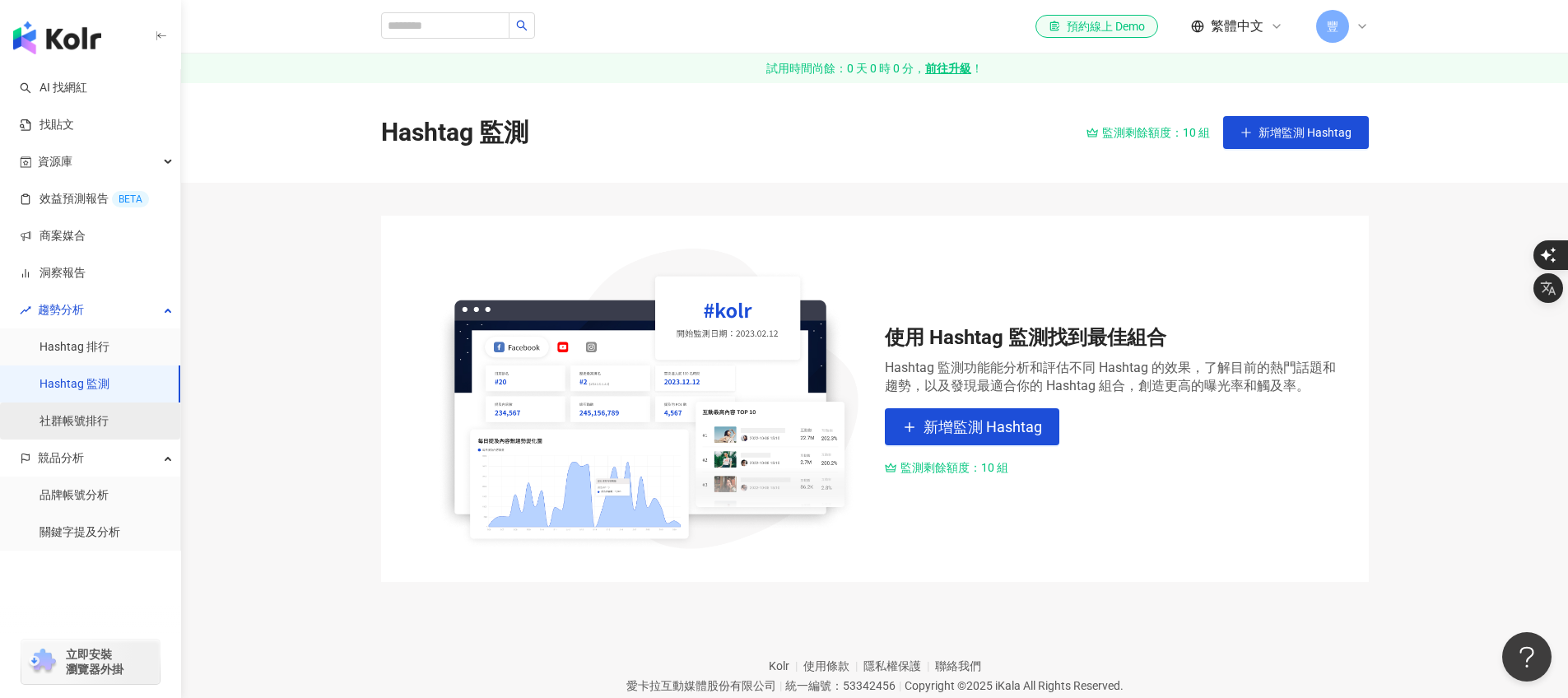
click at [77, 419] on link "社群帳號排行" at bounding box center [74, 421] width 69 height 16
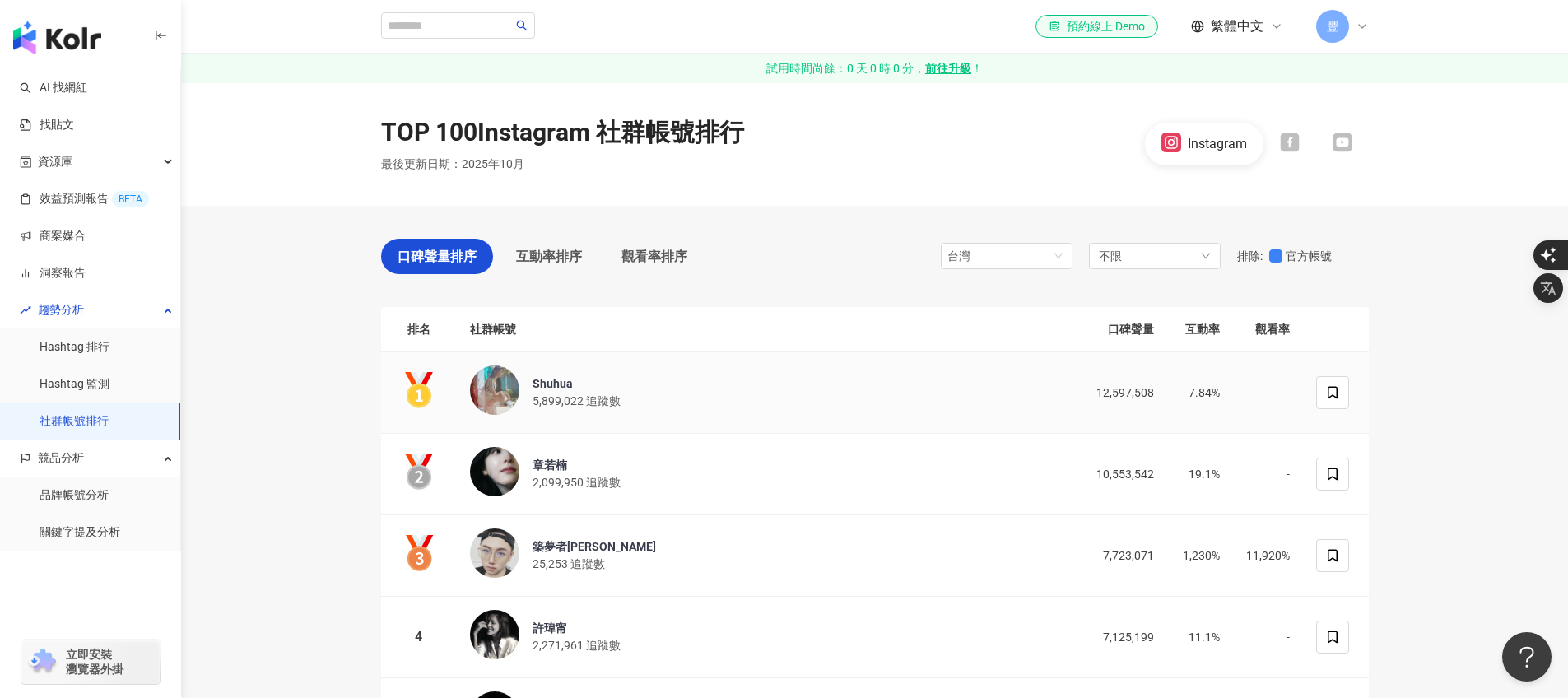
click at [564, 385] on div "Shuhua" at bounding box center [577, 383] width 88 height 16
click at [699, 258] on div "觀看率排序" at bounding box center [654, 256] width 99 height 35
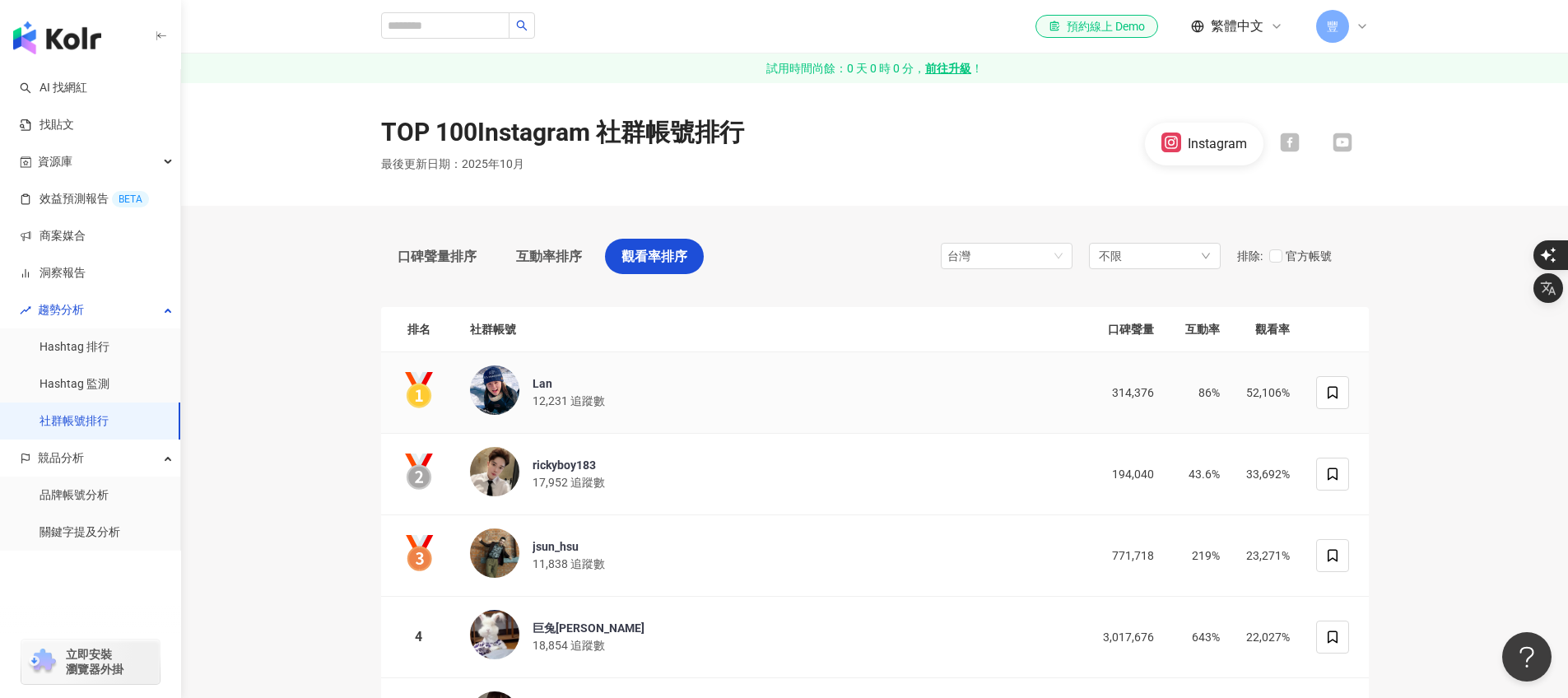
click at [540, 378] on div "Lan" at bounding box center [569, 383] width 73 height 16
